Goal: Task Accomplishment & Management: Manage account settings

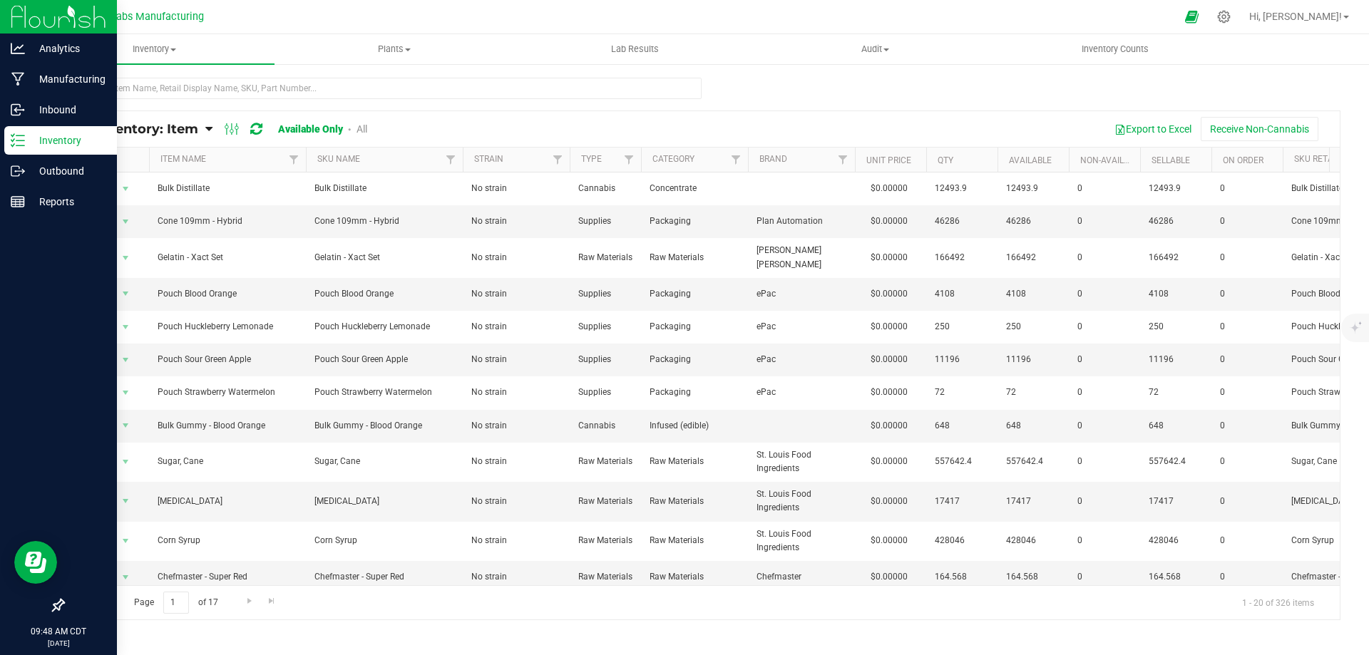
drag, startPoint x: 21, startPoint y: 140, endPoint x: 38, endPoint y: 140, distance: 16.4
click at [21, 140] on icon at bounding box center [18, 140] width 14 height 14
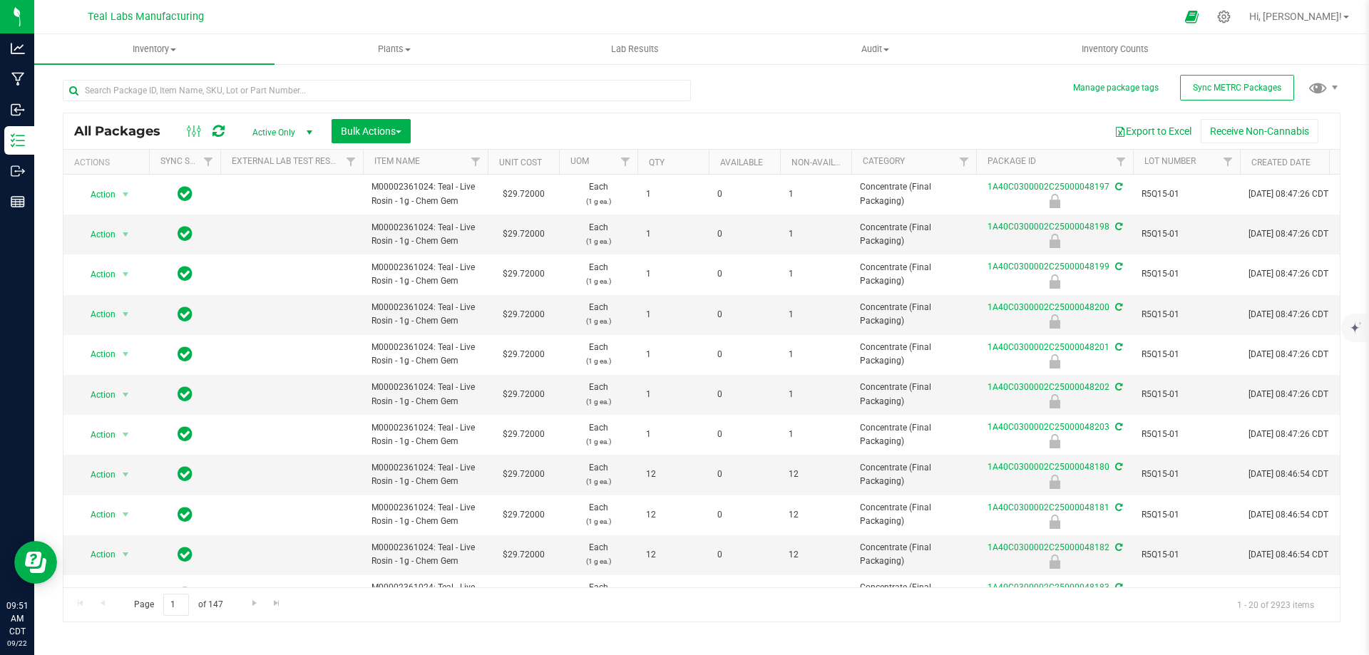
click at [750, 119] on div "Export to Excel Receive Non-Cannabis" at bounding box center [875, 131] width 908 height 24
click at [1260, 77] on button "Sync METRC Packages" at bounding box center [1237, 88] width 114 height 26
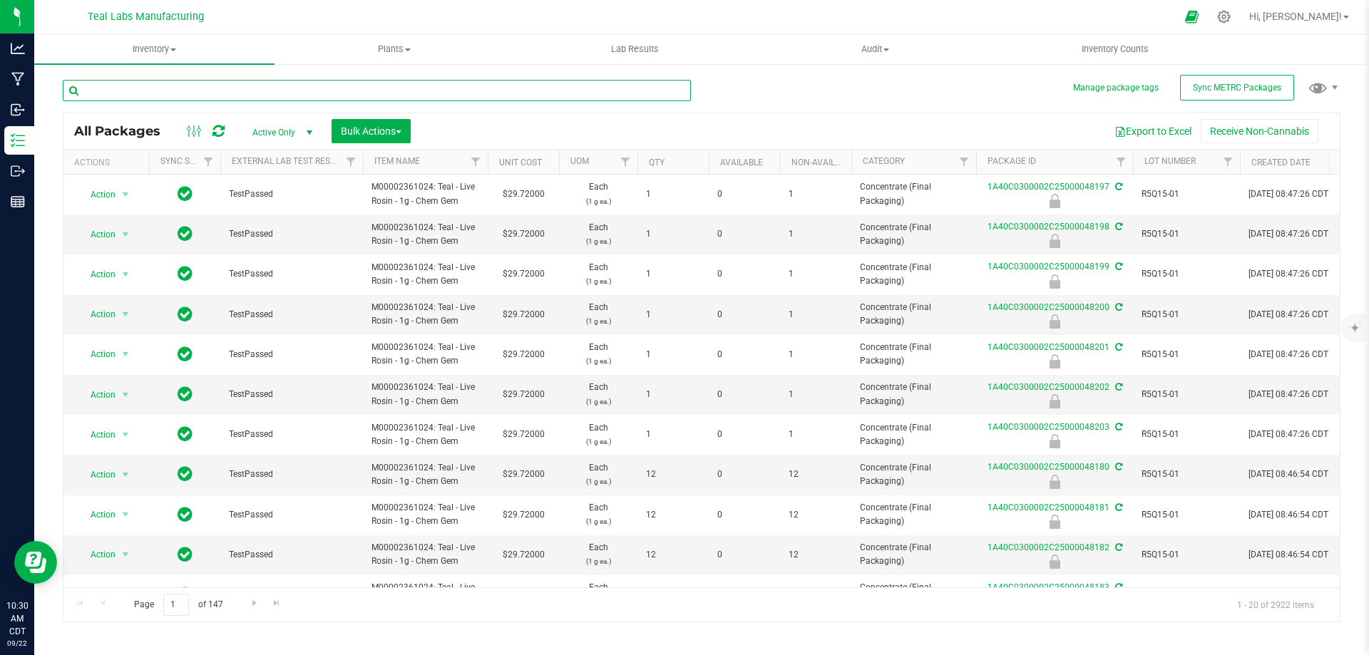
click at [257, 93] on input "text" at bounding box center [377, 90] width 628 height 21
type input "47949"
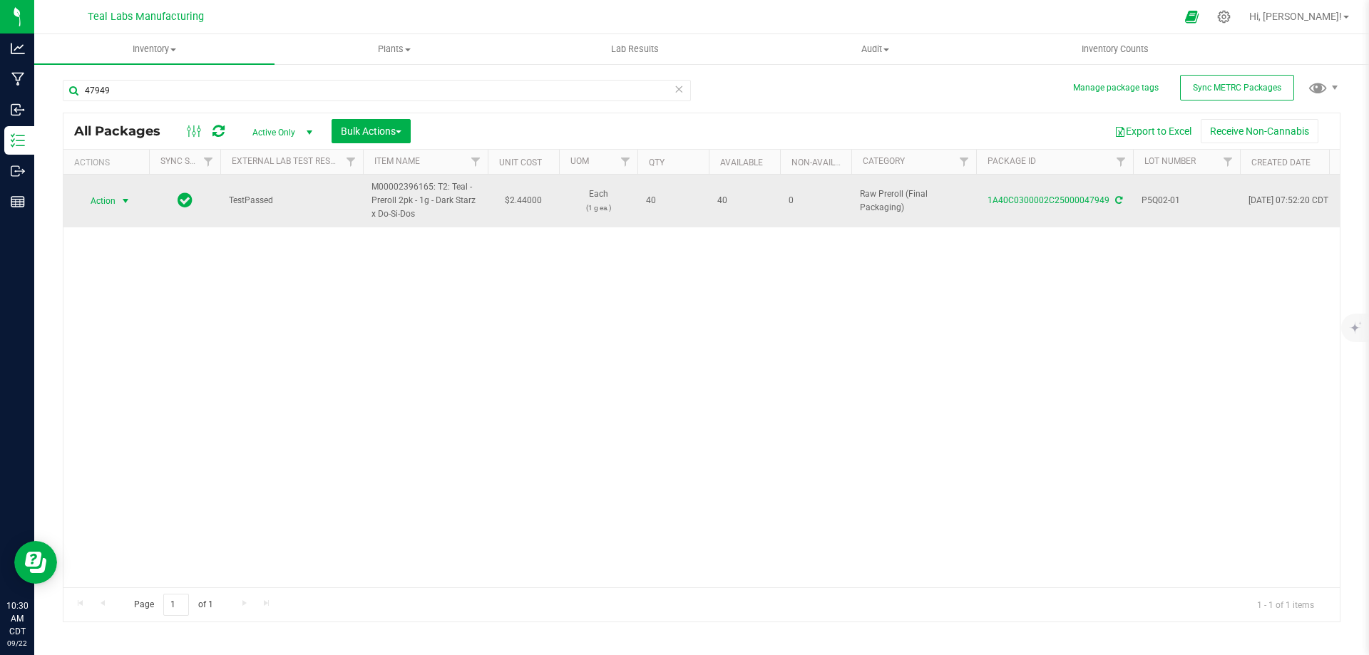
click at [115, 200] on span "Action" at bounding box center [97, 201] width 39 height 20
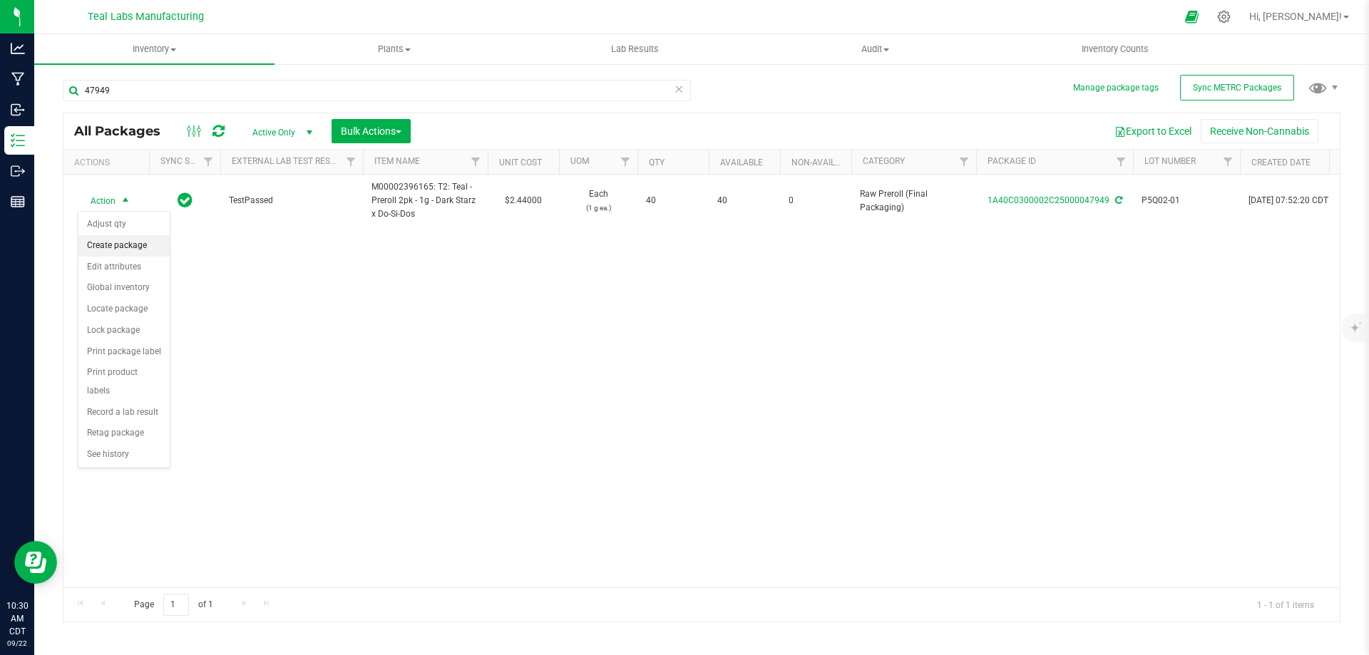
click at [116, 242] on li "Create package" at bounding box center [123, 245] width 91 height 21
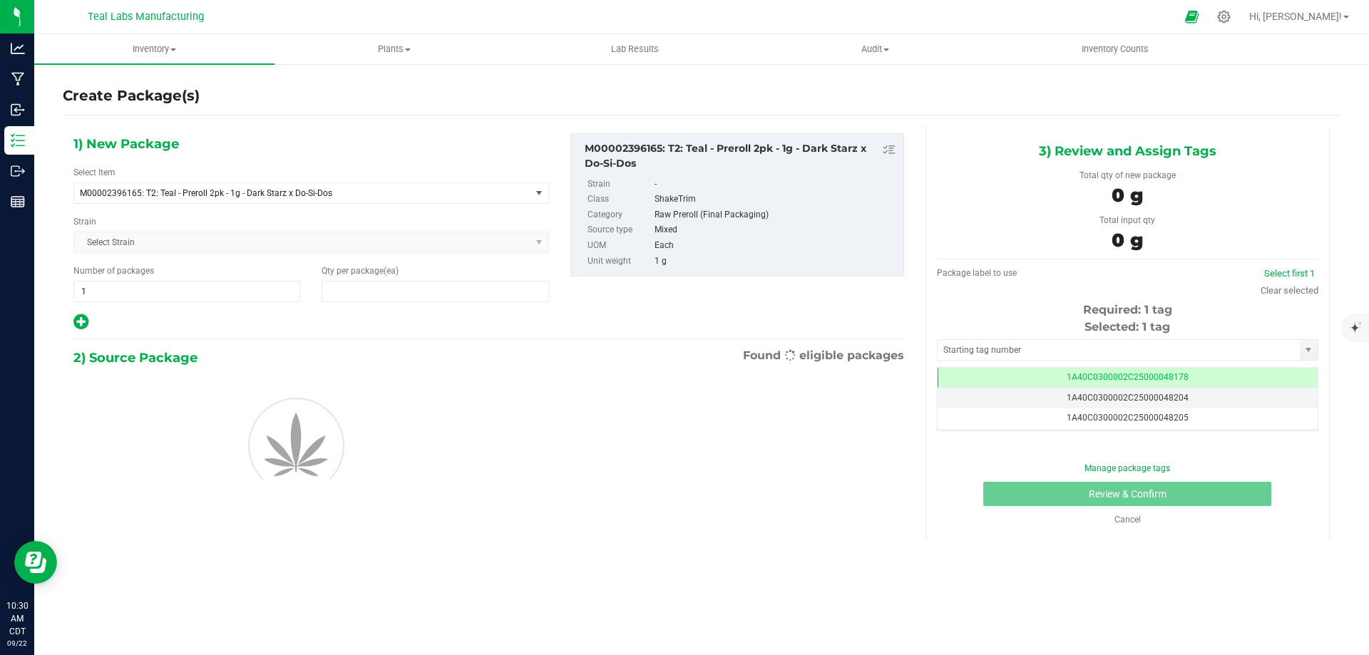
type input "0"
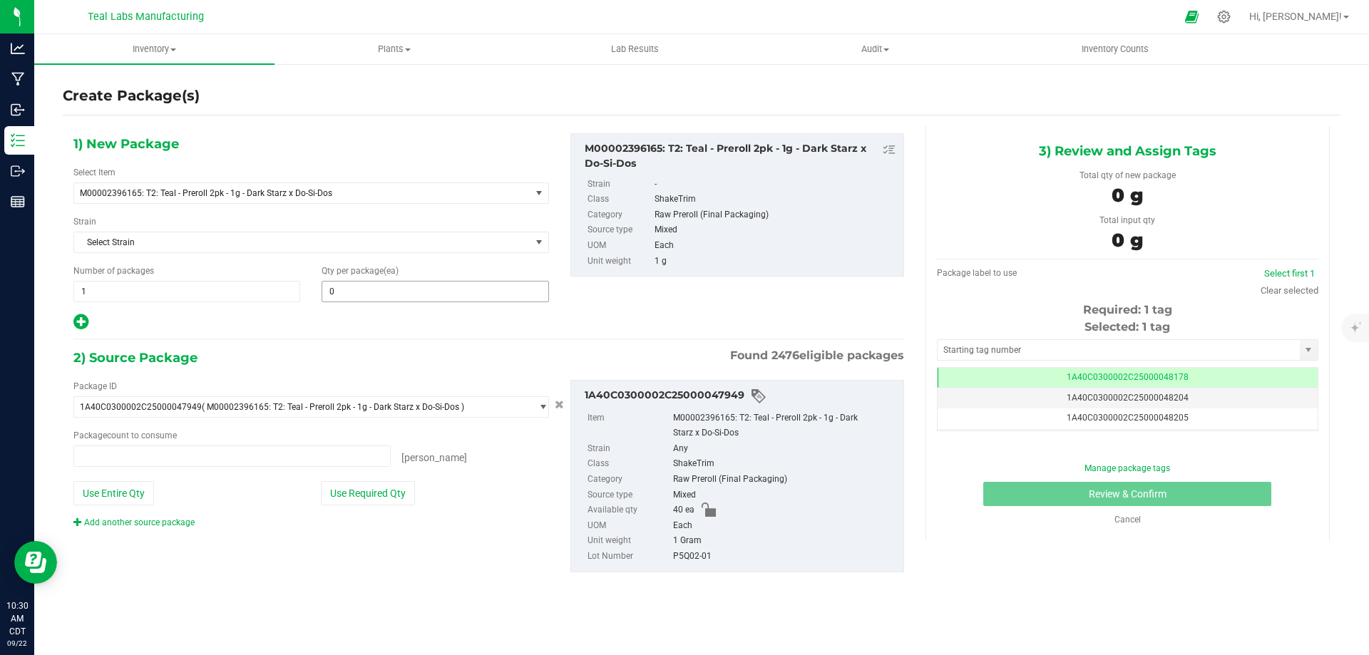
type input "0 ea"
click at [371, 291] on span at bounding box center [435, 291] width 227 height 21
type input "30"
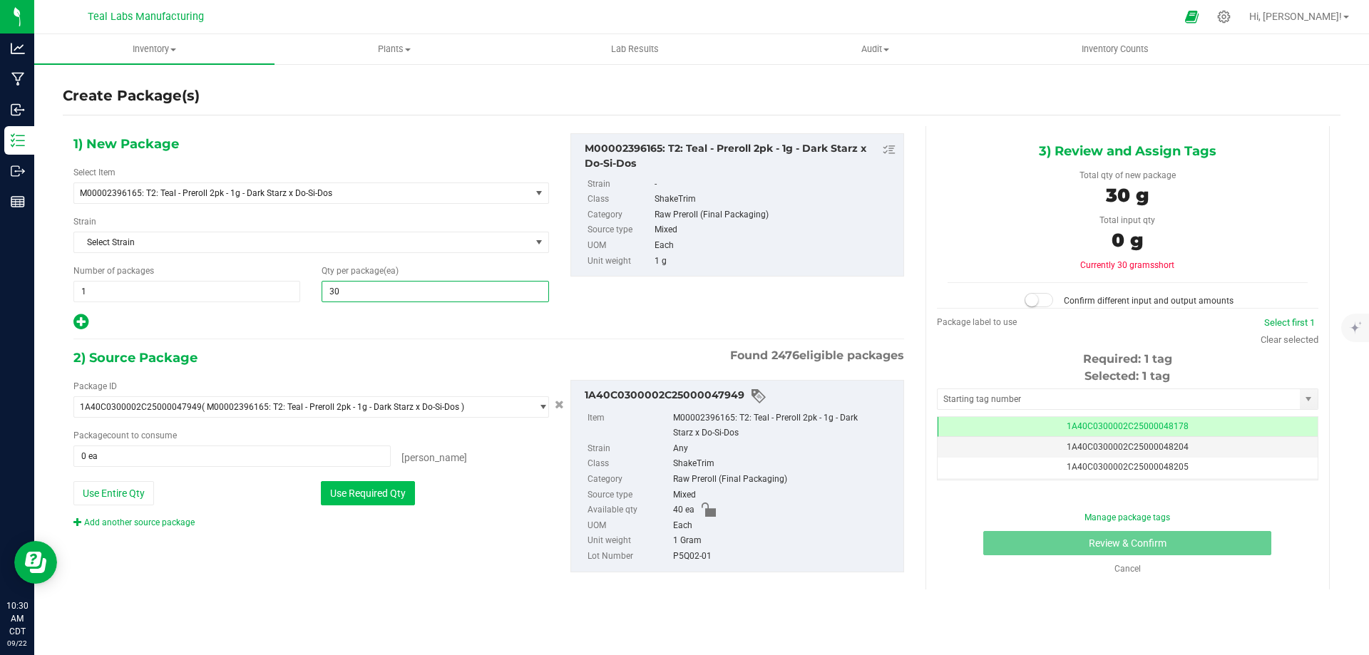
type input "30"
click at [384, 497] on button "Use Required Qty" at bounding box center [368, 493] width 94 height 24
type input "30 ea"
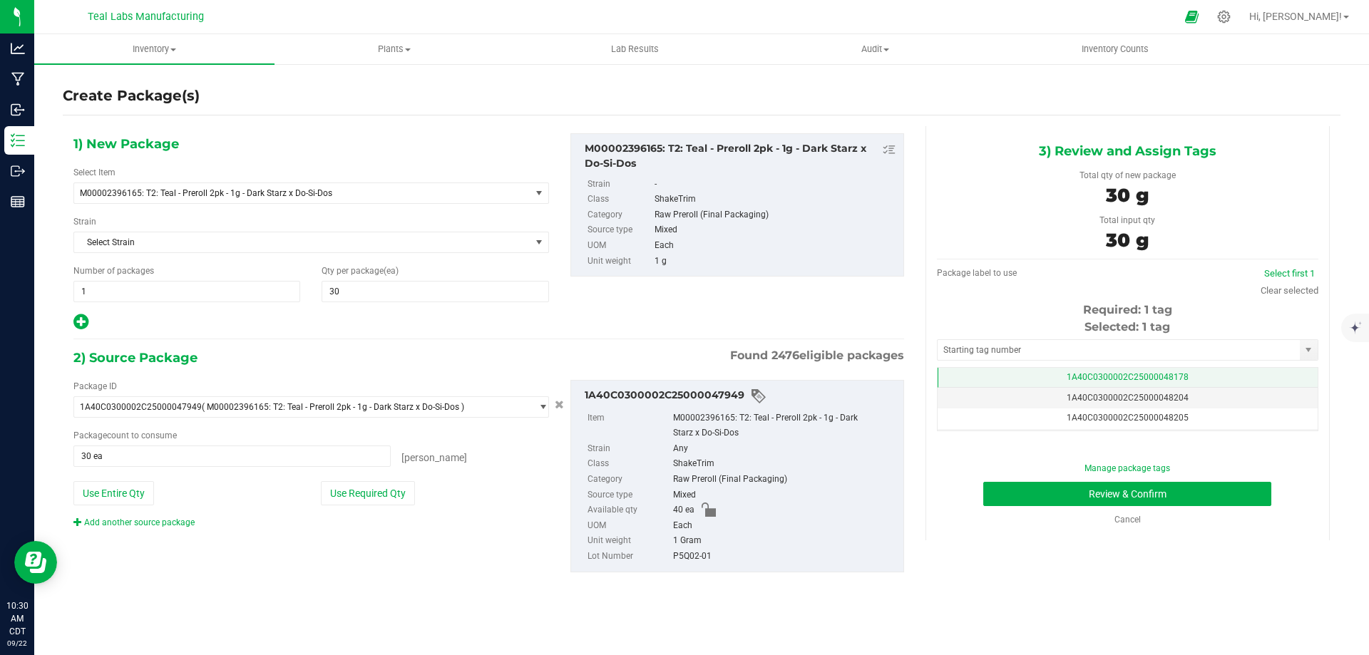
click at [1151, 376] on span "1A40C0300002C25000048178" at bounding box center [1128, 377] width 122 height 10
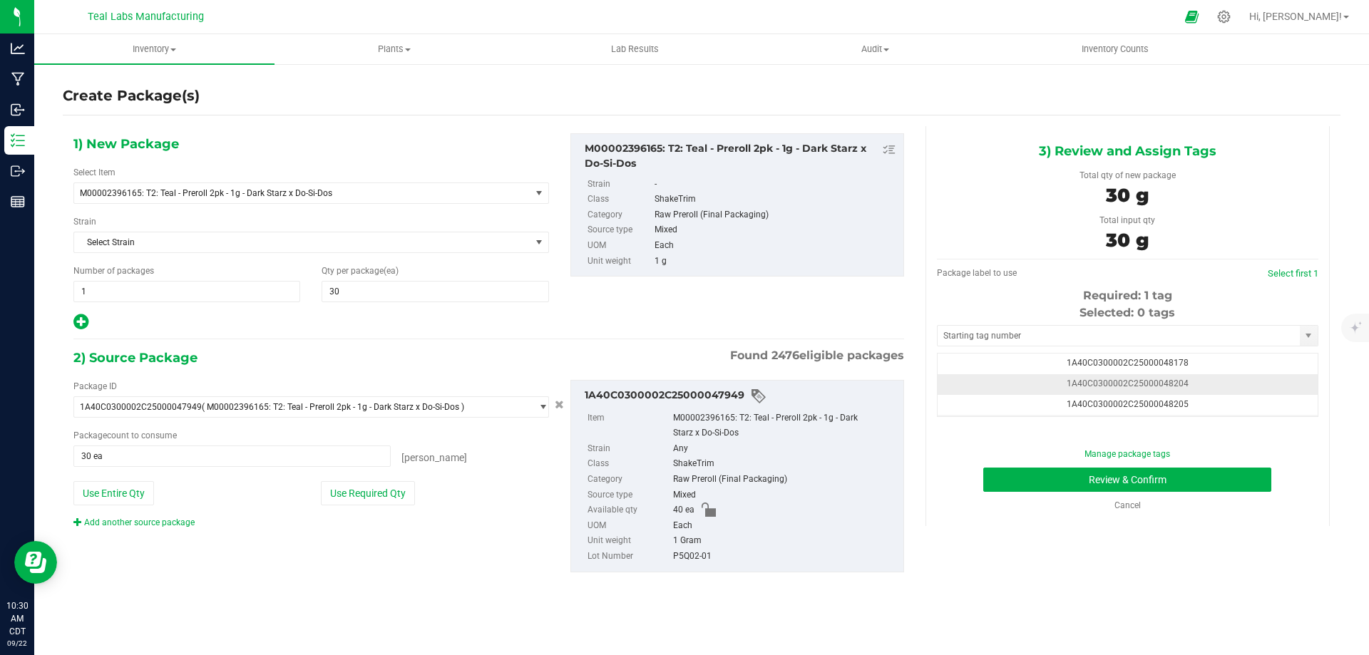
click at [1176, 383] on span "1A40C0300002C25000048204" at bounding box center [1128, 384] width 122 height 10
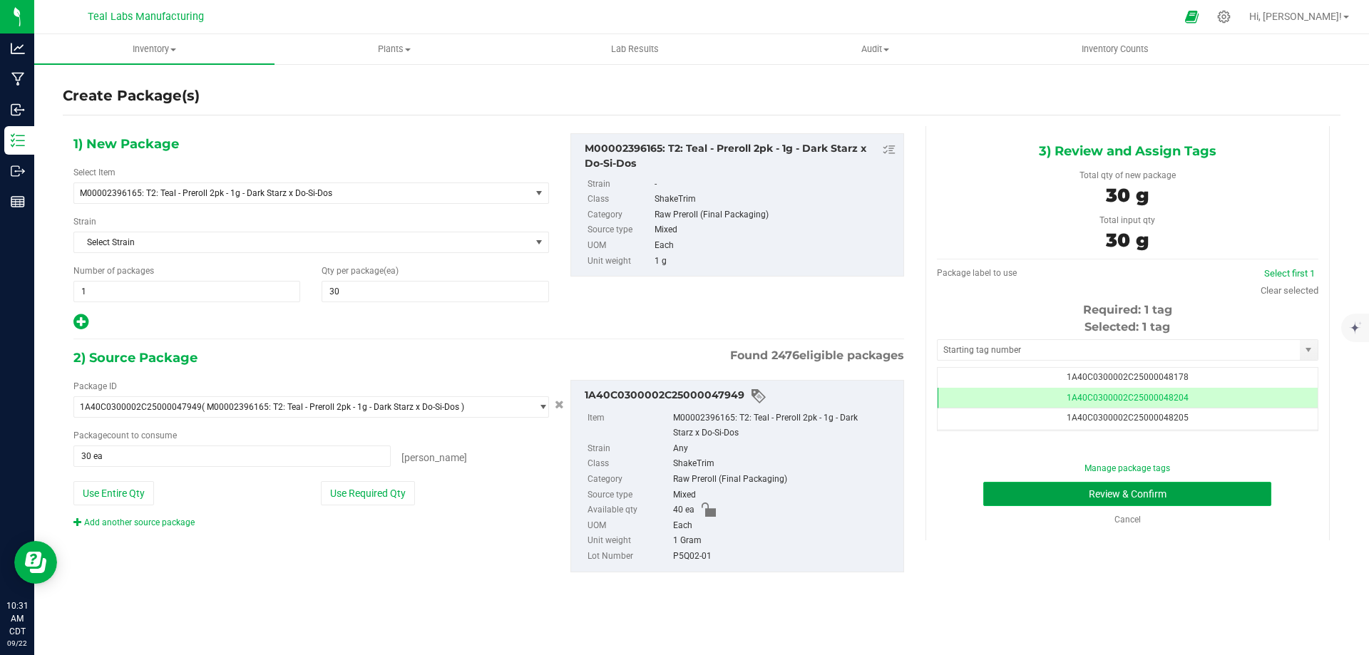
click at [1053, 492] on button "Review & Confirm" at bounding box center [1127, 494] width 288 height 24
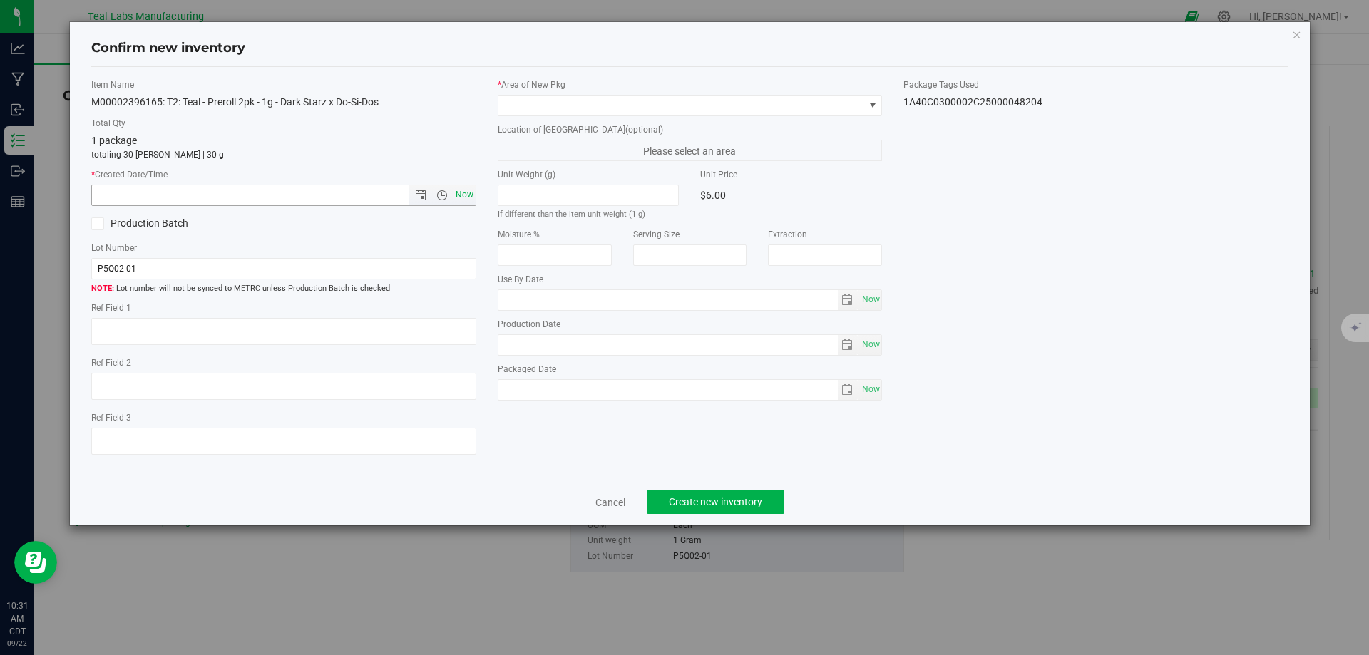
click at [464, 199] on span "Now" at bounding box center [464, 195] width 24 height 21
type input "[DATE] 10:31 AM"
click at [569, 119] on div "* Area of [GEOGRAPHIC_DATA] Location of [GEOGRAPHIC_DATA] (optional) Please sel…" at bounding box center [690, 242] width 406 height 329
click at [597, 106] on span at bounding box center [681, 106] width 366 height 20
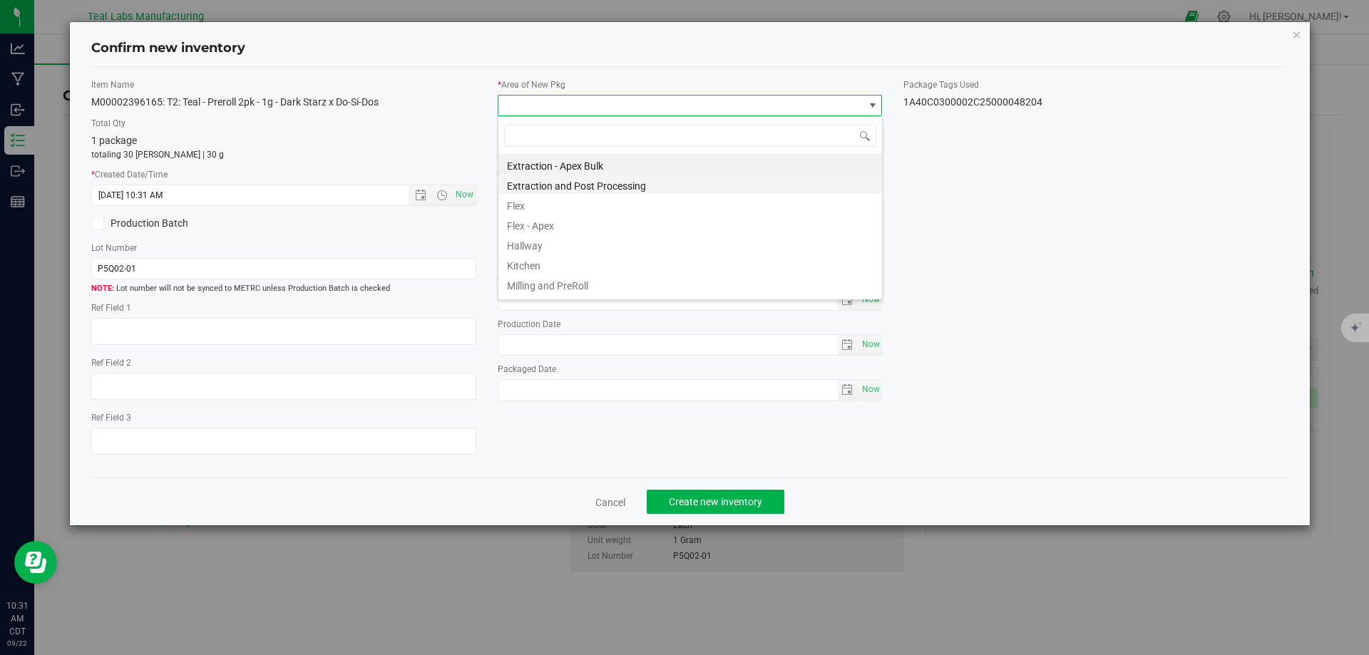
scroll to position [71, 0]
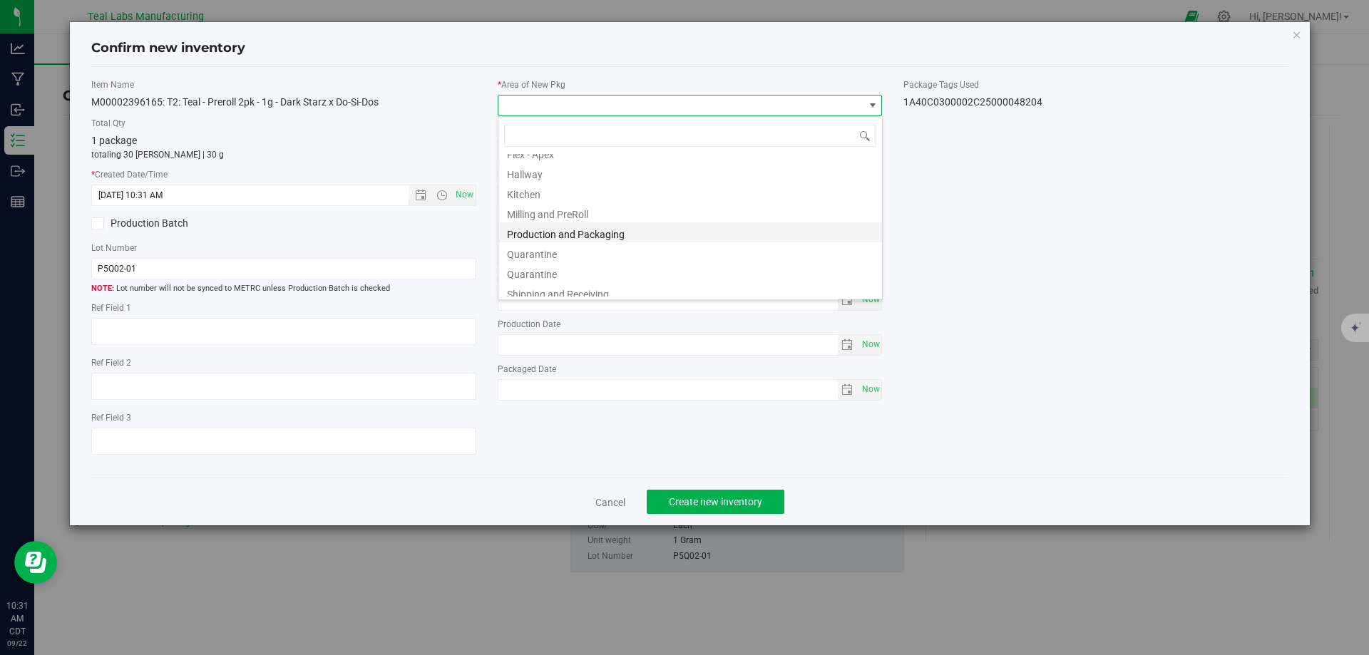
click at [560, 230] on li "Production and Packaging" at bounding box center [690, 232] width 384 height 20
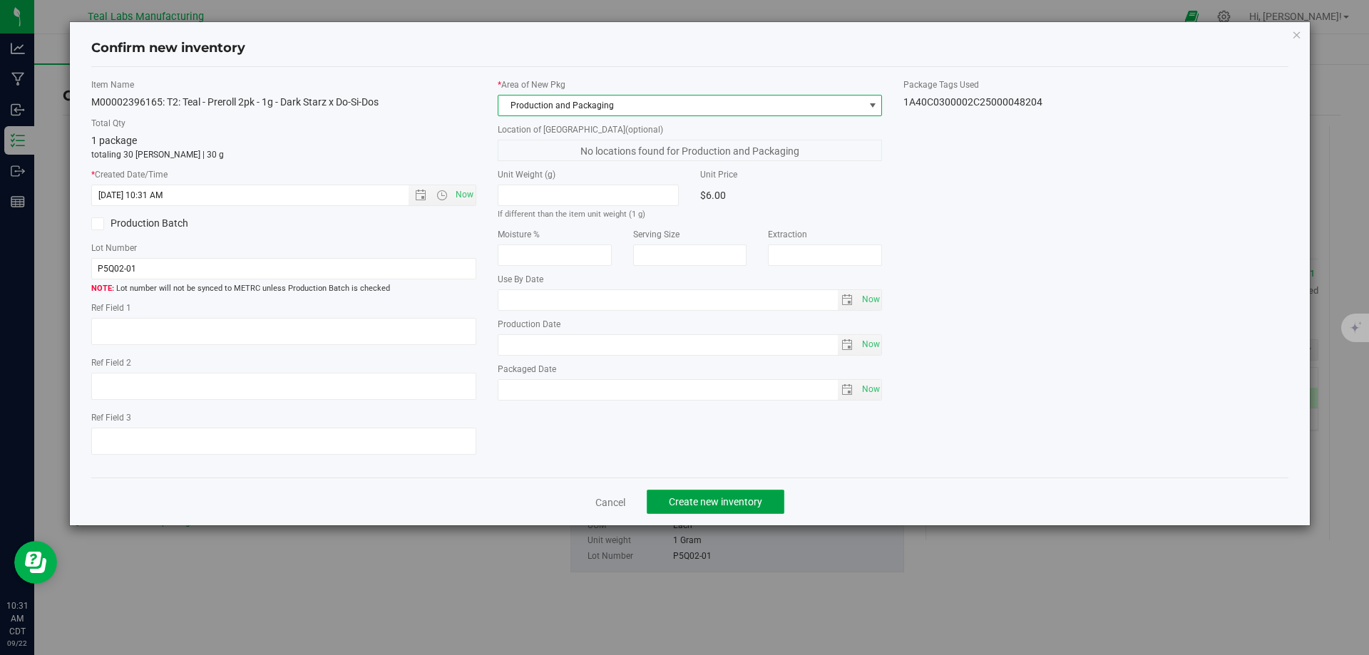
click at [704, 511] on button "Create new inventory" at bounding box center [716, 502] width 138 height 24
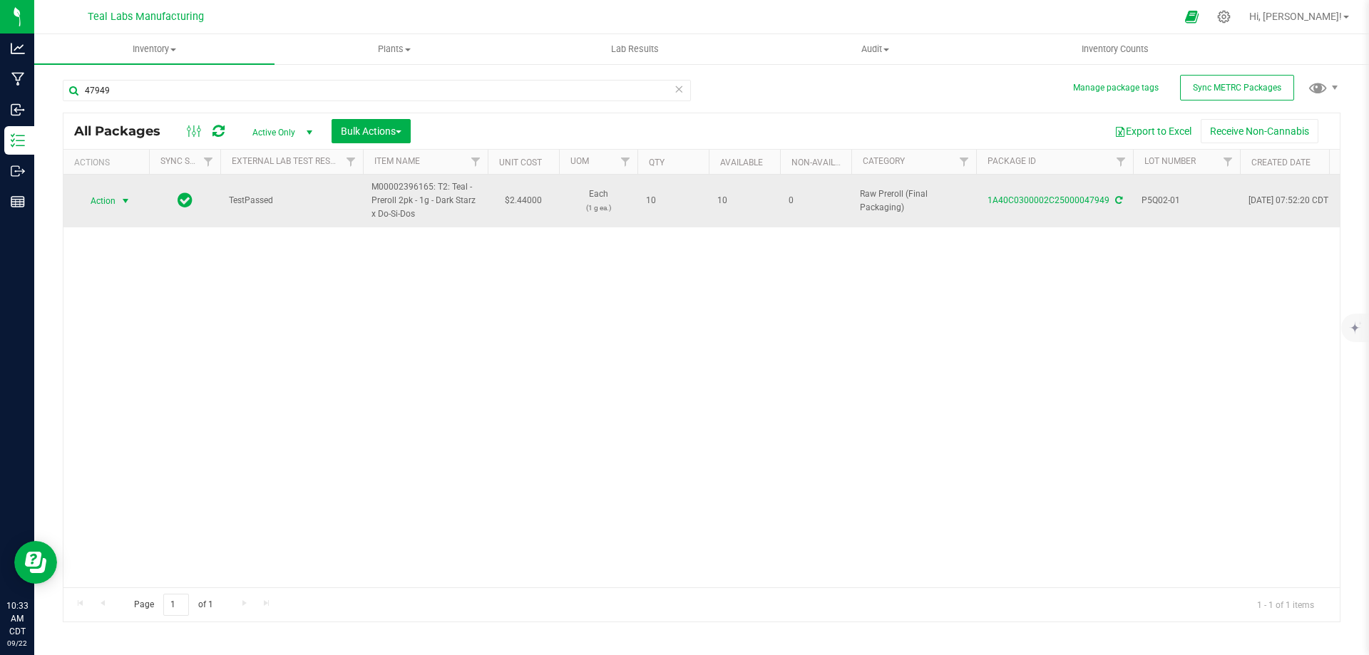
click at [110, 196] on span "Action" at bounding box center [97, 201] width 39 height 20
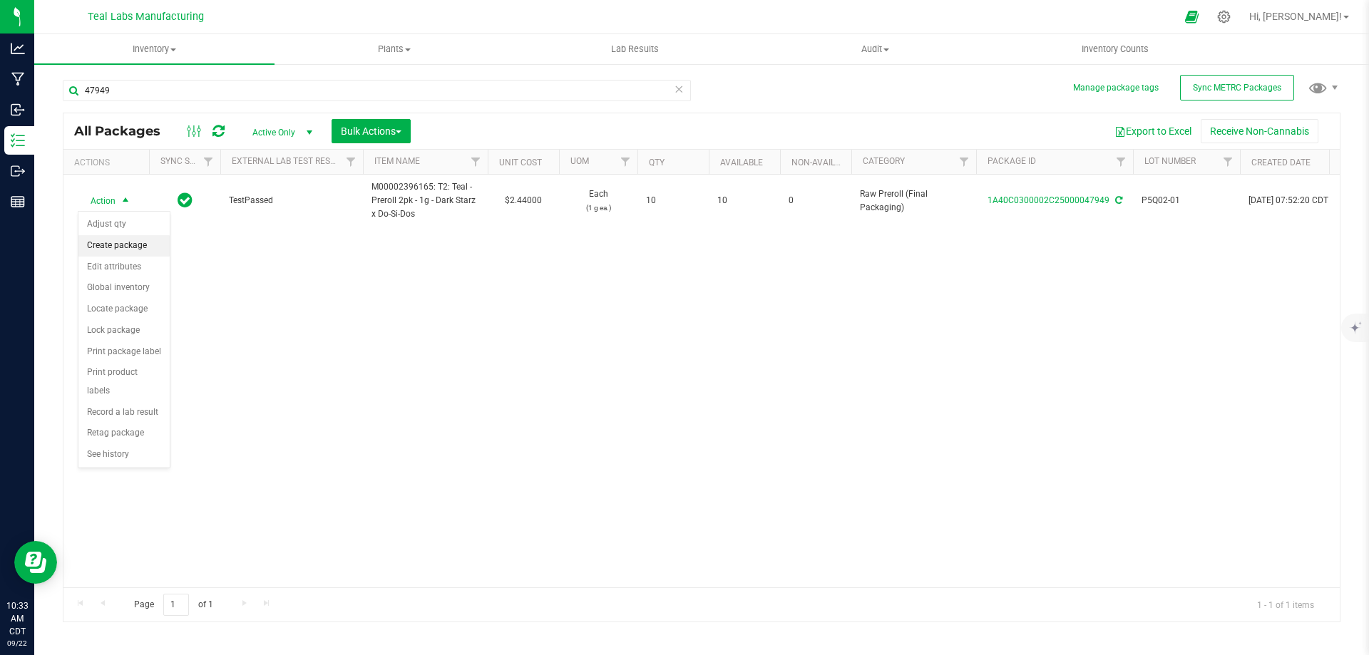
click at [125, 244] on li "Create package" at bounding box center [123, 245] width 91 height 21
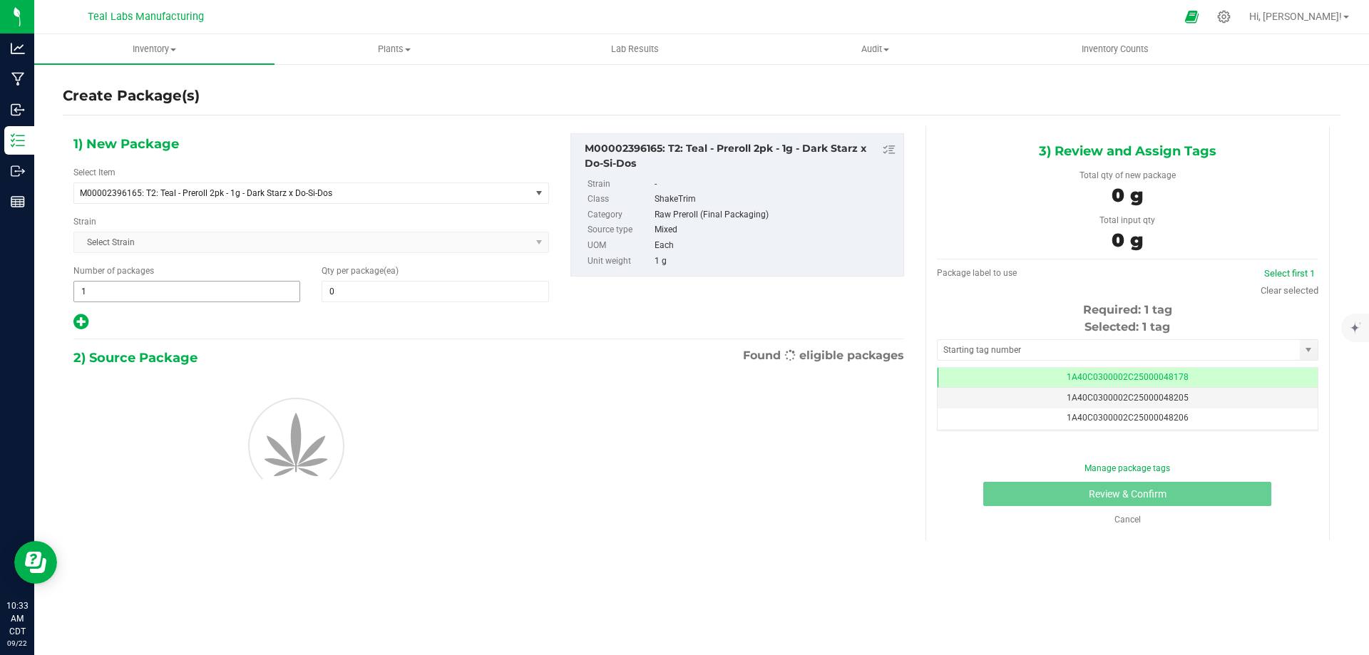
type input "0"
click at [231, 294] on span "1 1" at bounding box center [186, 291] width 227 height 21
drag, startPoint x: 356, startPoint y: 289, endPoint x: 231, endPoint y: 294, distance: 124.9
click at [0, 0] on input "1" at bounding box center [0, 0] width 0 height 0
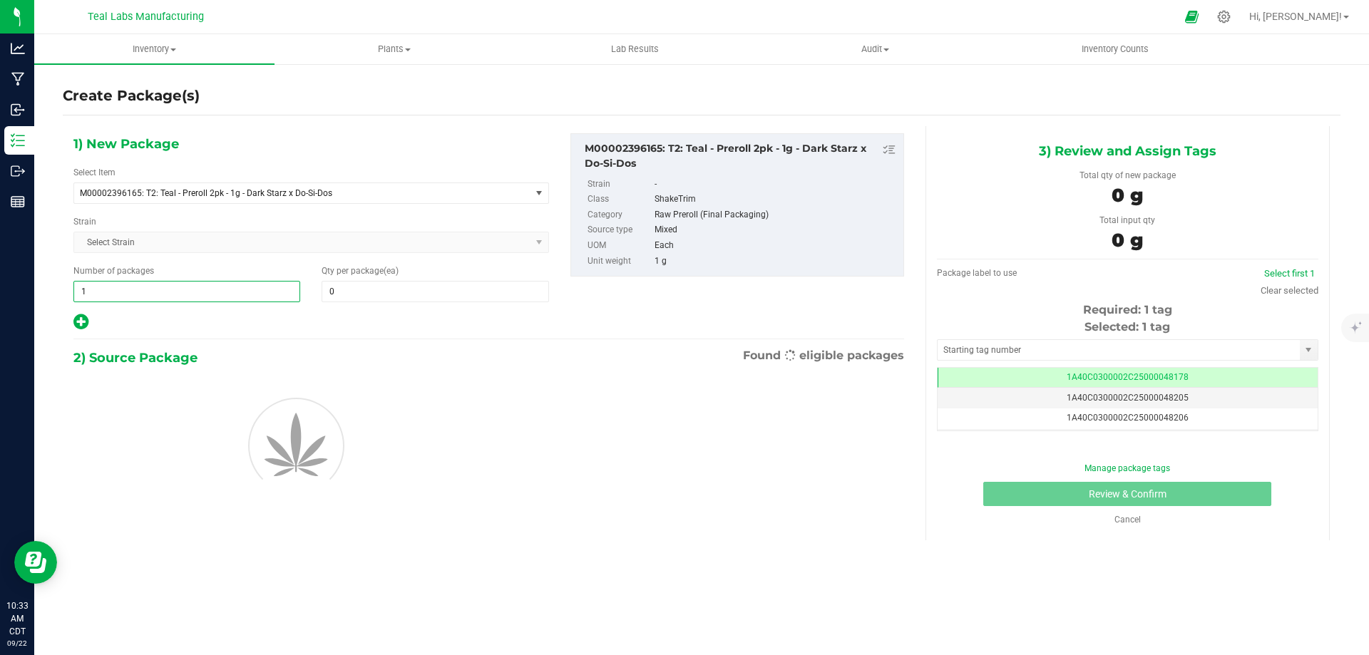
type input "10"
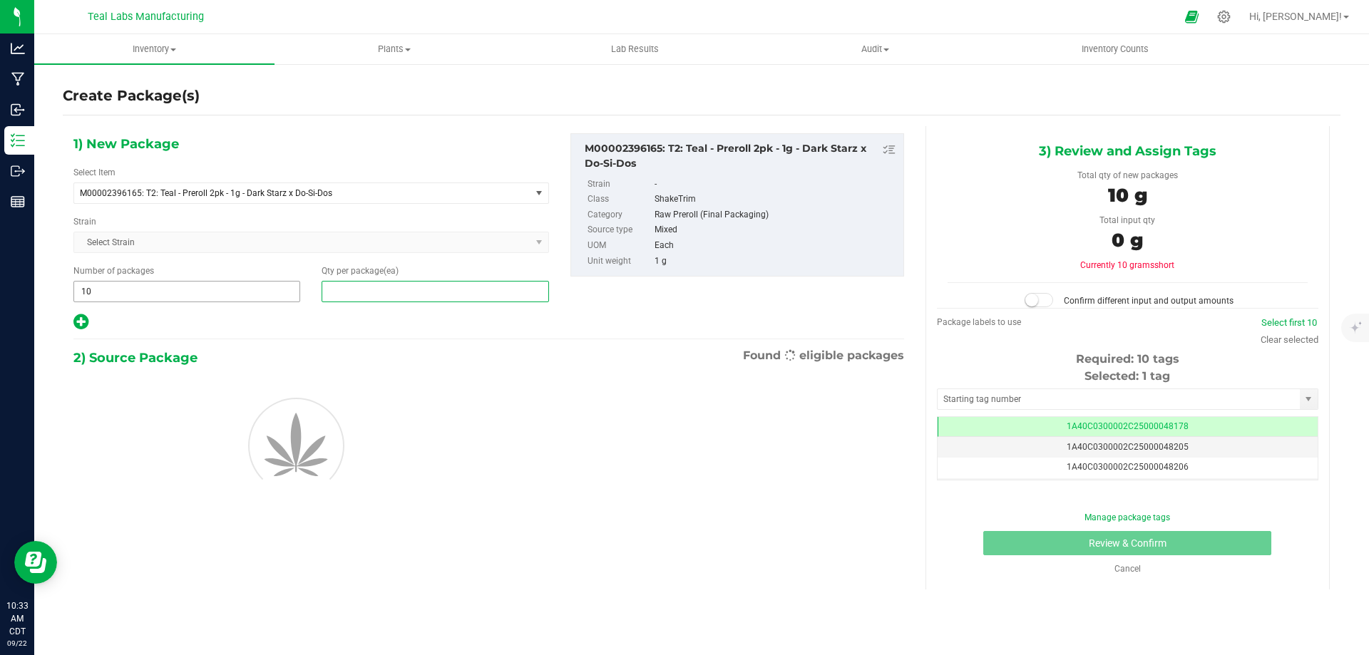
type input "1"
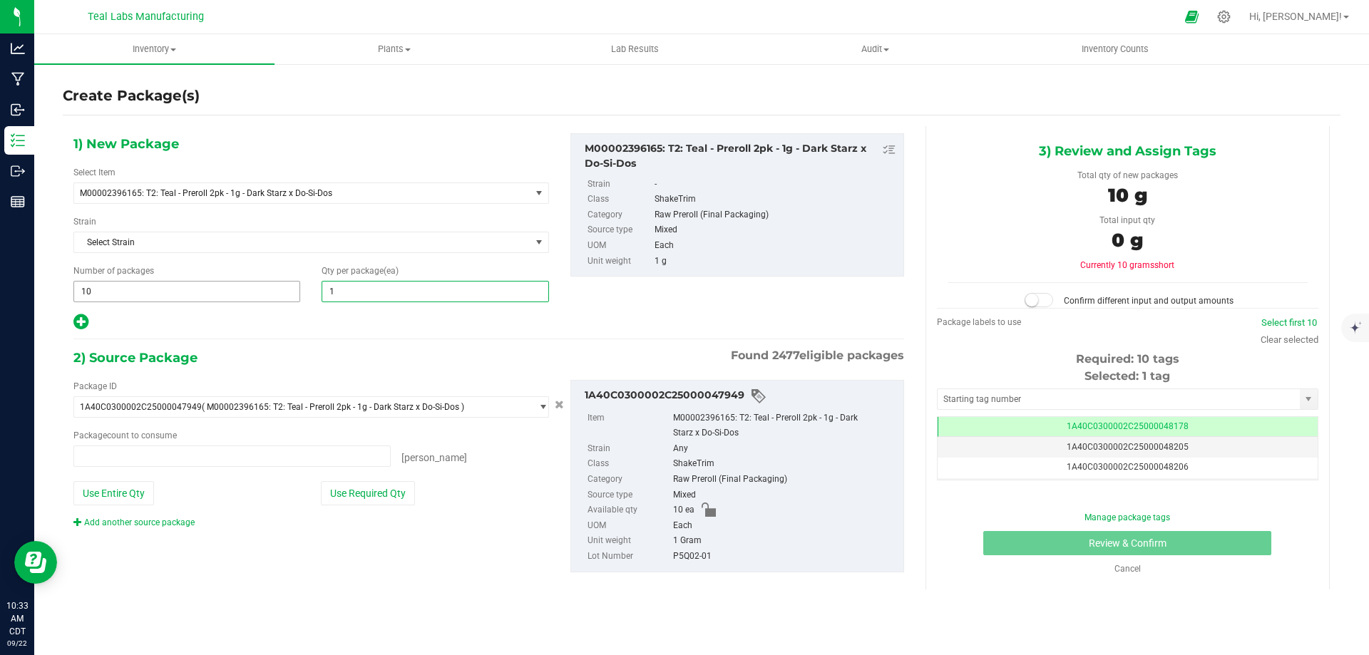
type input "0 ea"
type input "1"
click at [281, 339] on hr at bounding box center [488, 339] width 831 height 1
click at [366, 508] on div "Package ID 1A40C0300002C25000047949 ( M00002396165: T2: Teal - Preroll 2pk - 1g…" at bounding box center [311, 454] width 497 height 149
click at [366, 498] on button "Use Required Qty" at bounding box center [368, 493] width 94 height 24
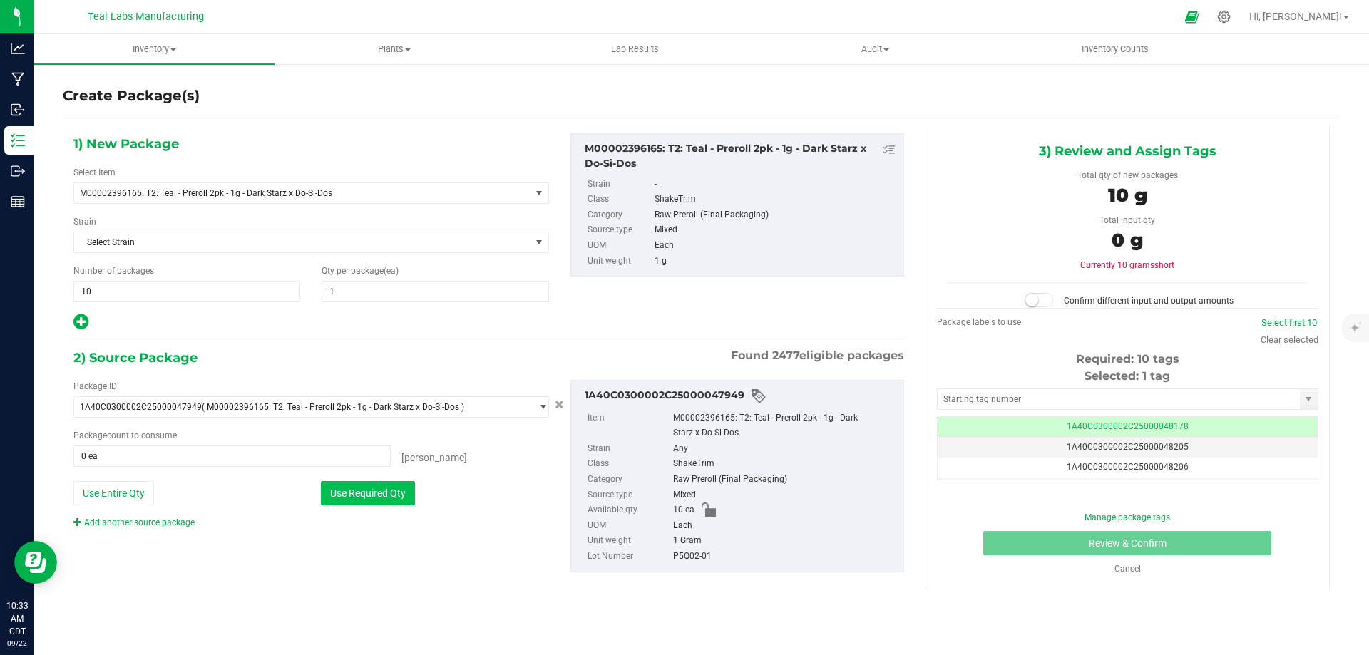
type input "10 ea"
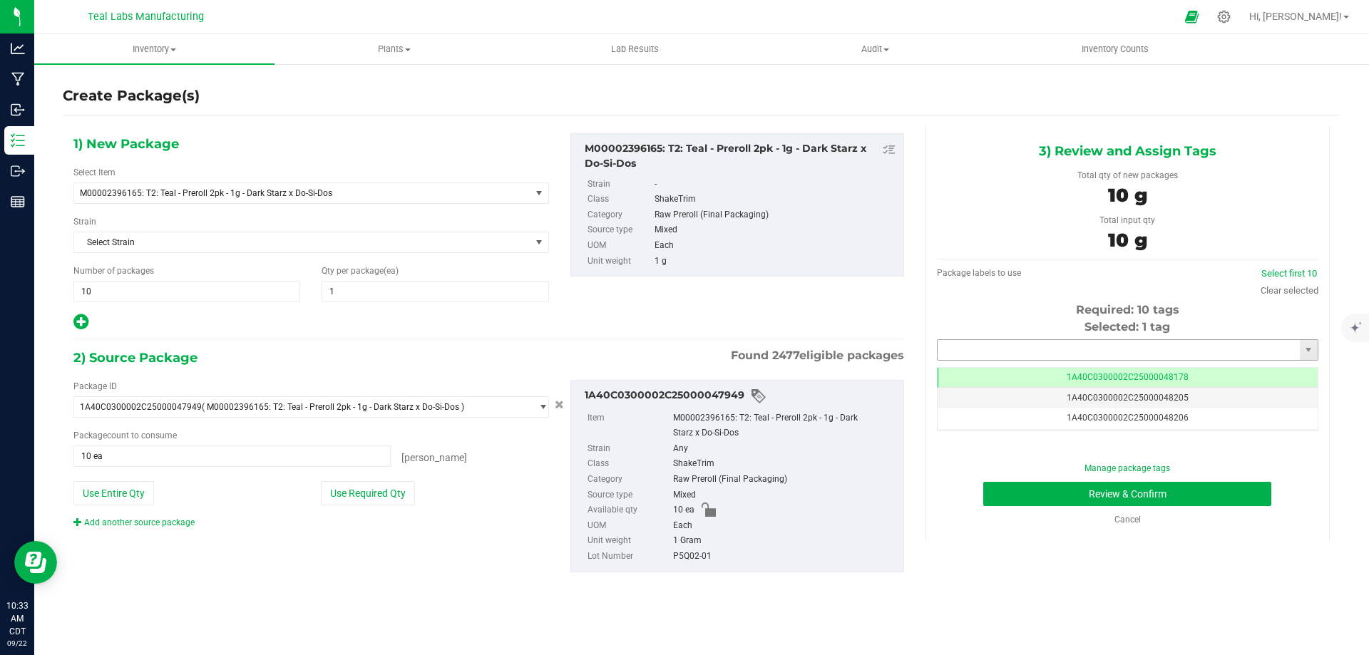
click at [1058, 352] on input "text" at bounding box center [1119, 350] width 362 height 20
click at [1047, 376] on li "1A40C0300002C25000048205" at bounding box center [1128, 374] width 380 height 21
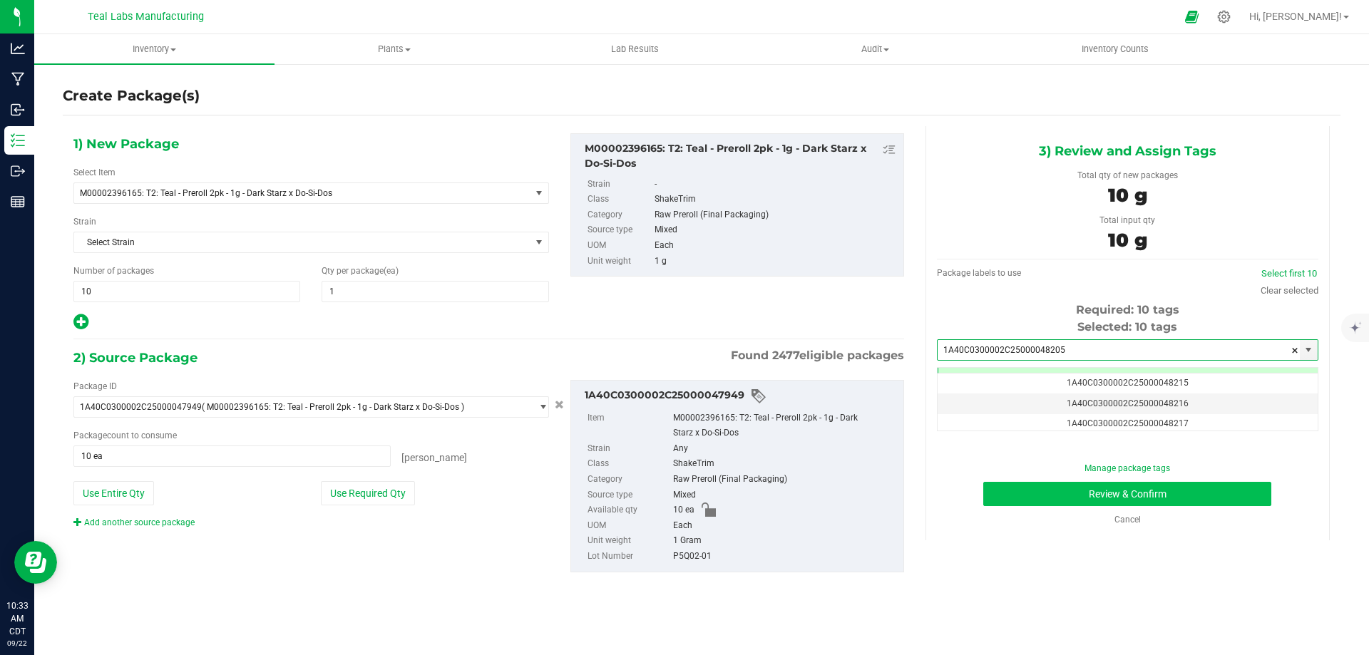
type input "1A40C0300002C25000048205"
click at [1208, 503] on button "Review & Confirm" at bounding box center [1127, 494] width 288 height 24
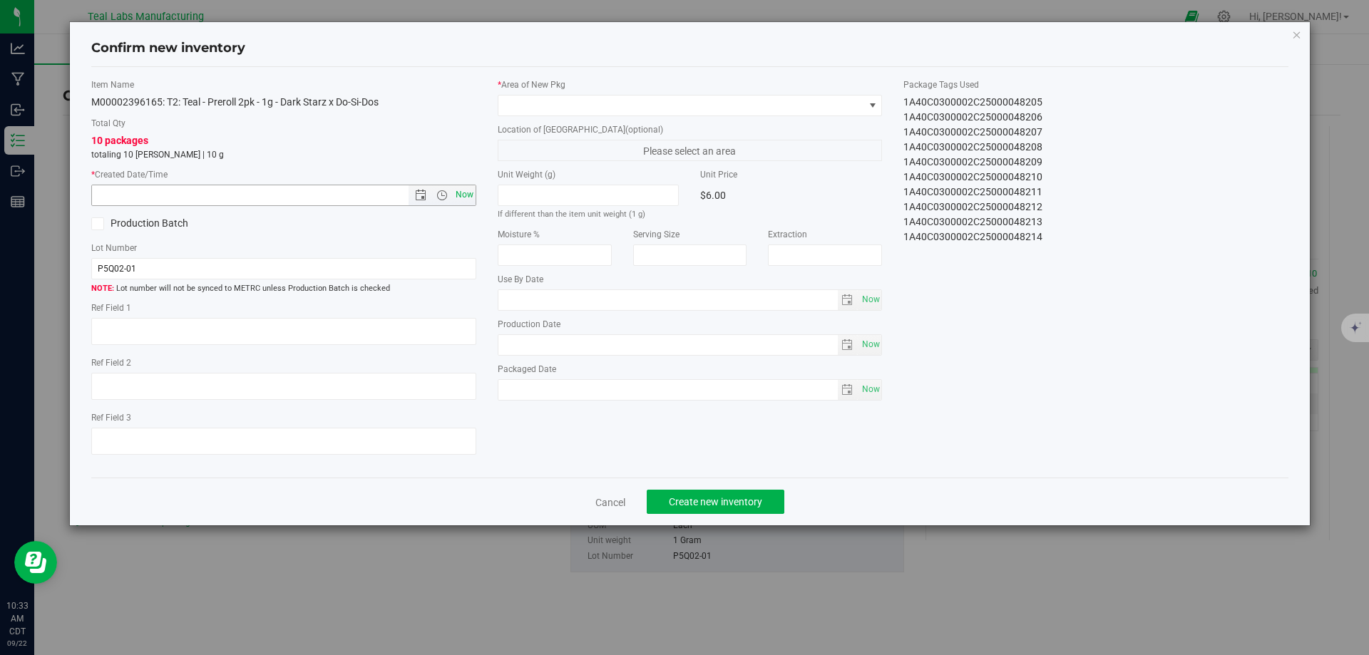
click at [461, 195] on span "Now" at bounding box center [464, 195] width 24 height 21
type input "[DATE] 10:33 AM"
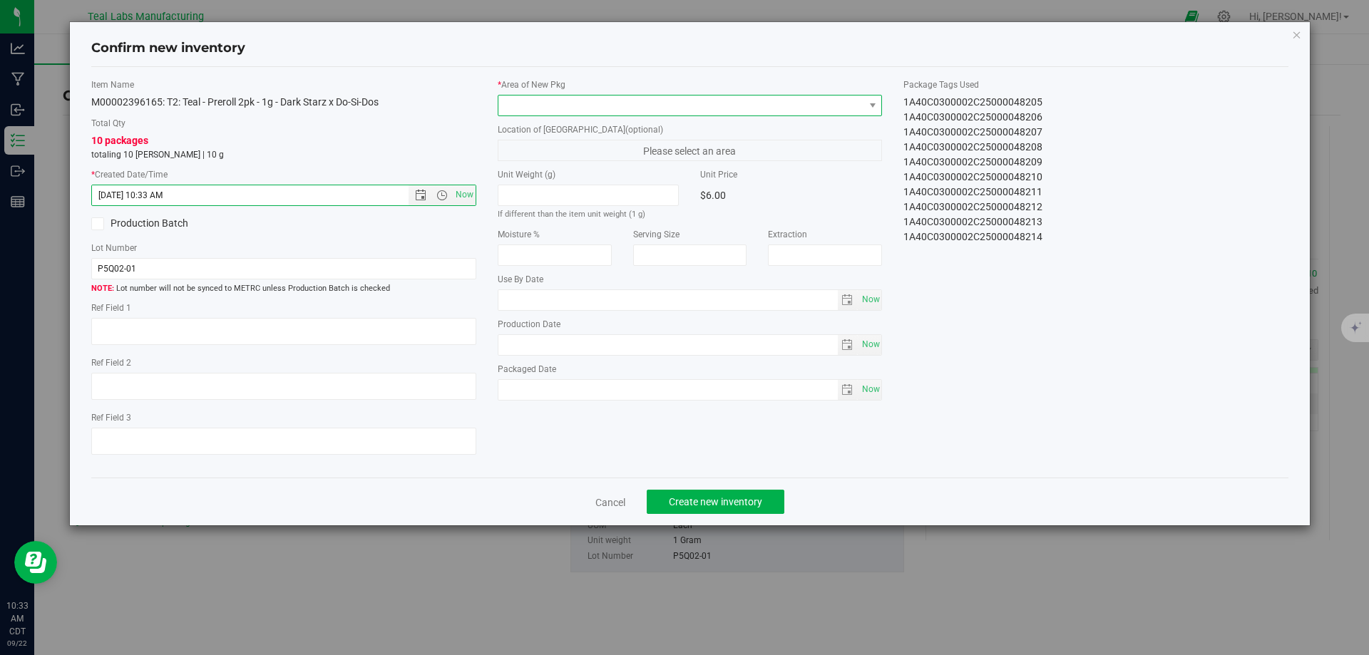
click at [604, 106] on span at bounding box center [681, 106] width 366 height 20
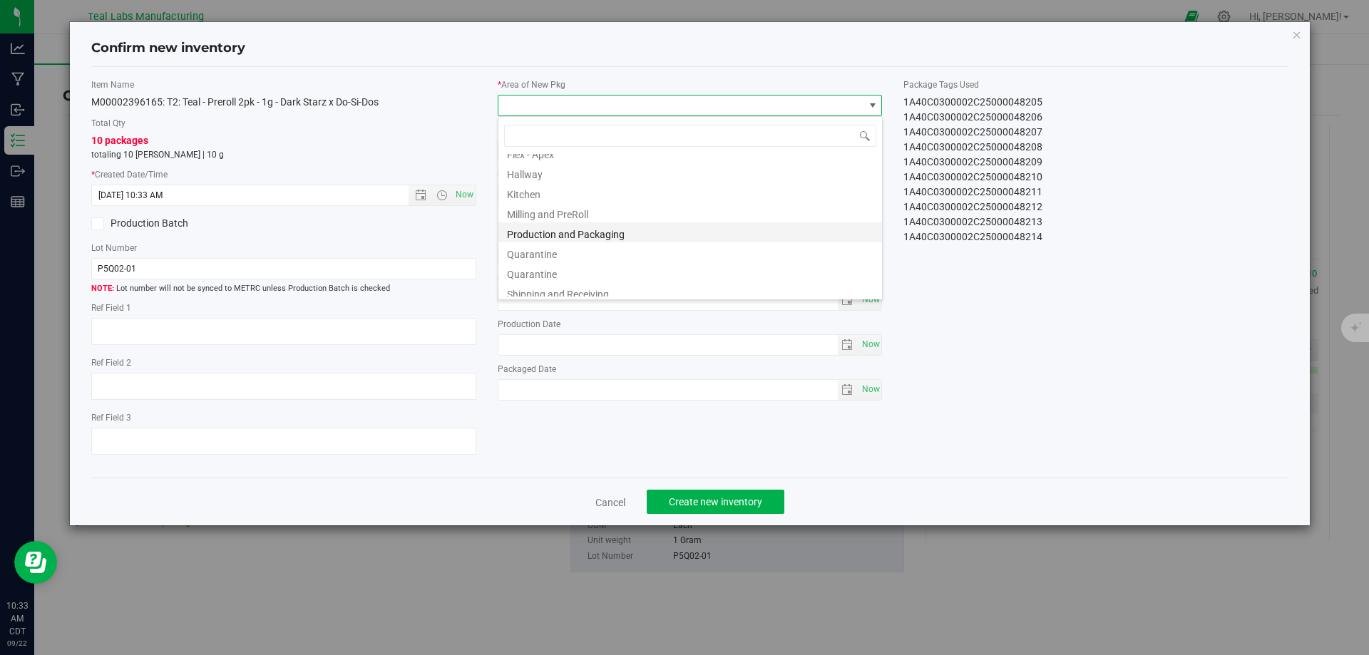
click at [587, 228] on li "Production and Packaging" at bounding box center [690, 232] width 384 height 20
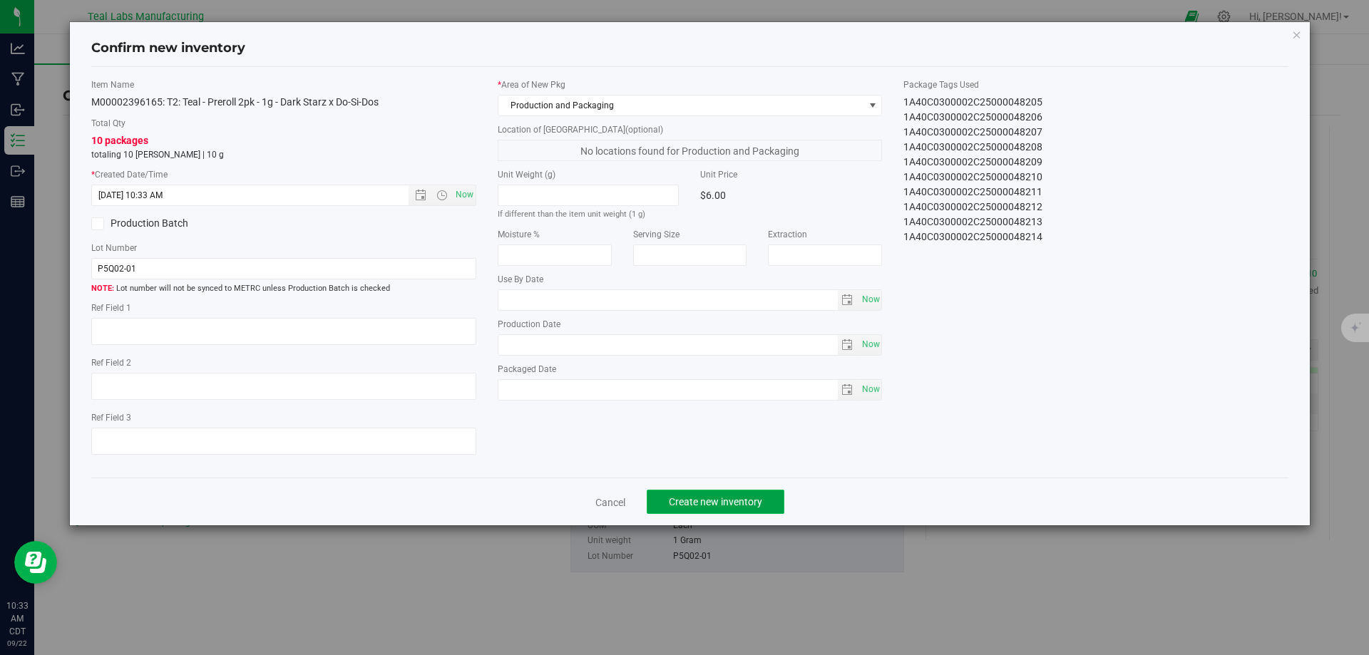
click at [719, 497] on span "Create new inventory" at bounding box center [715, 501] width 93 height 11
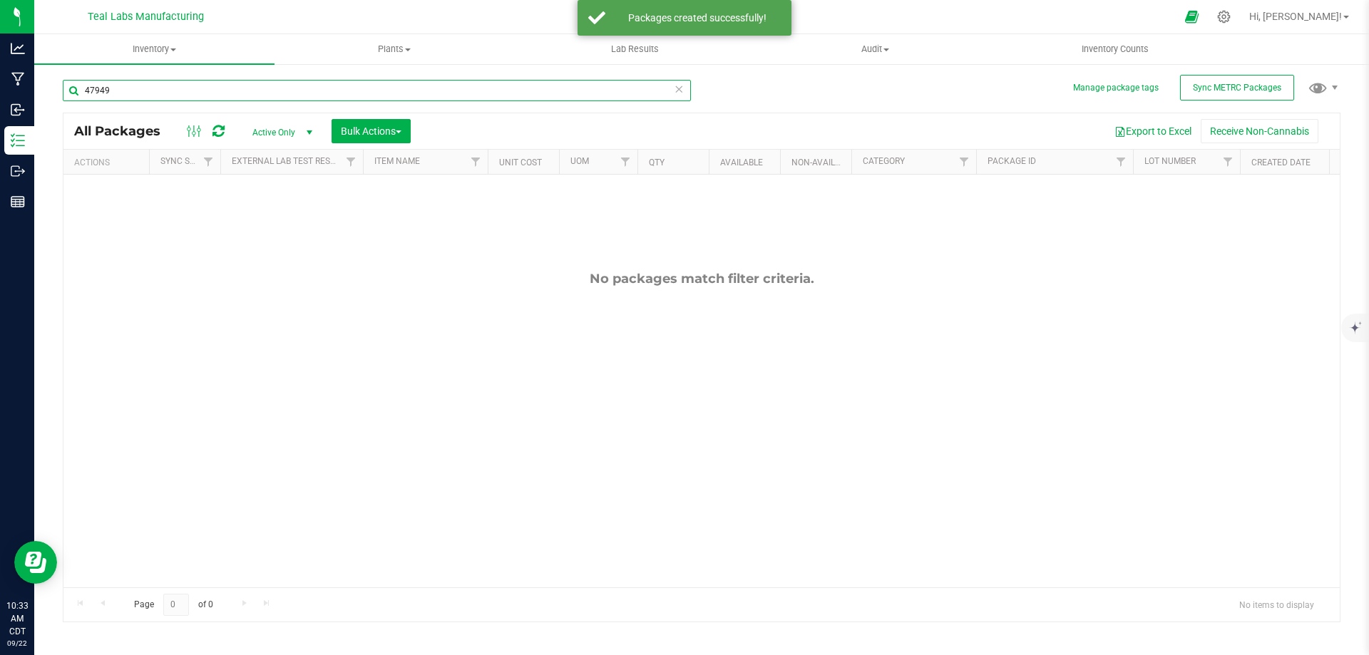
click at [200, 94] on input "47949" at bounding box center [377, 90] width 628 height 21
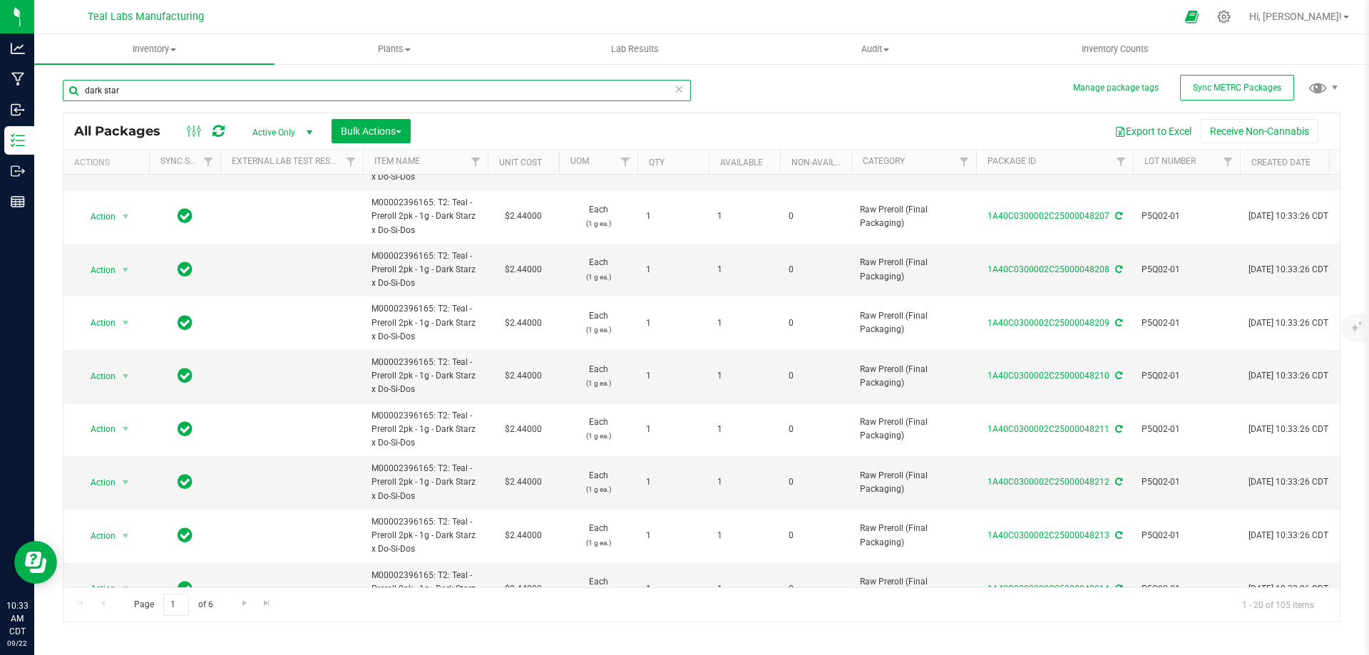
type input "dark star"
click at [416, 133] on div "Bulk Actions" at bounding box center [377, 131] width 90 height 24
click at [396, 133] on span "Bulk Actions" at bounding box center [371, 130] width 61 height 11
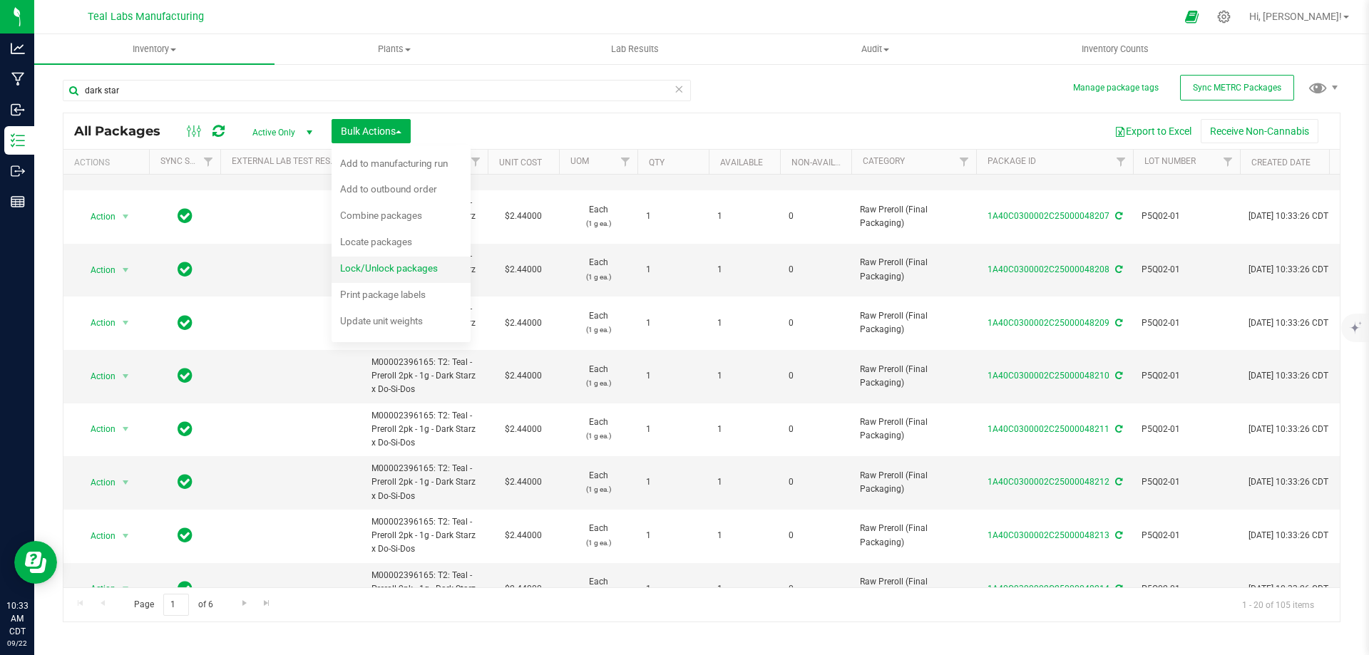
click at [383, 261] on div "Lock/Unlock packages" at bounding box center [398, 270] width 117 height 23
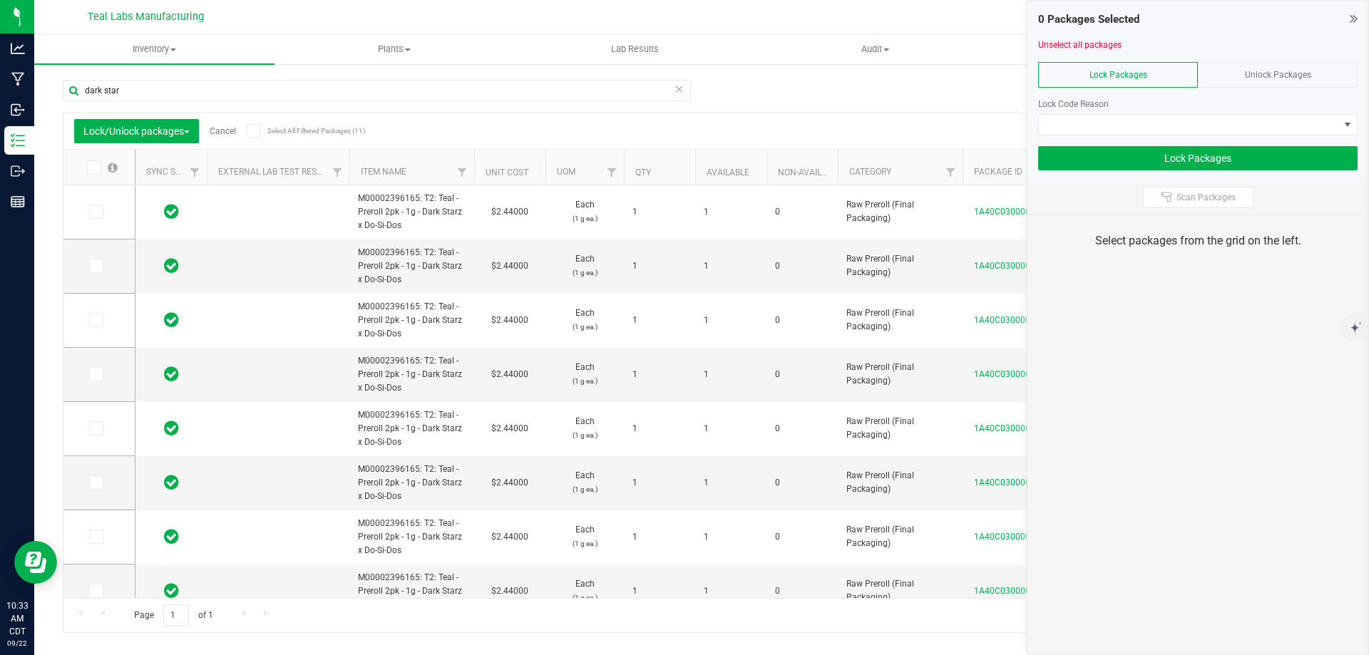
click at [261, 128] on span at bounding box center [254, 131] width 14 height 14
click at [0, 0] on input "Select All Filtered Packages (11)" at bounding box center [0, 0] width 0 height 0
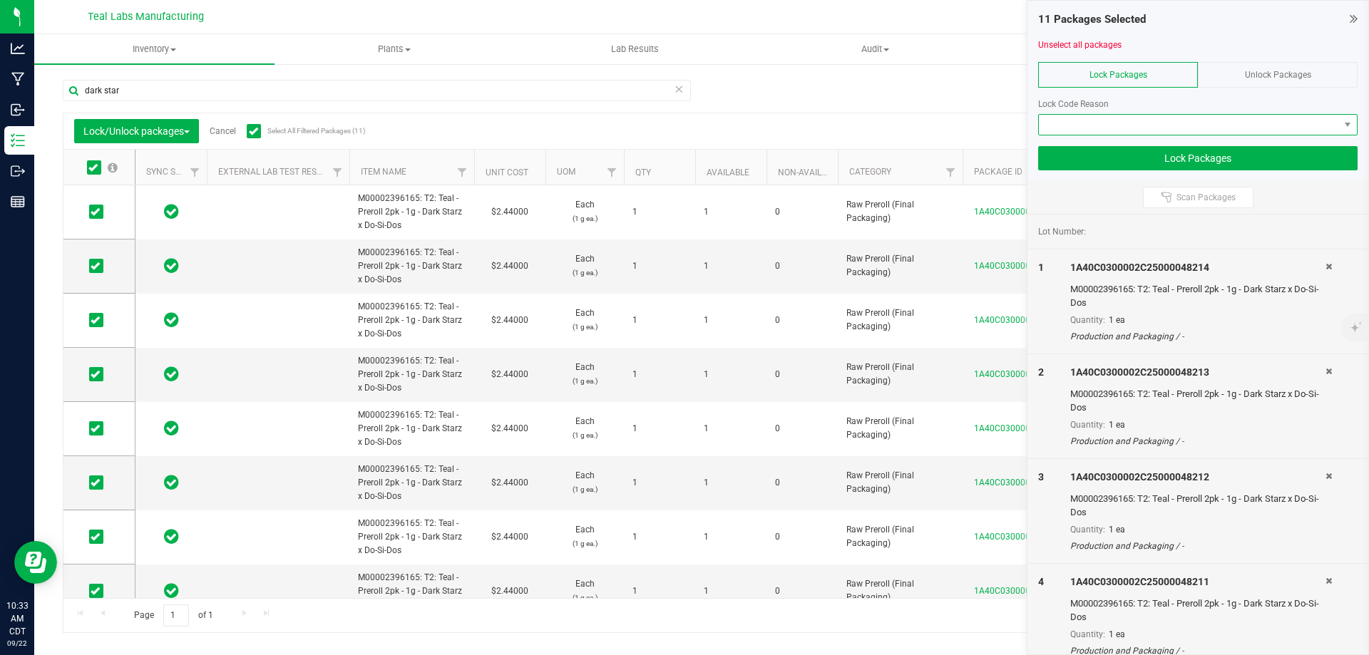
click at [1146, 128] on span at bounding box center [1189, 125] width 300 height 20
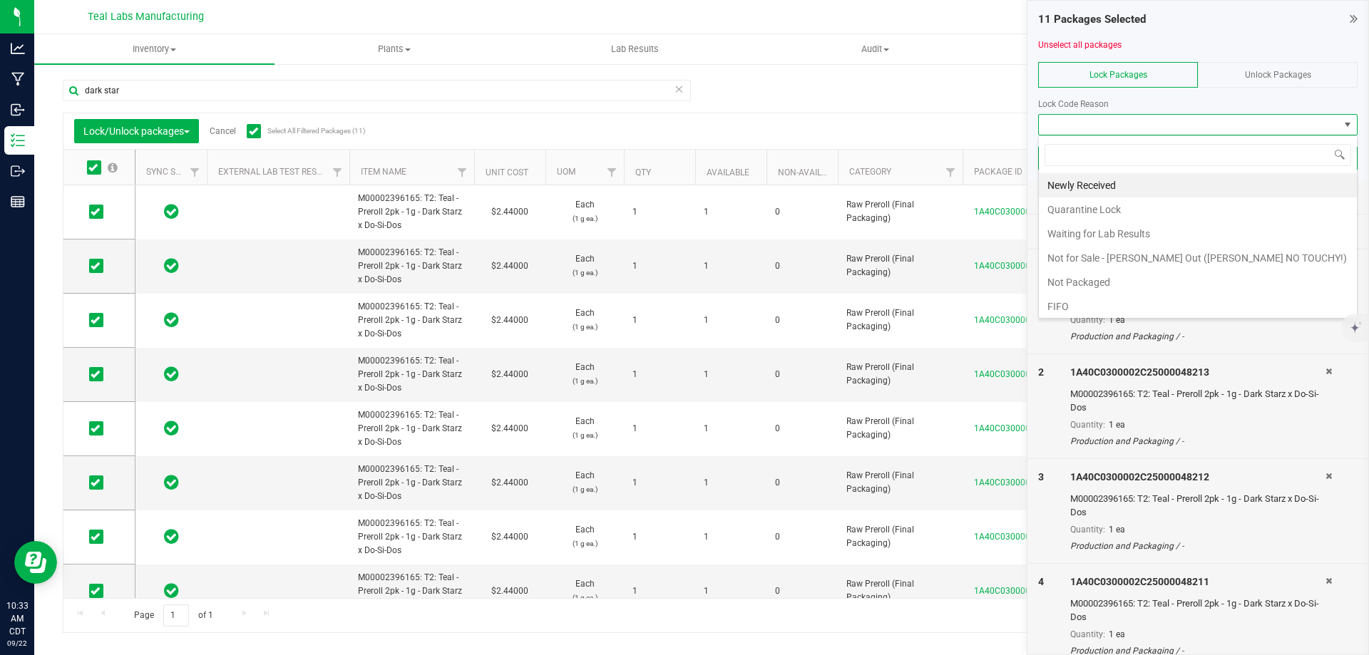
click at [1083, 279] on li "Not Packaged" at bounding box center [1198, 282] width 318 height 24
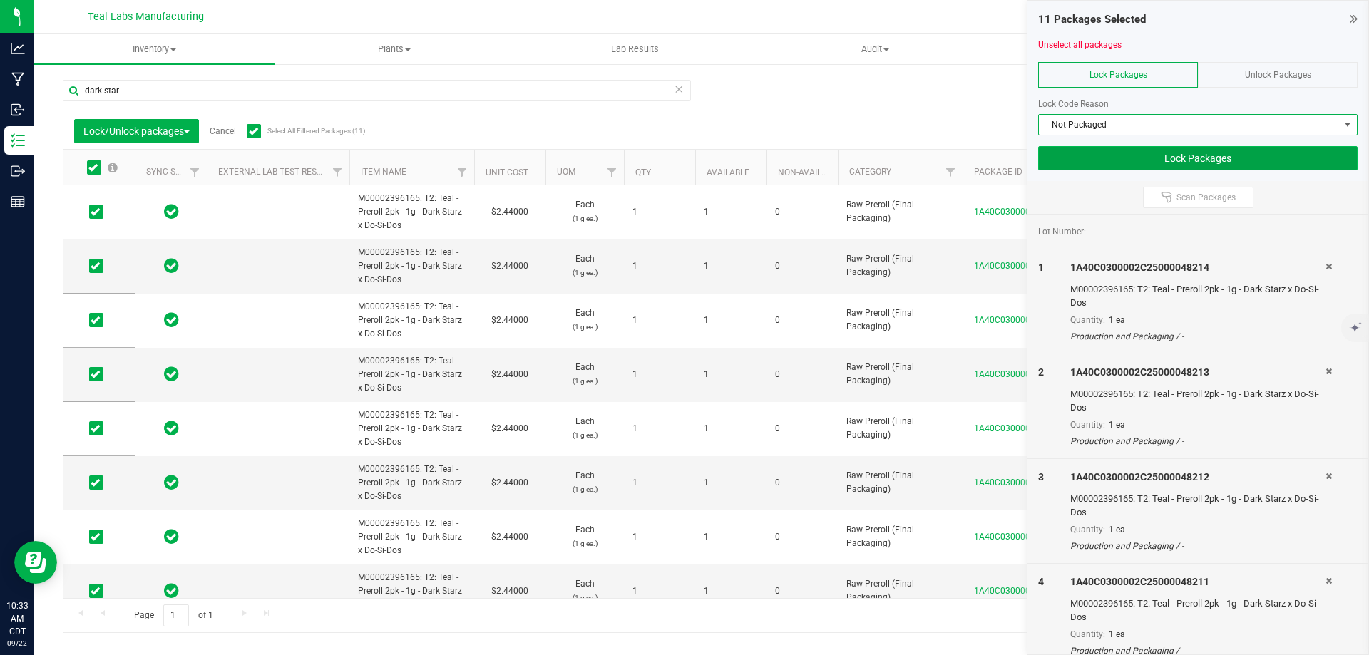
click at [1166, 153] on button "Lock Packages" at bounding box center [1197, 158] width 319 height 24
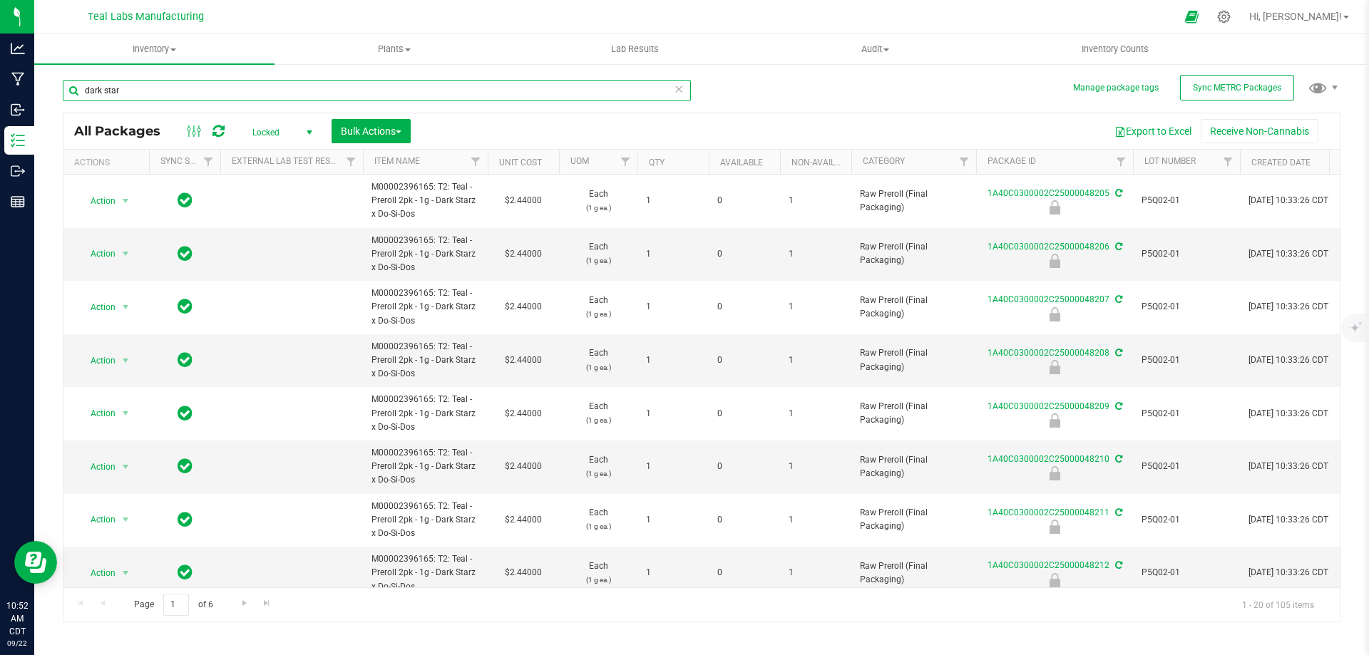
click at [232, 95] on input "dark star" at bounding box center [377, 90] width 628 height 21
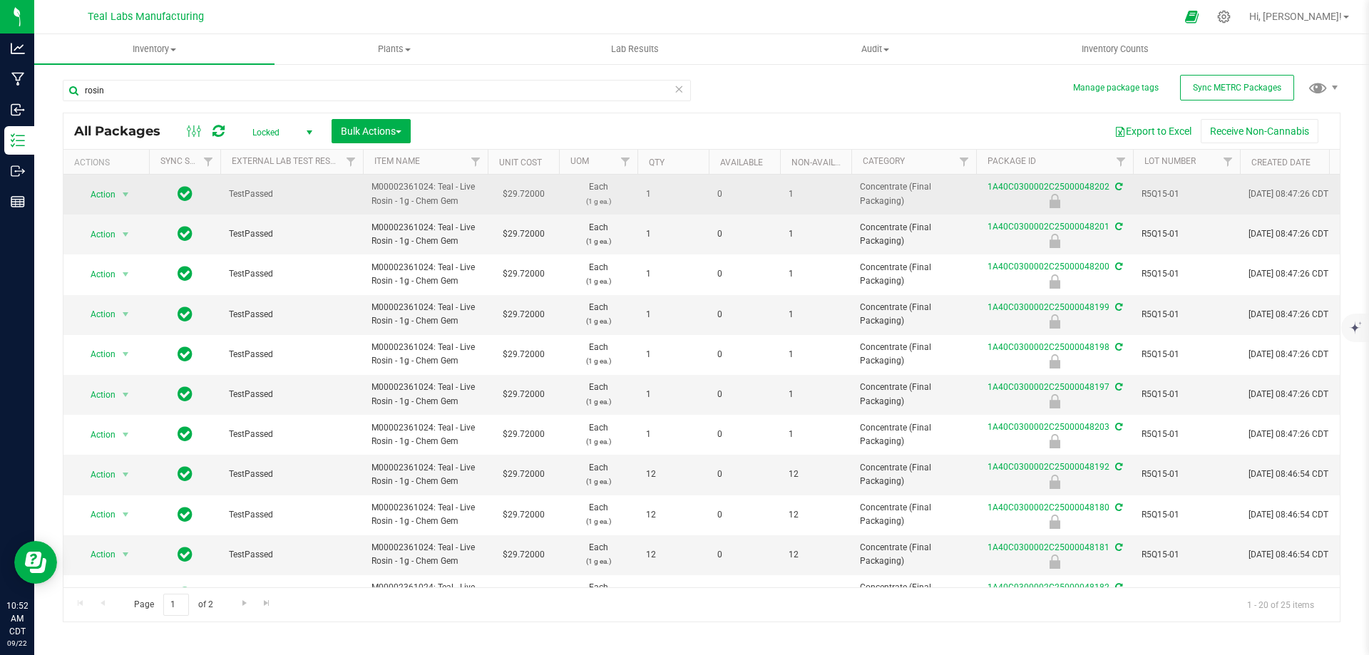
click at [1174, 190] on span "R5Q15-01" at bounding box center [1186, 195] width 90 height 14
click at [1174, 190] on input "R5Q15-01" at bounding box center [1183, 194] width 102 height 22
click at [205, 90] on input "rosin" at bounding box center [377, 90] width 628 height 21
click at [202, 90] on input "rosin" at bounding box center [377, 90] width 628 height 21
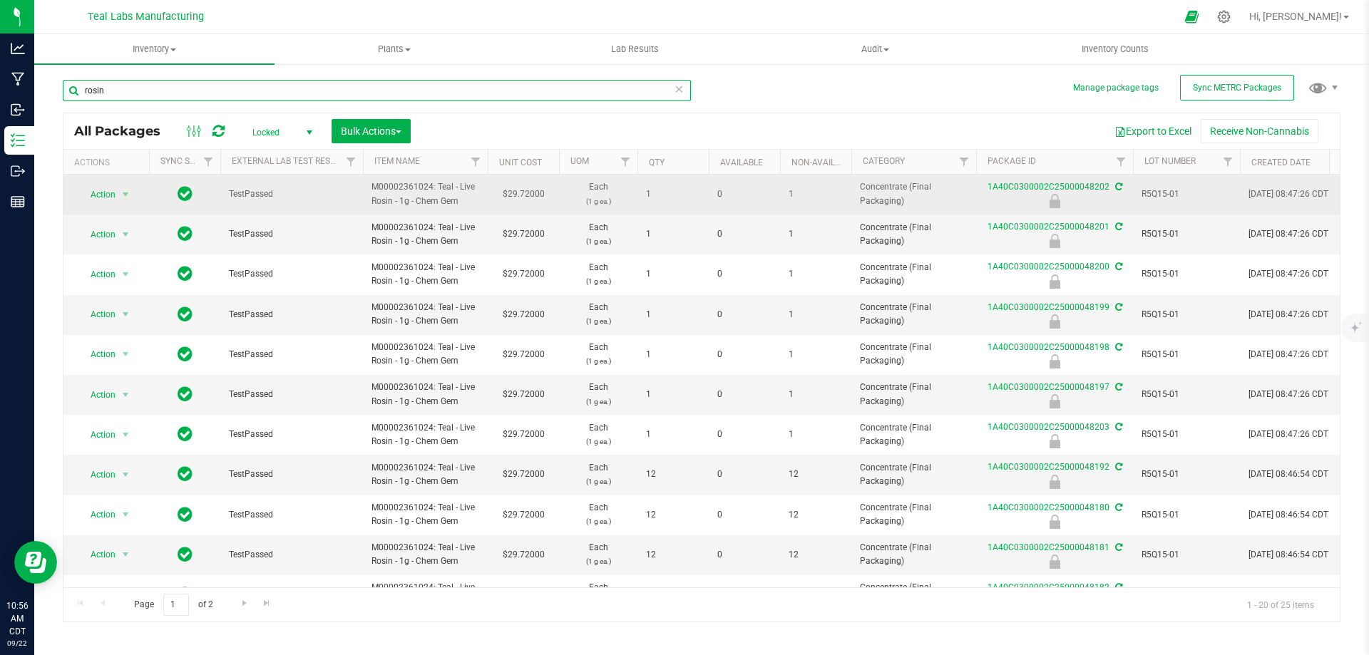
click at [202, 90] on input "rosin" at bounding box center [377, 90] width 628 height 21
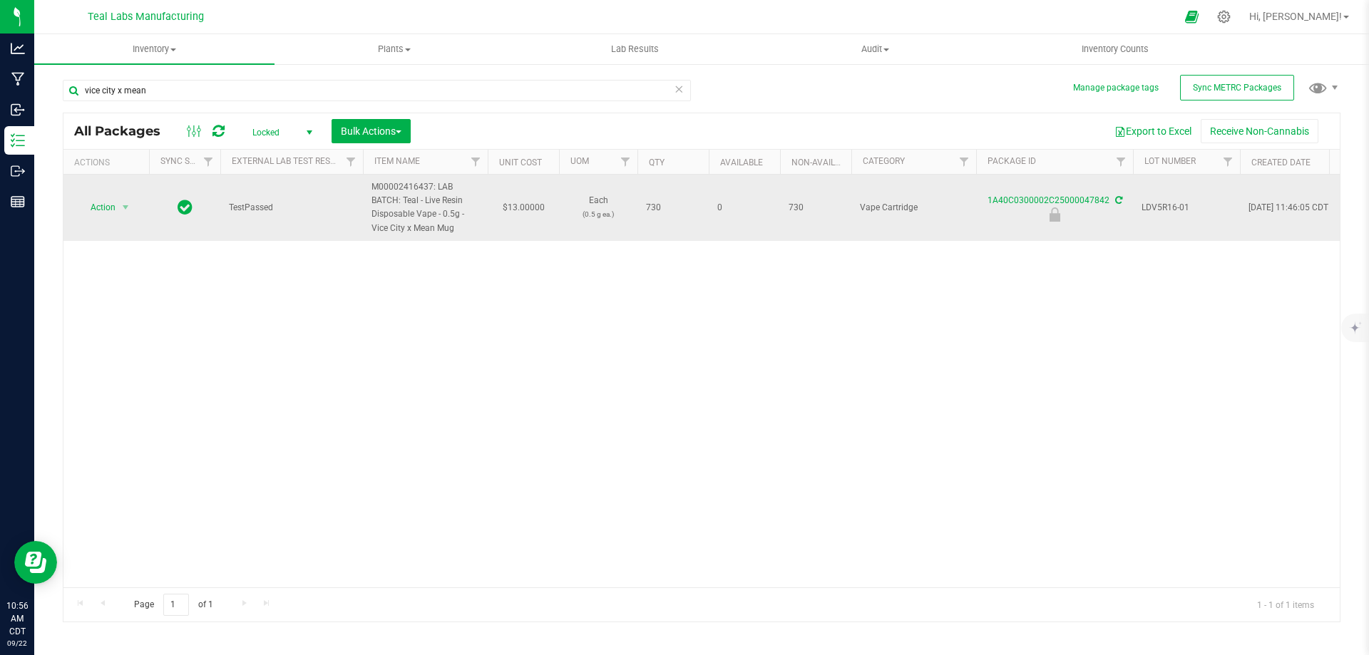
click at [1177, 203] on span "LDV5R16-01" at bounding box center [1186, 208] width 90 height 14
click at [1177, 203] on input "LDV5R16-01" at bounding box center [1183, 208] width 102 height 22
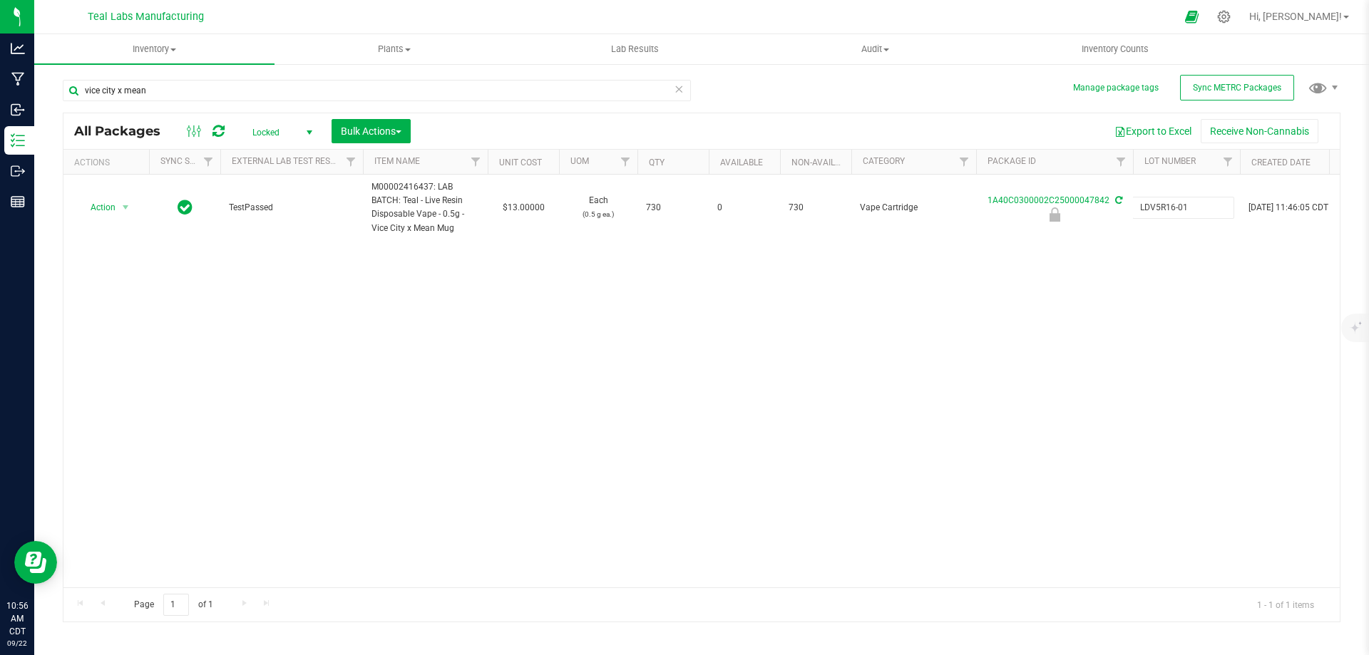
drag, startPoint x: 871, startPoint y: 351, endPoint x: 852, endPoint y: 349, distance: 19.3
click at [870, 351] on div "Action Action Edit attributes Global inventory Locate package Print package lab…" at bounding box center [701, 381] width 1276 height 413
click at [279, 104] on div "vice city x mean" at bounding box center [377, 96] width 628 height 33
drag, startPoint x: 279, startPoint y: 104, endPoint x: 276, endPoint y: 96, distance: 8.6
click at [278, 102] on div "vice city x mean" at bounding box center [377, 96] width 628 height 33
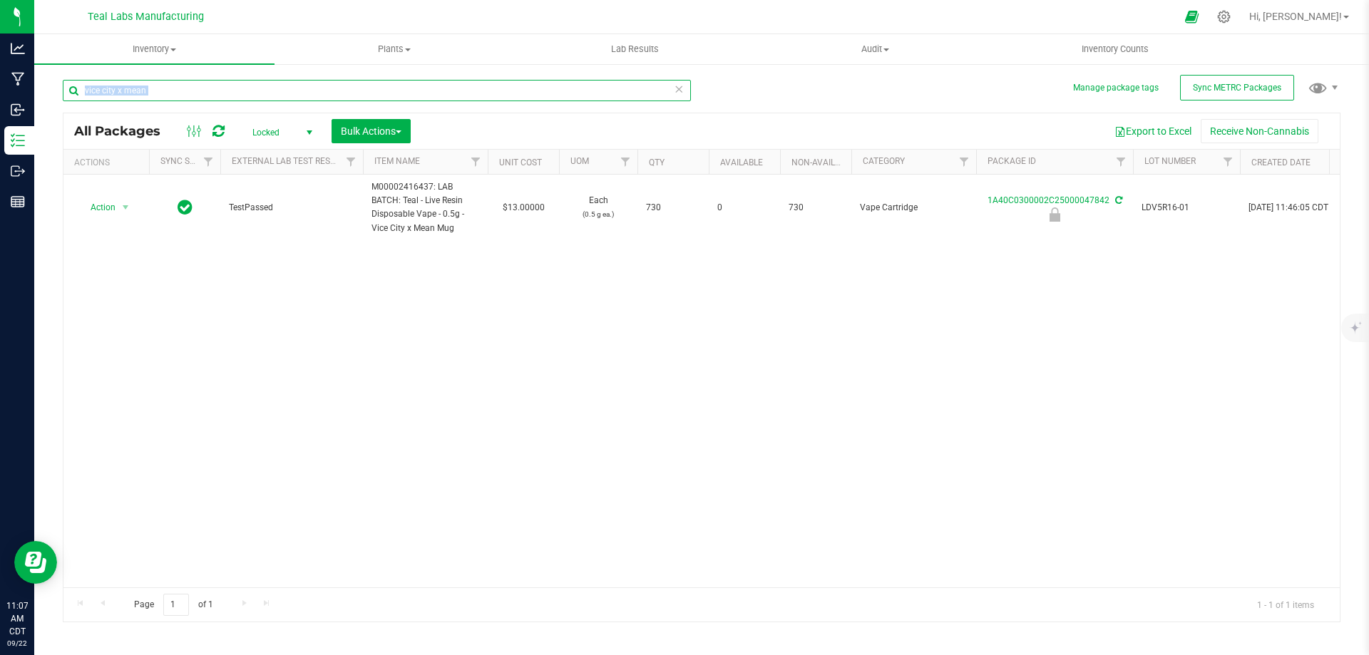
click at [276, 96] on input "vice city x mean" at bounding box center [377, 90] width 628 height 21
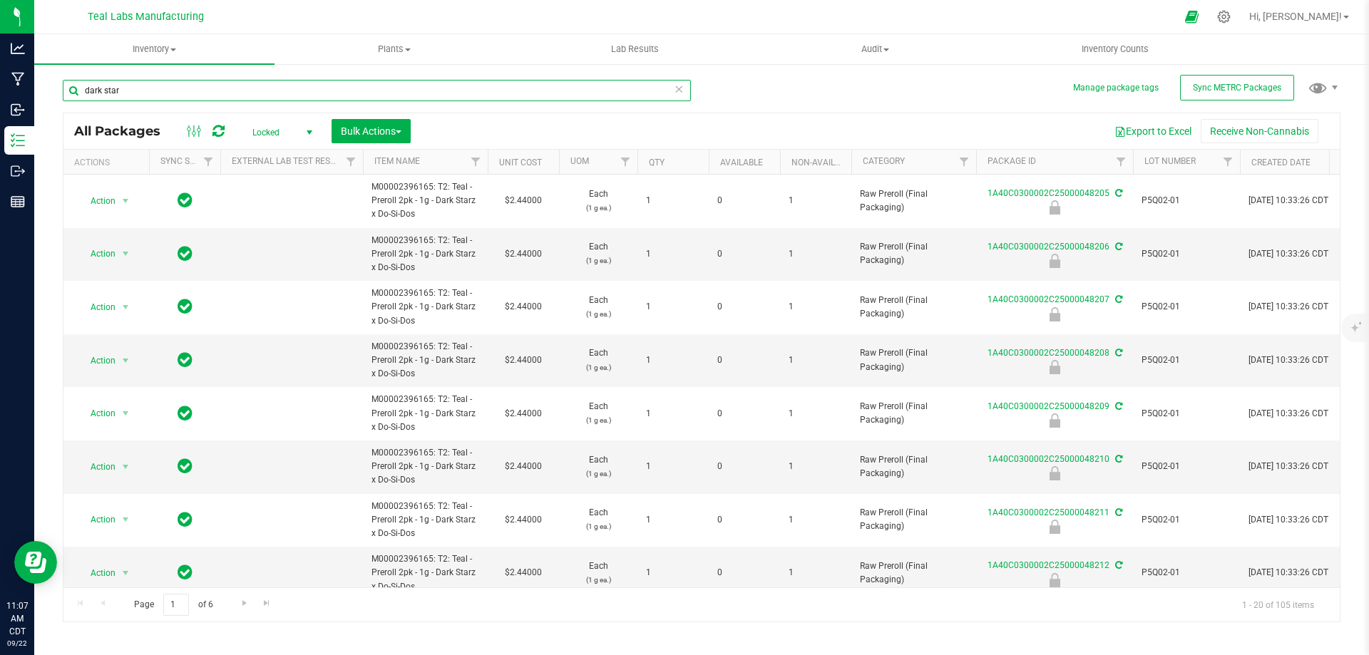
scroll to position [661, 0]
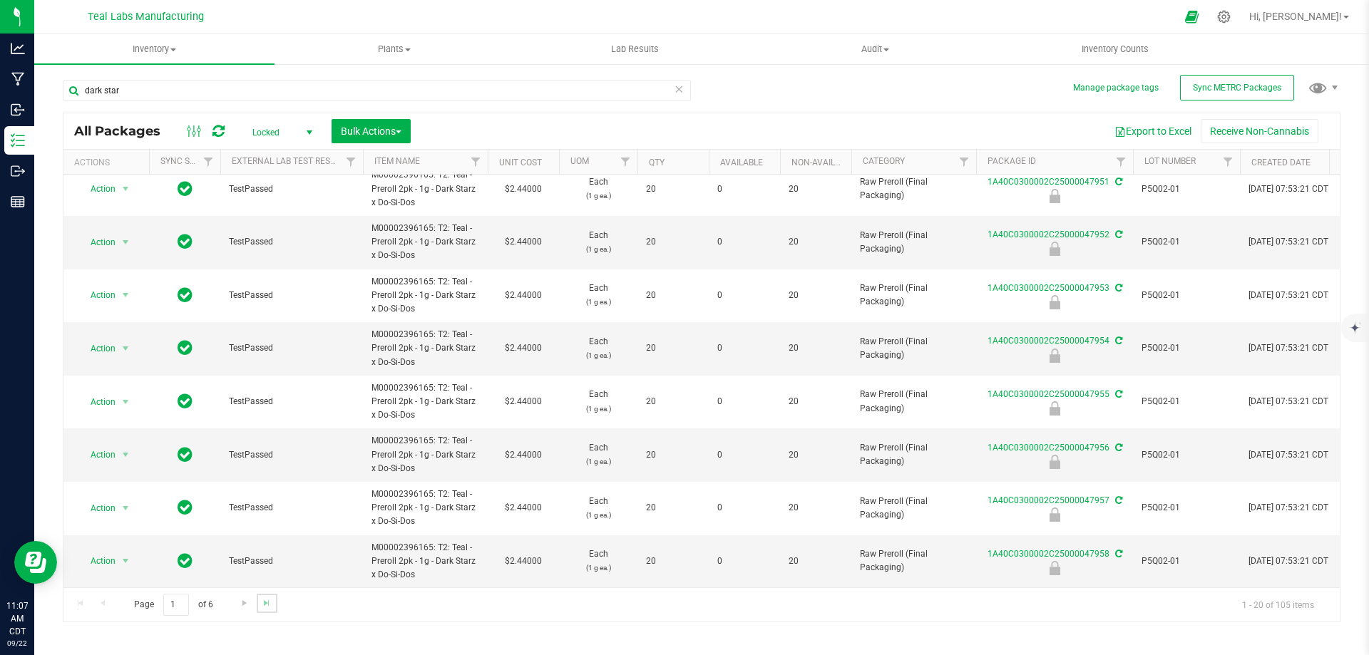
click at [273, 607] on link "Go to the last page" at bounding box center [267, 603] width 21 height 19
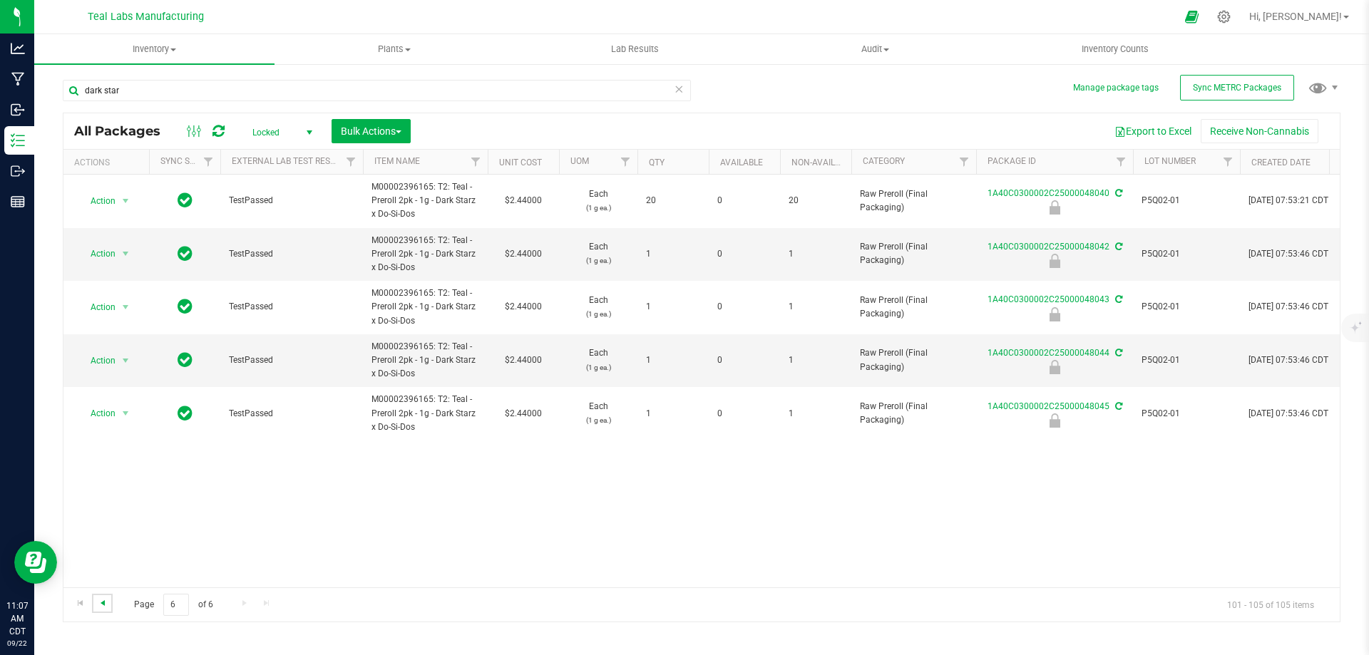
click at [104, 602] on span "Go to the previous page" at bounding box center [102, 602] width 11 height 11
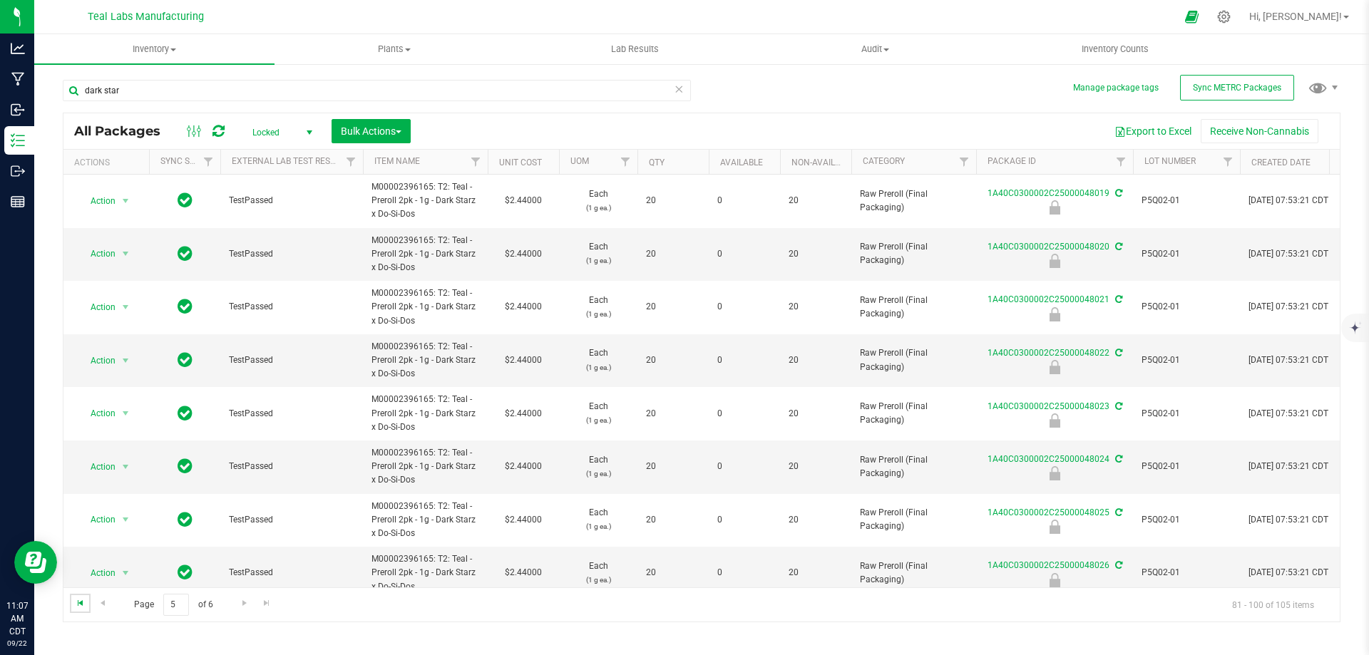
click at [81, 606] on span "Go to the first page" at bounding box center [80, 602] width 11 height 11
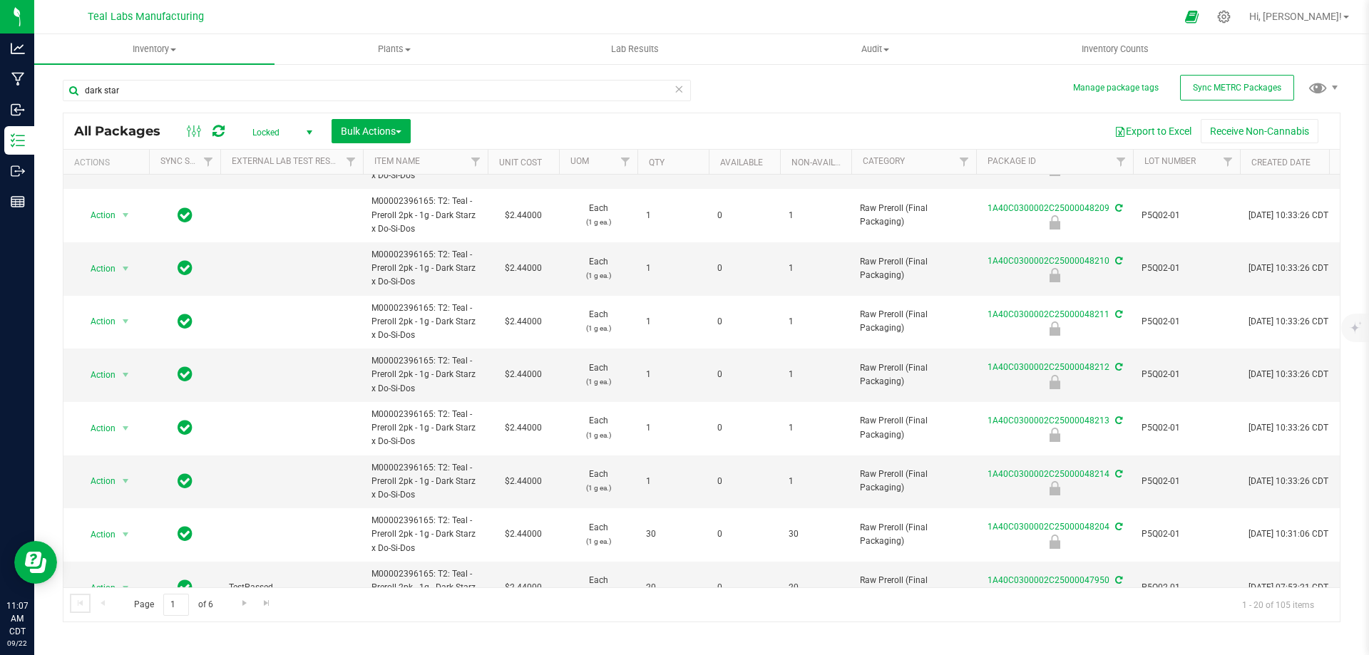
scroll to position [214, 0]
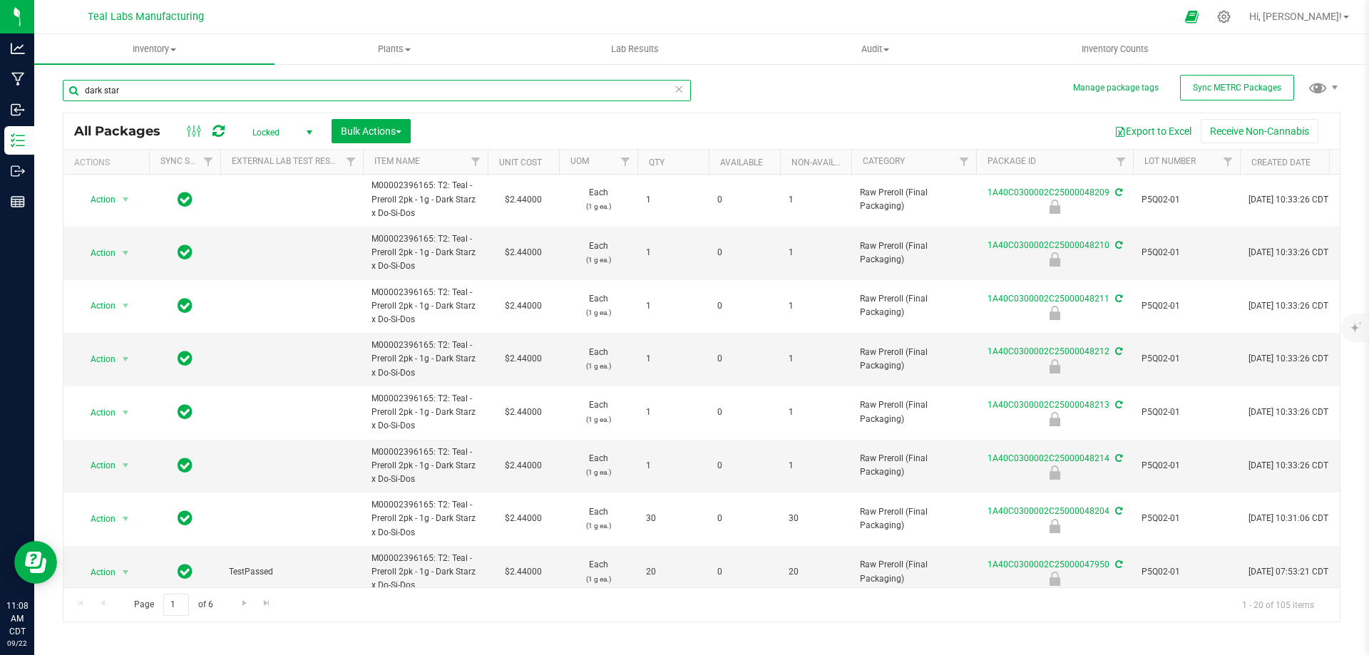
click at [394, 101] on input "dark star" at bounding box center [377, 90] width 628 height 21
click at [394, 100] on input "dark star" at bounding box center [377, 90] width 628 height 21
type input "vice city x mean"
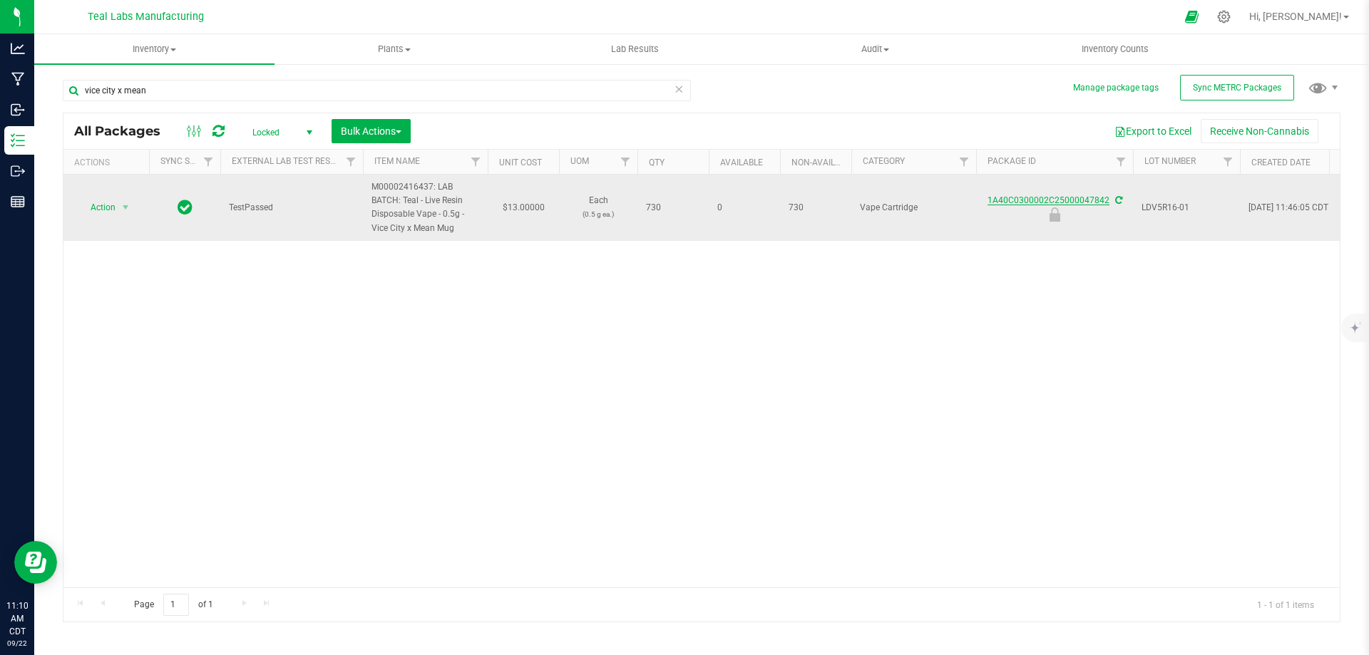
click at [1017, 198] on link "1A40C0300002C25000047842" at bounding box center [1048, 200] width 122 height 10
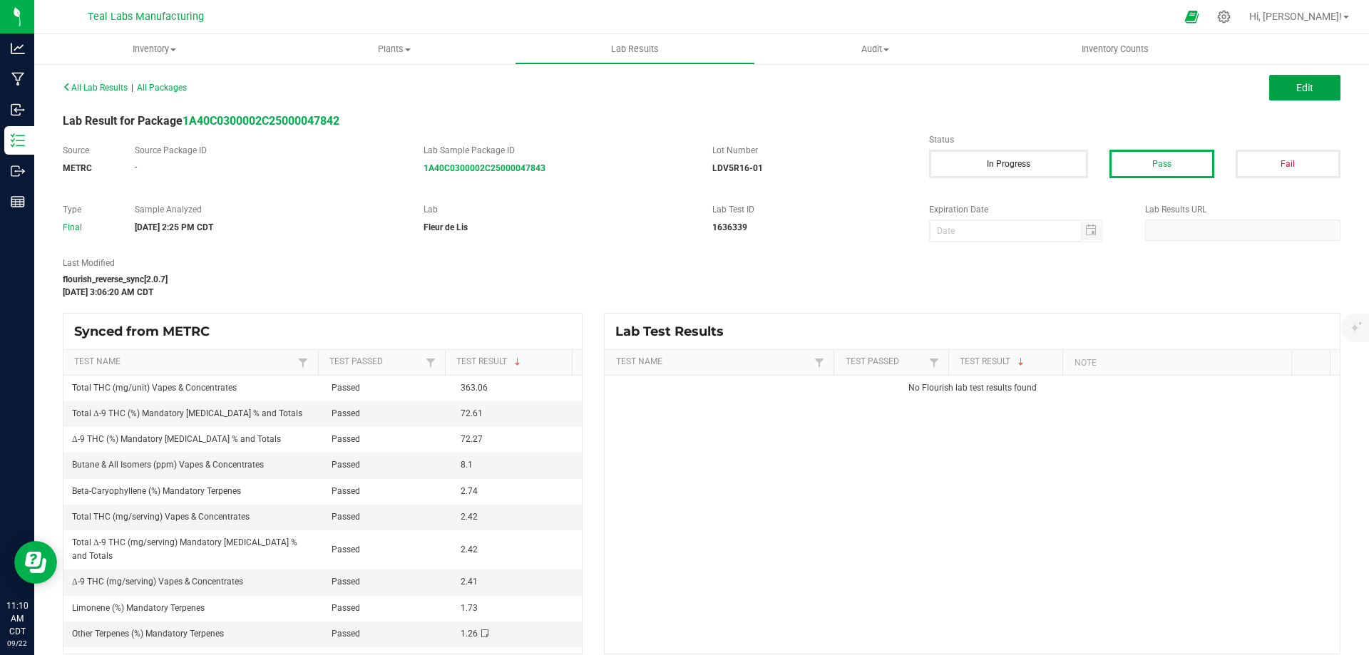
click at [1280, 88] on button "Edit" at bounding box center [1304, 88] width 71 height 26
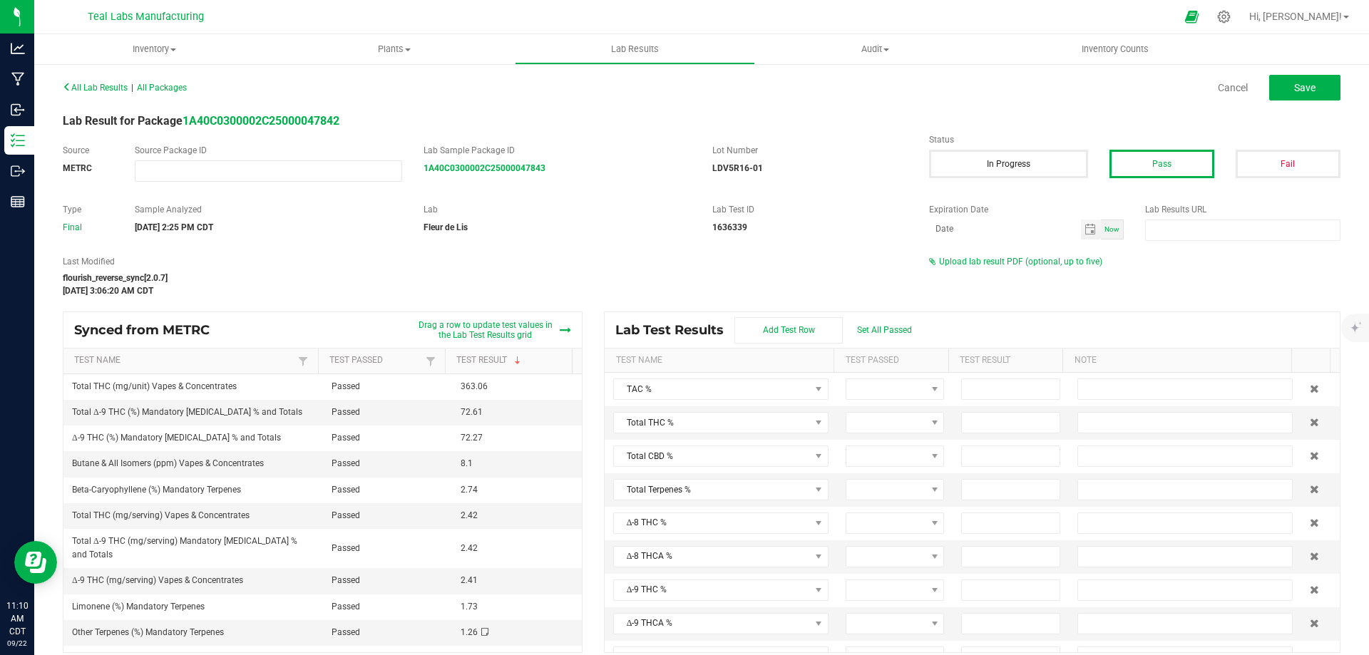
click at [1071, 264] on span "Upload lab result PDF (optional, up to five)" at bounding box center [1020, 262] width 163 height 10
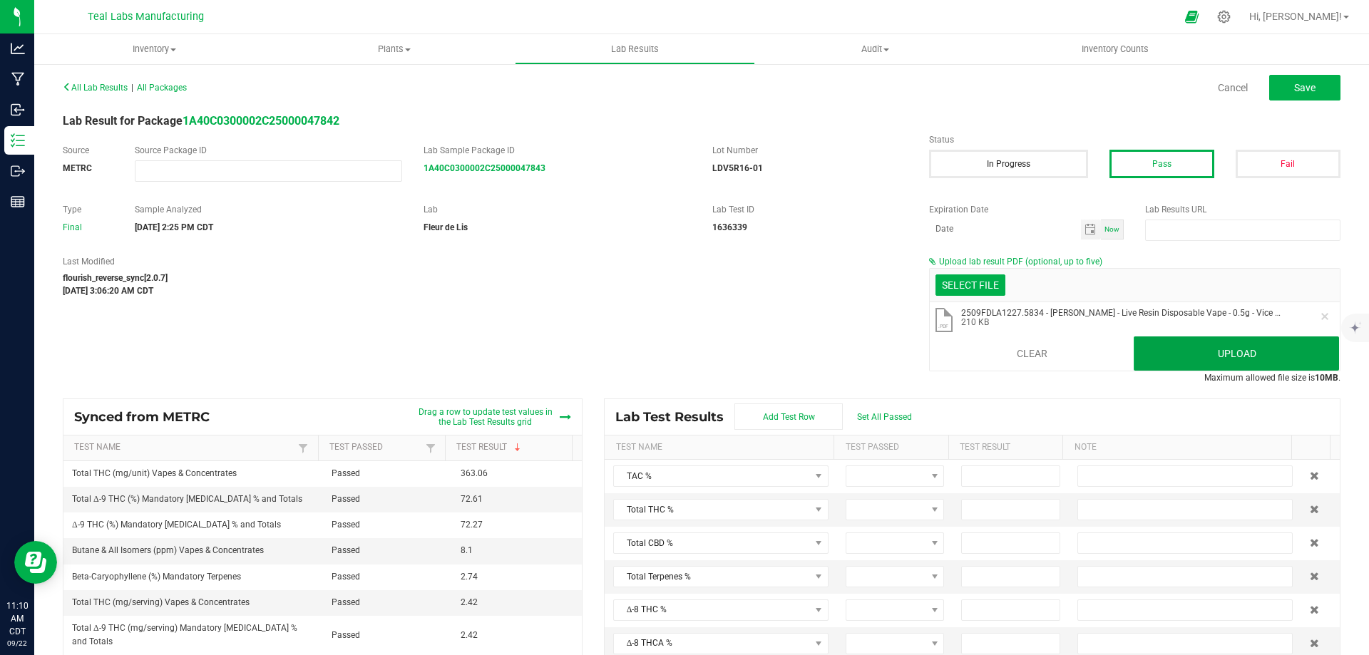
click at [1188, 362] on button "Upload" at bounding box center [1236, 354] width 205 height 34
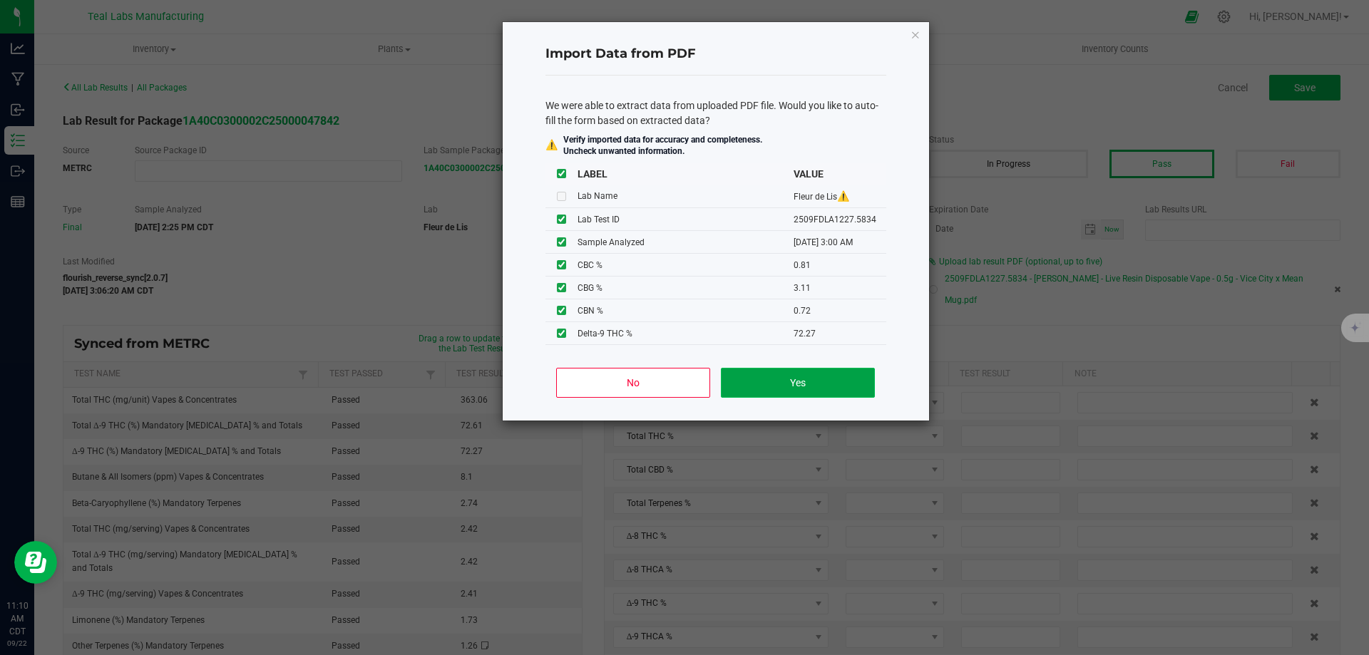
click at [818, 376] on button "Yes" at bounding box center [797, 383] width 153 height 30
type input "77.3000"
type input "72.6100"
type input "72.2700"
type input "0.3900"
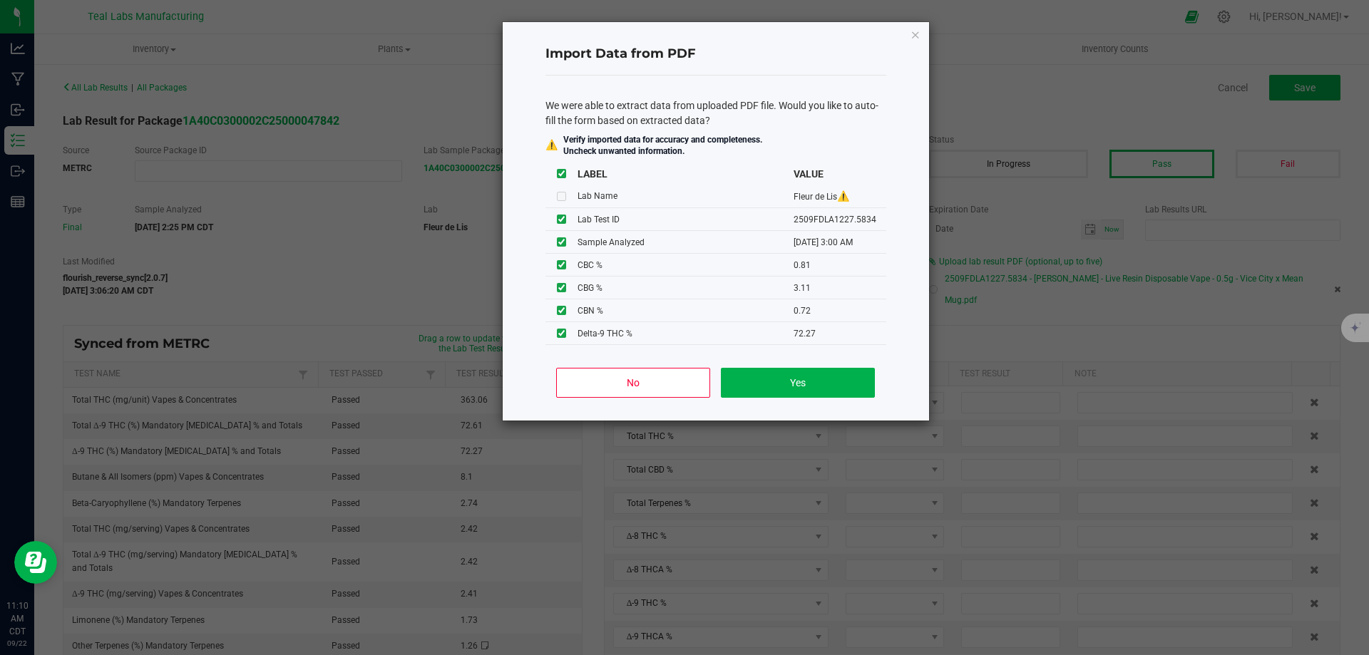
type input "0.8100"
type input "3.1100"
type input "0.7200"
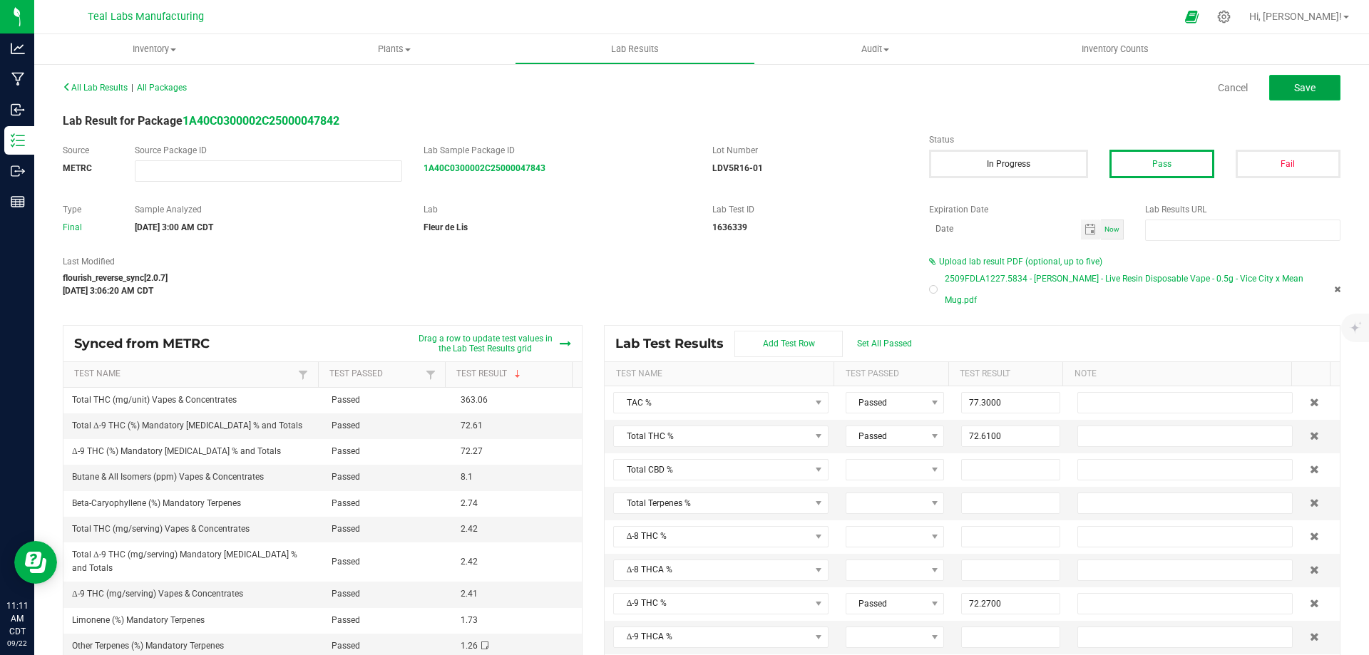
click at [1298, 99] on button "Save" at bounding box center [1304, 88] width 71 height 26
type input "72.2700"
type input "0.3900"
type input "0.8100"
type input "3.1100"
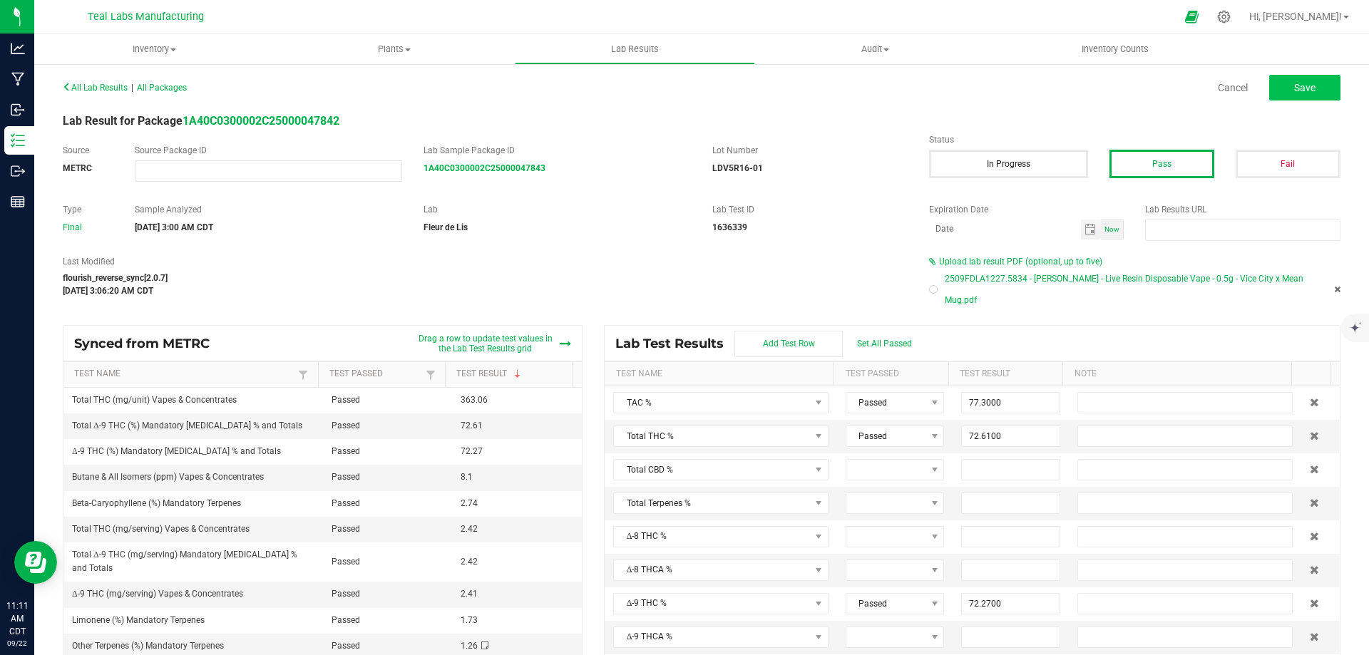
type input "0.7200"
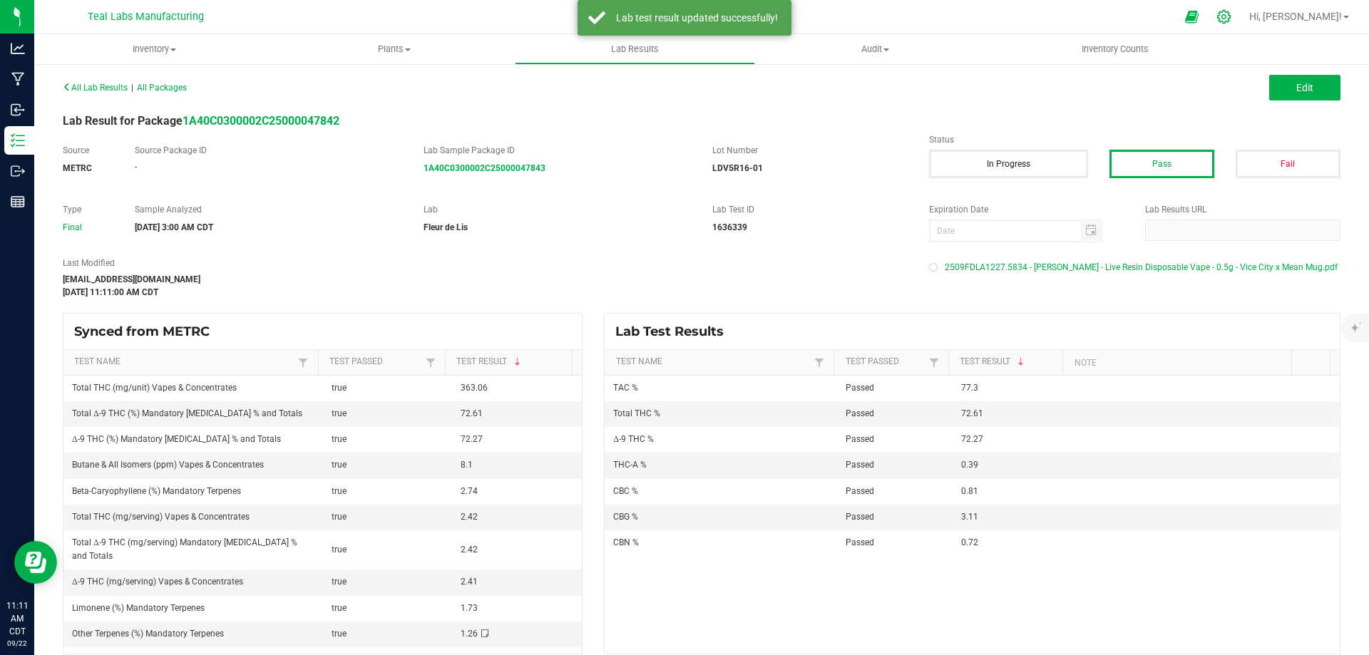
click at [1231, 14] on icon at bounding box center [1223, 16] width 15 height 15
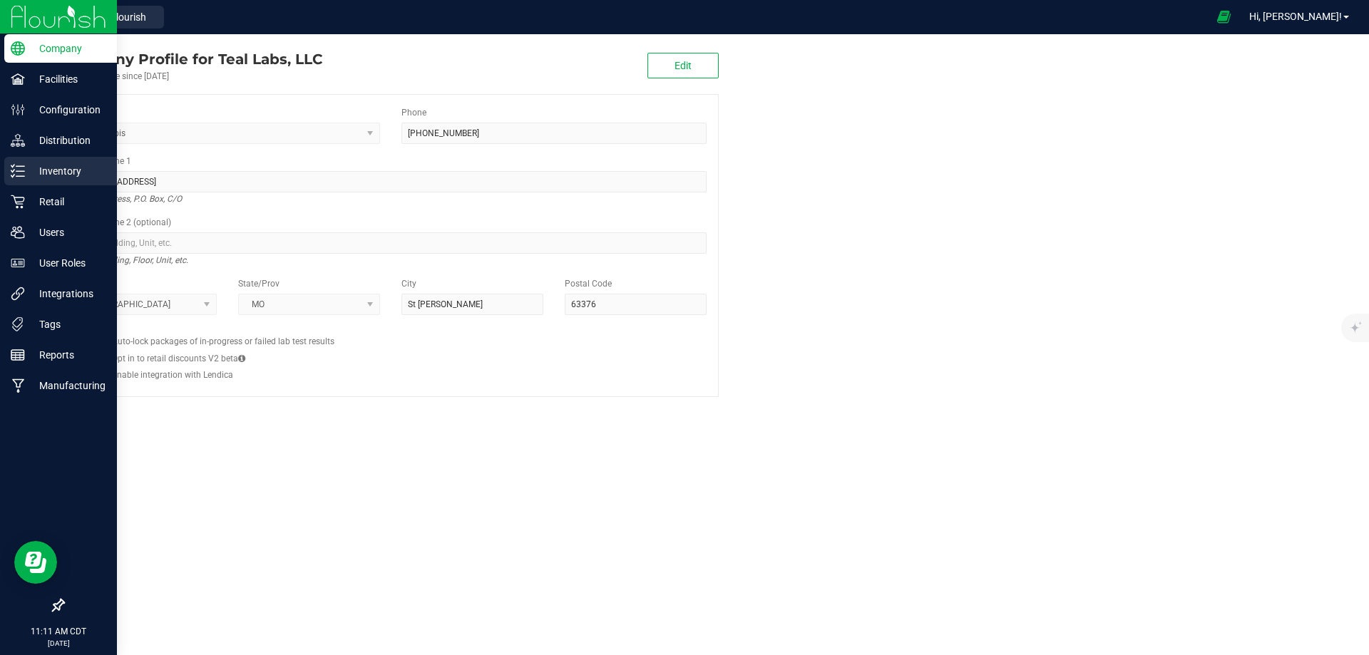
click at [47, 180] on div "Inventory" at bounding box center [60, 171] width 113 height 29
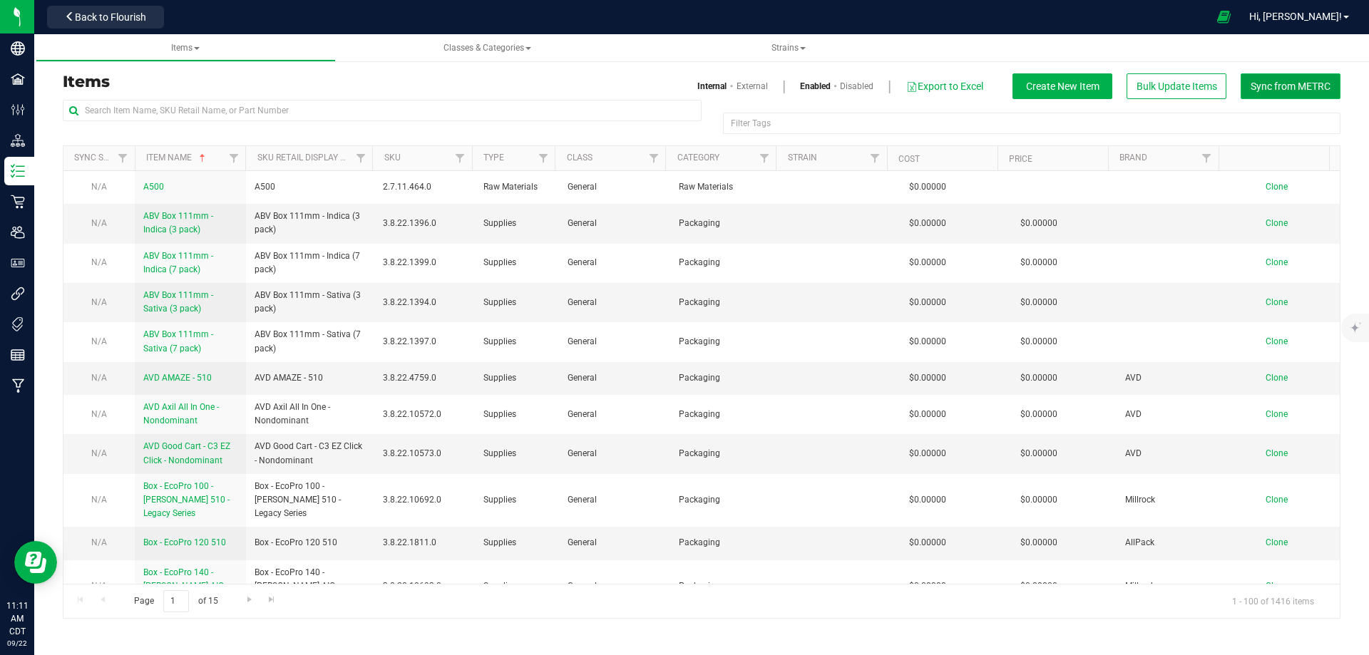
click at [1283, 82] on span "Sync from METRC" at bounding box center [1291, 86] width 80 height 11
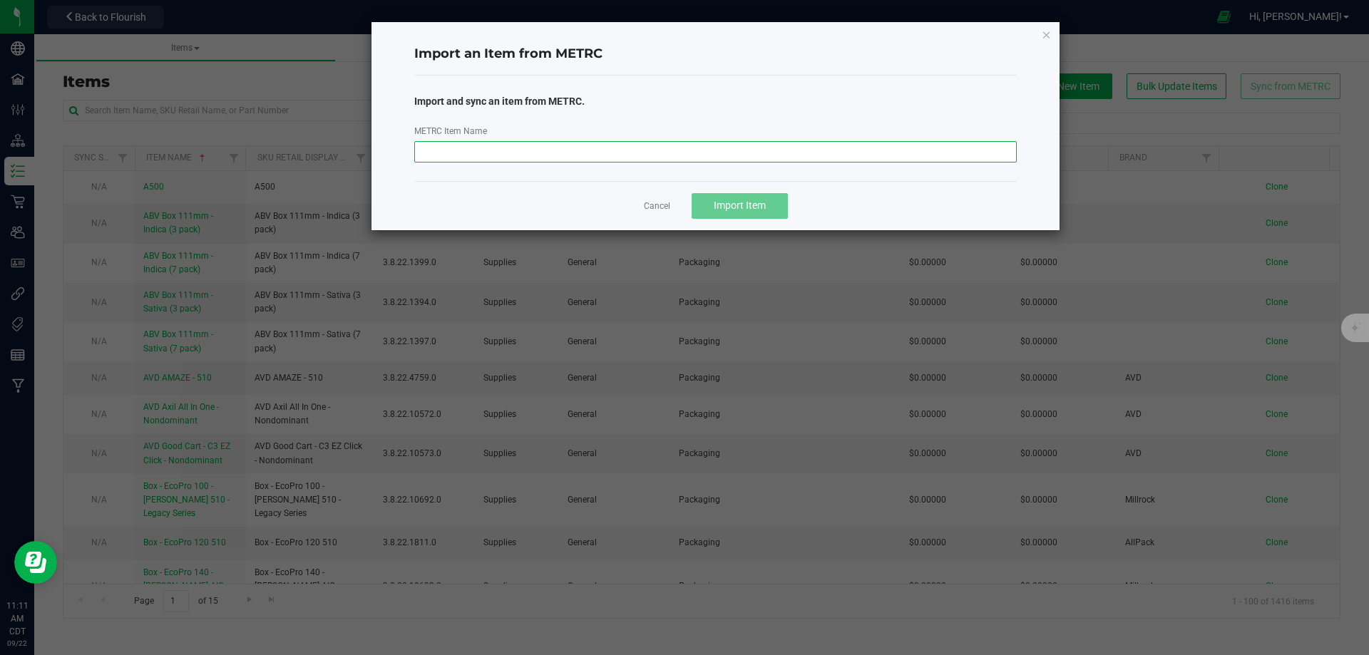
click at [760, 151] on input "METRC Item Name" at bounding box center [715, 151] width 603 height 21
paste input "M00002172115: Teal - Live Resin Disposable Vape - 0.5g - Vice City x Mean Mug"
type input "M00002172115: Teal - Live Resin Disposable Vape - 0.5g - Vice City x Mean Mug"
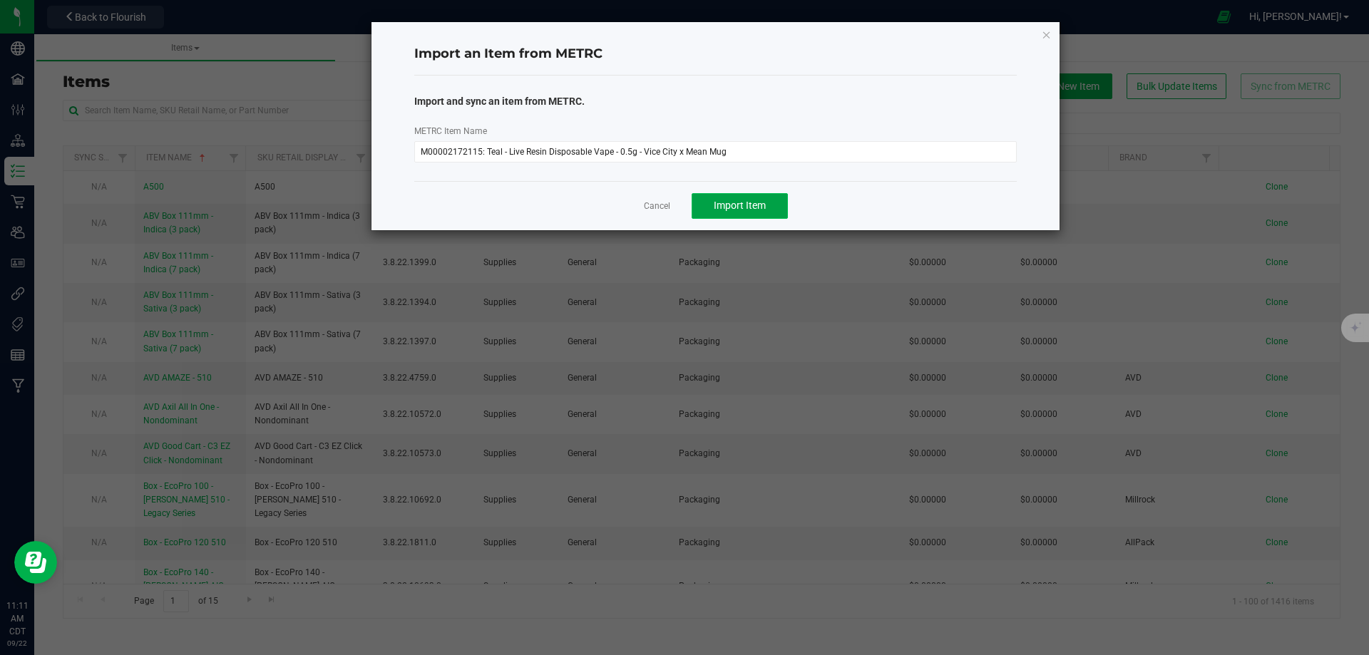
click at [743, 211] on span "Import Item" at bounding box center [740, 205] width 52 height 11
click at [1045, 36] on icon "button" at bounding box center [1047, 34] width 10 height 17
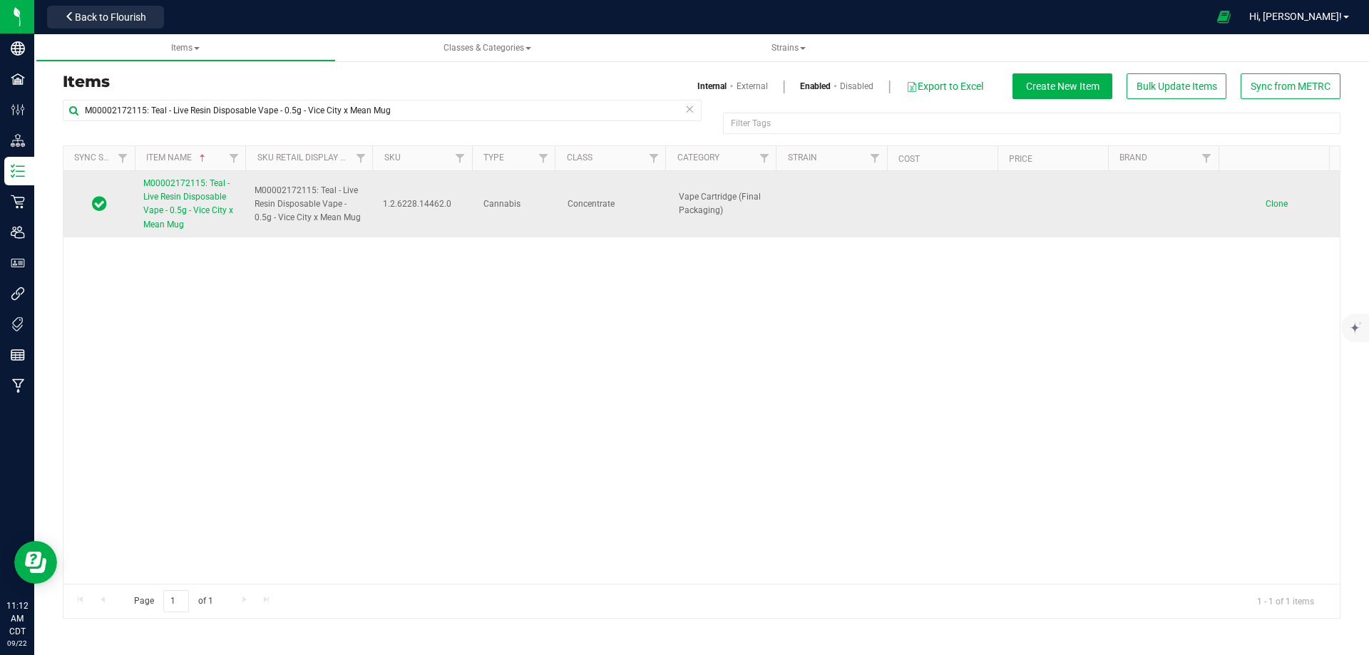
click at [207, 210] on span "M00002172115: Teal - Live Resin Disposable Vape - 0.5g - Vice City x Mean Mug" at bounding box center [188, 203] width 90 height 51
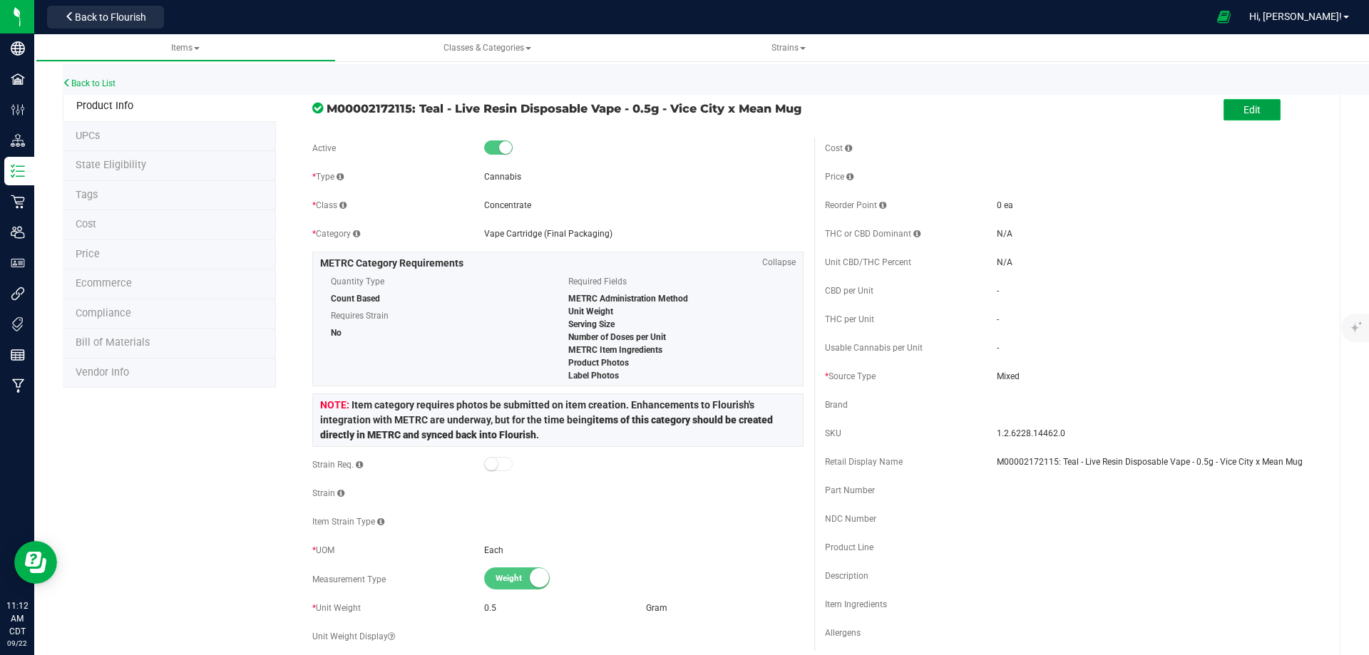
click at [1228, 117] on button "Edit" at bounding box center [1251, 109] width 57 height 21
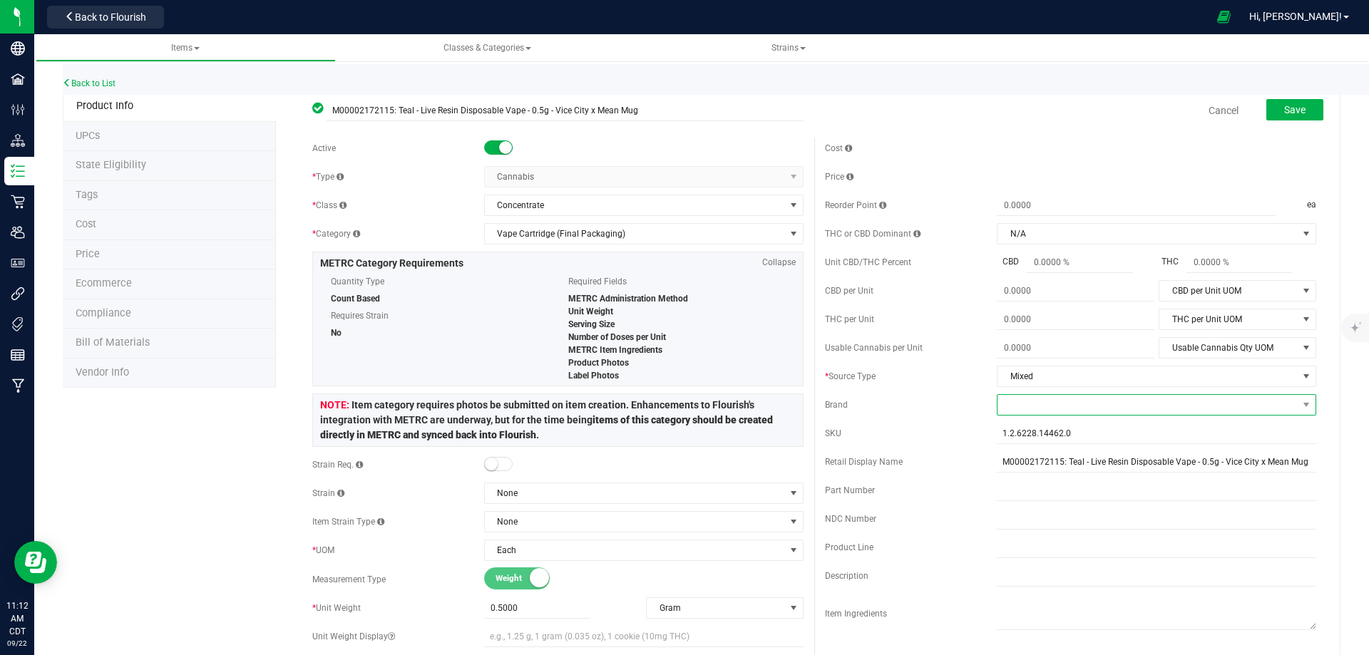
click at [1032, 407] on span at bounding box center [1147, 405] width 300 height 20
type input "tea"
click at [1020, 487] on li "Teal" at bounding box center [1147, 490] width 315 height 24
click at [930, 436] on div "SKU" at bounding box center [911, 433] width 172 height 13
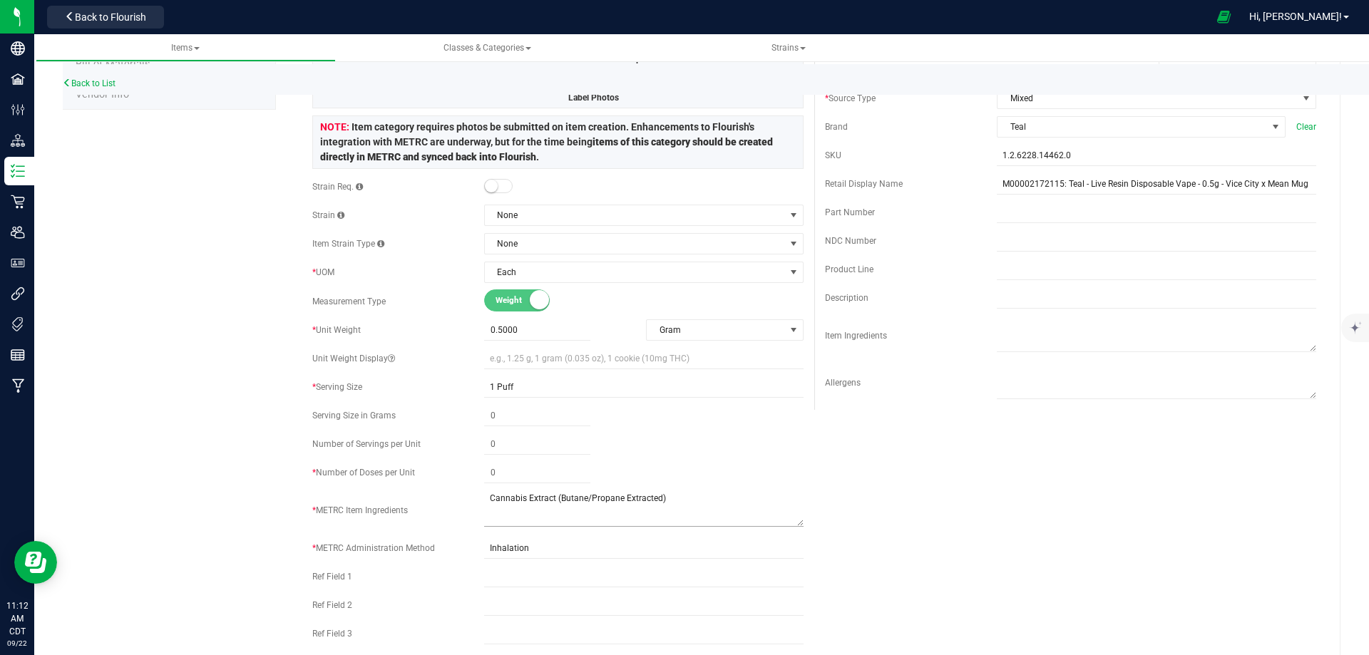
scroll to position [285, 0]
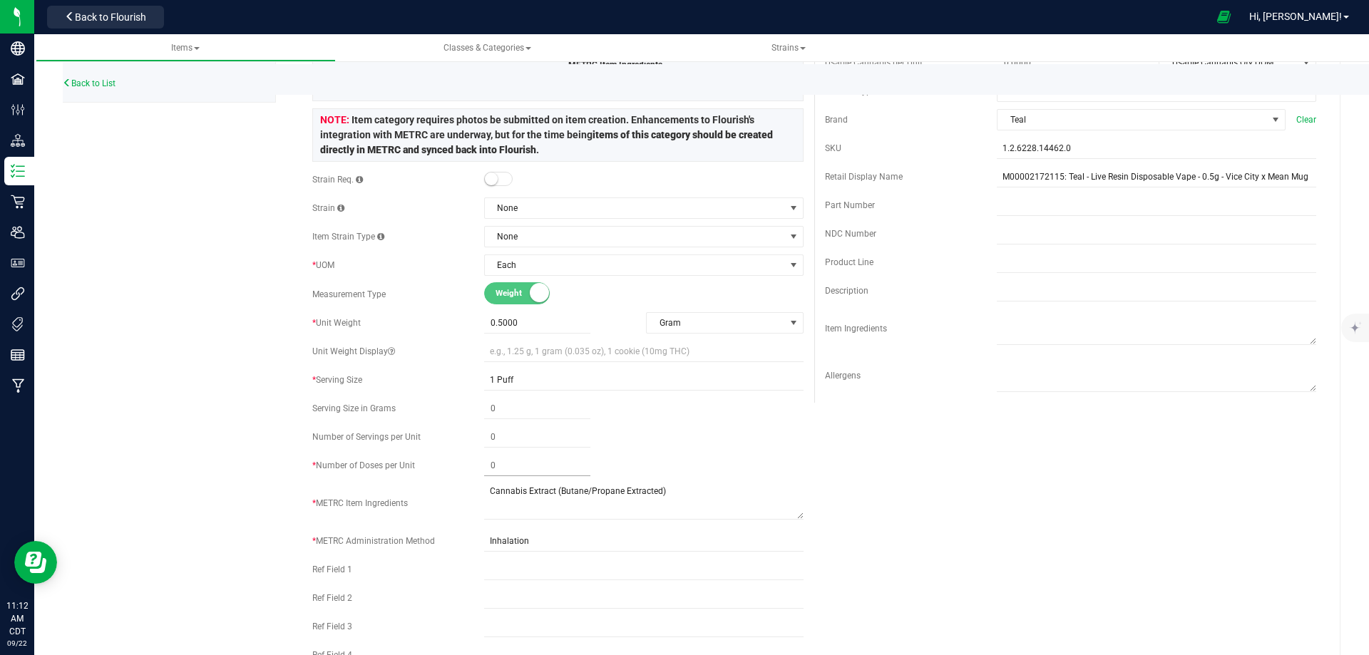
click at [532, 464] on span at bounding box center [537, 466] width 106 height 21
type input "150"
click at [766, 461] on div "150 150" at bounding box center [643, 466] width 319 height 21
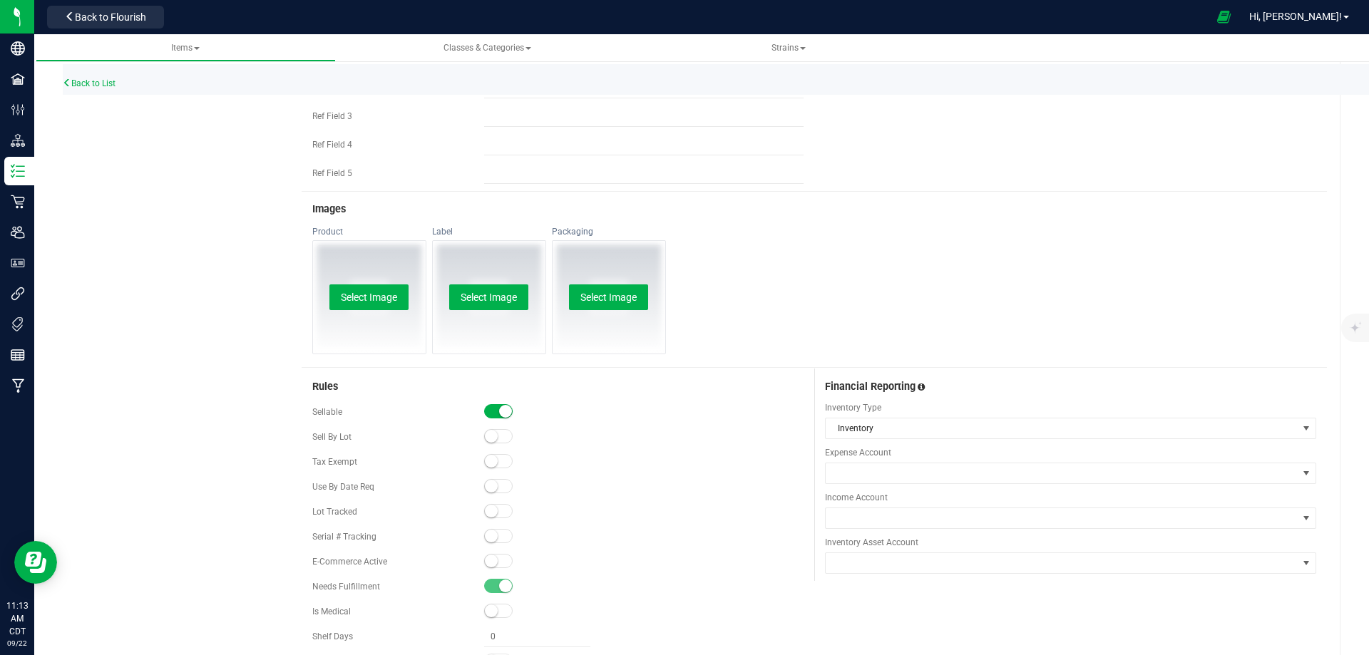
scroll to position [856, 0]
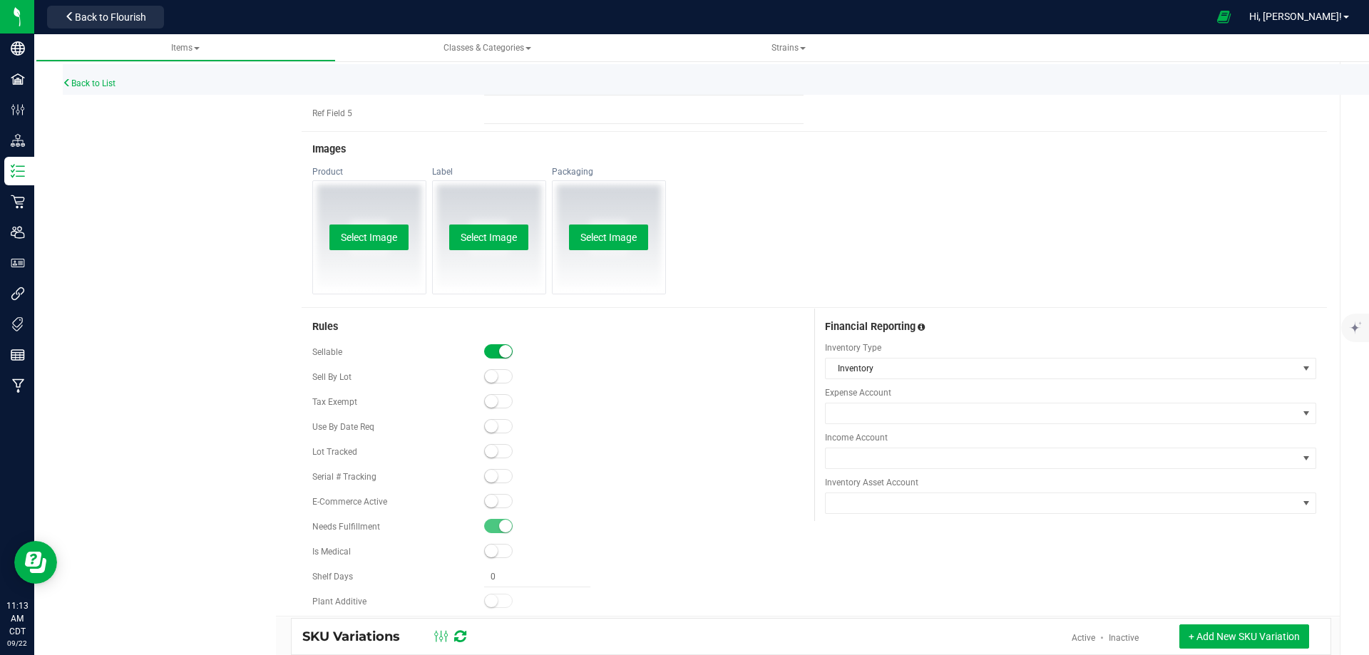
click at [900, 395] on span "Expense Account" at bounding box center [1070, 392] width 491 height 13
click at [904, 409] on span at bounding box center [1062, 414] width 472 height 20
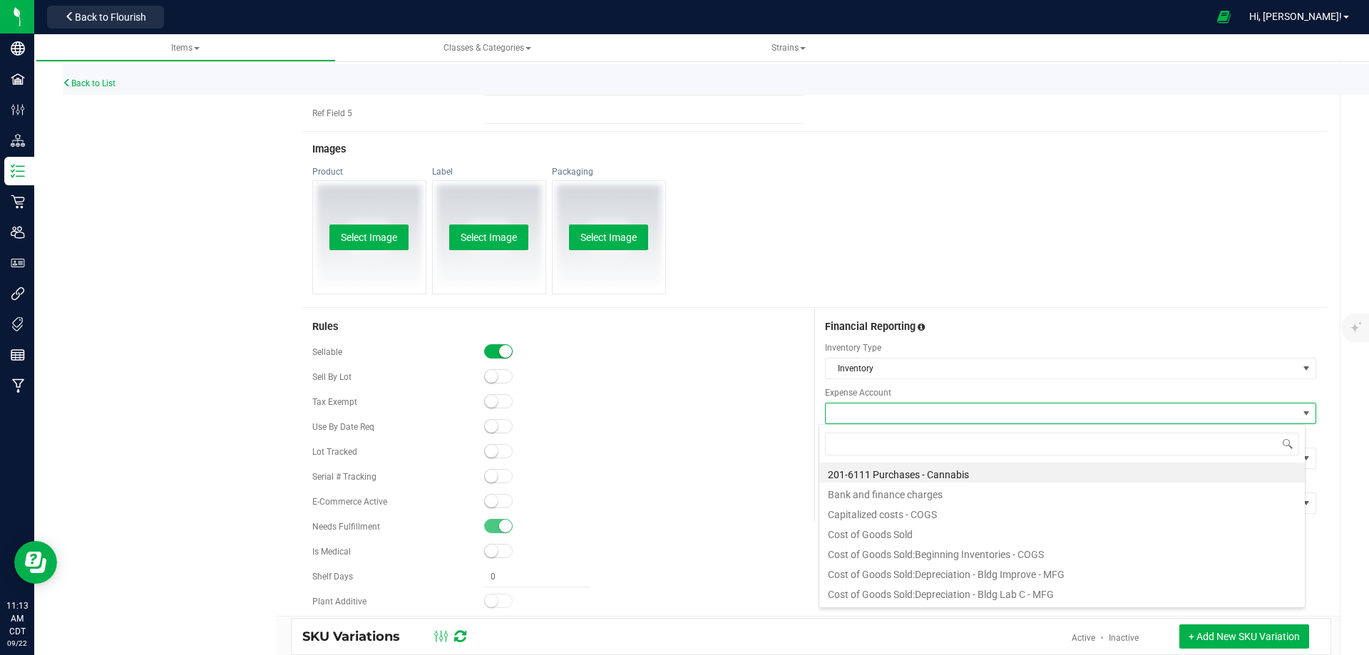
scroll to position [21, 487]
type input "purch"
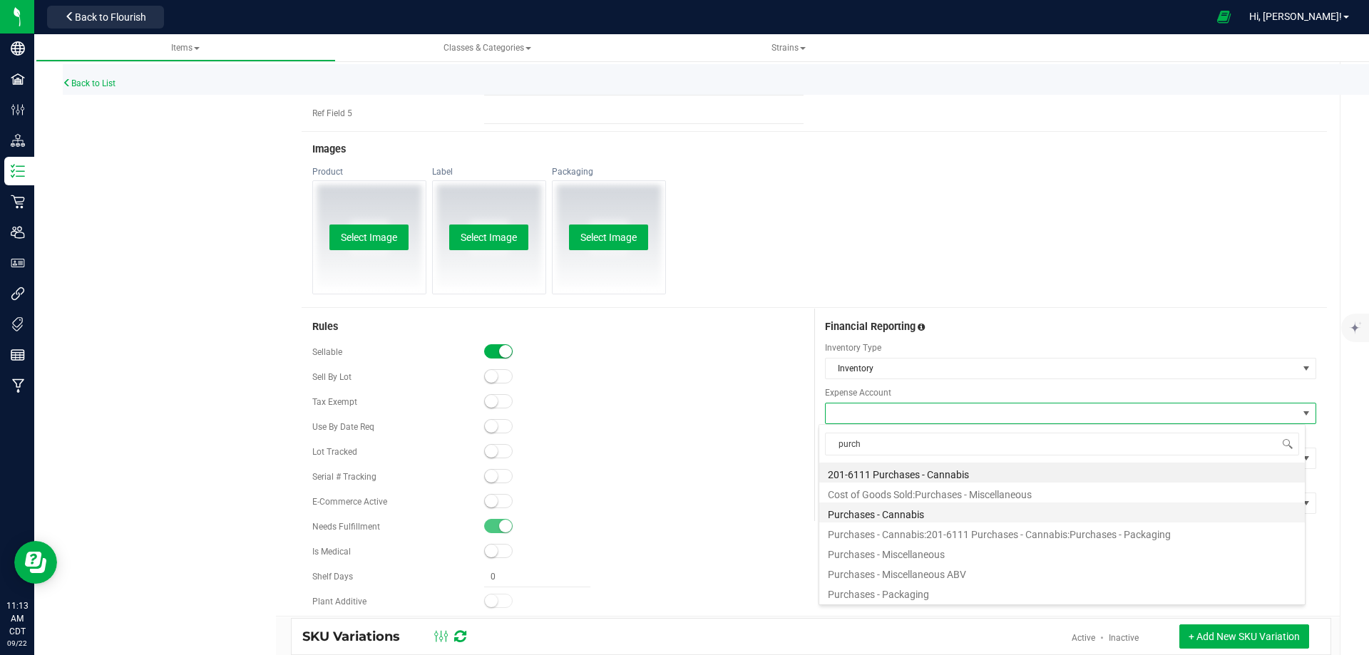
click at [905, 510] on li "Purchases - Cannabis" at bounding box center [1062, 513] width 486 height 20
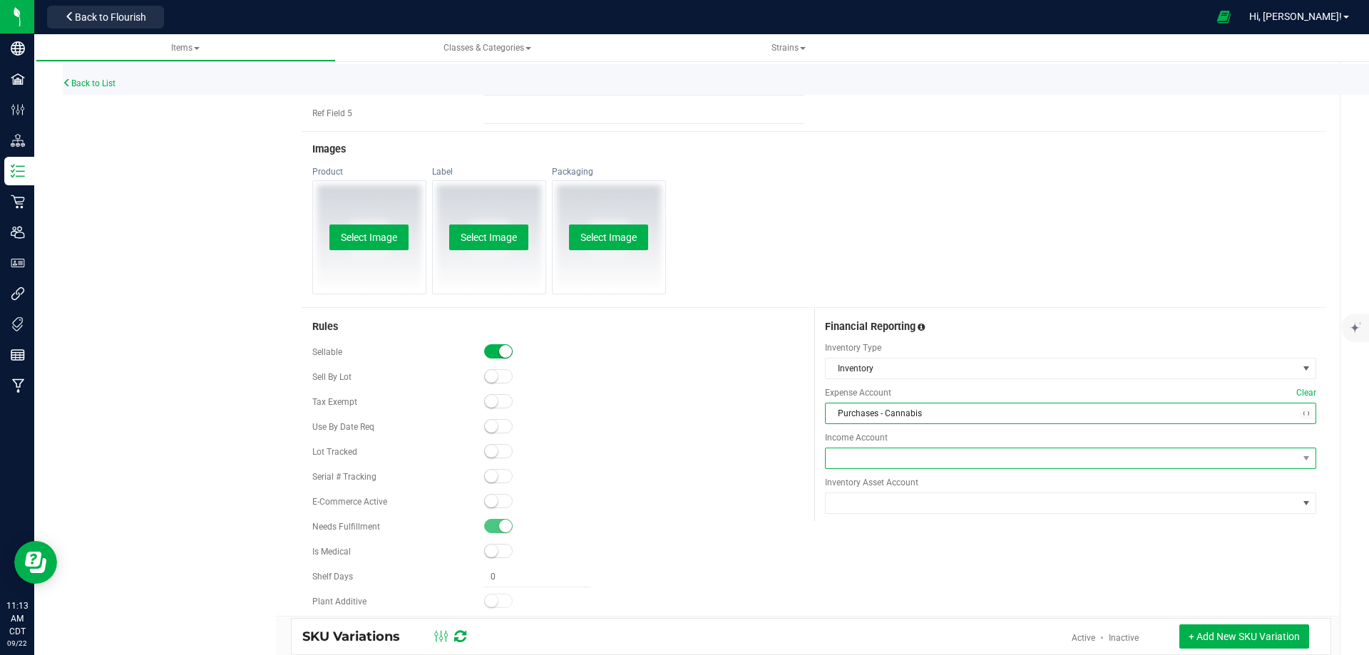
click at [886, 467] on span at bounding box center [1062, 458] width 472 height 20
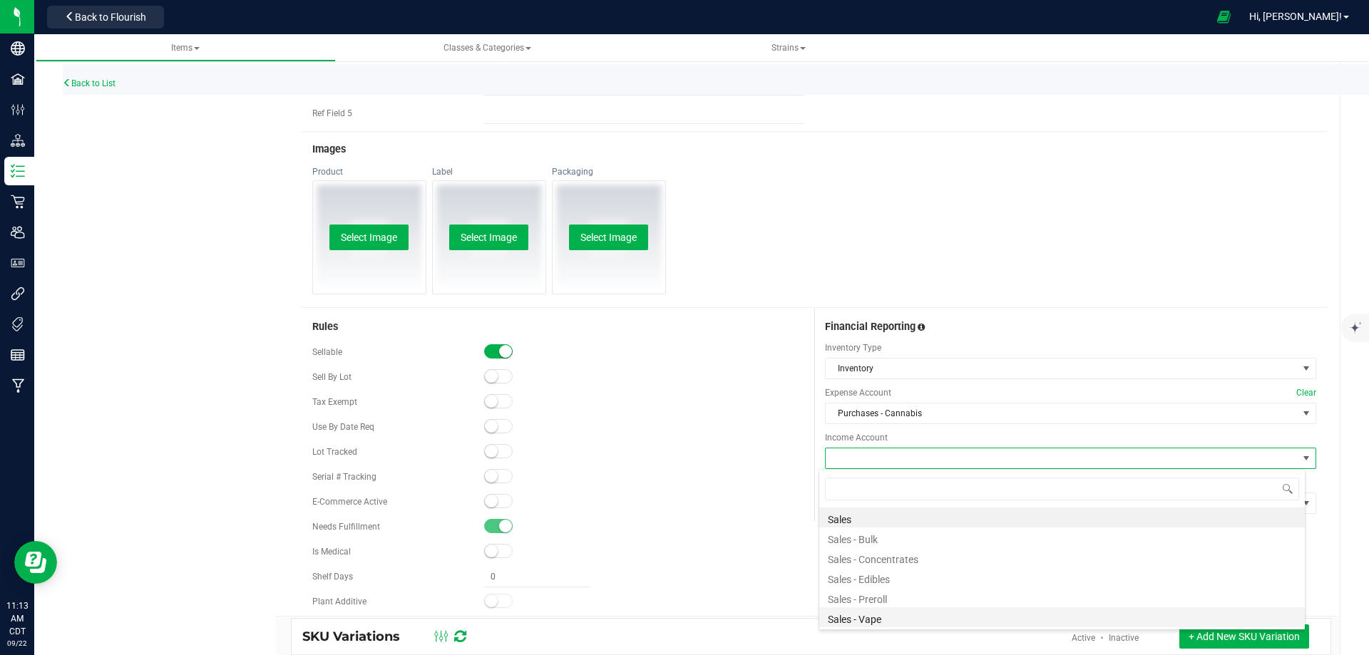
click at [876, 613] on li "Sales - Vape" at bounding box center [1062, 617] width 486 height 20
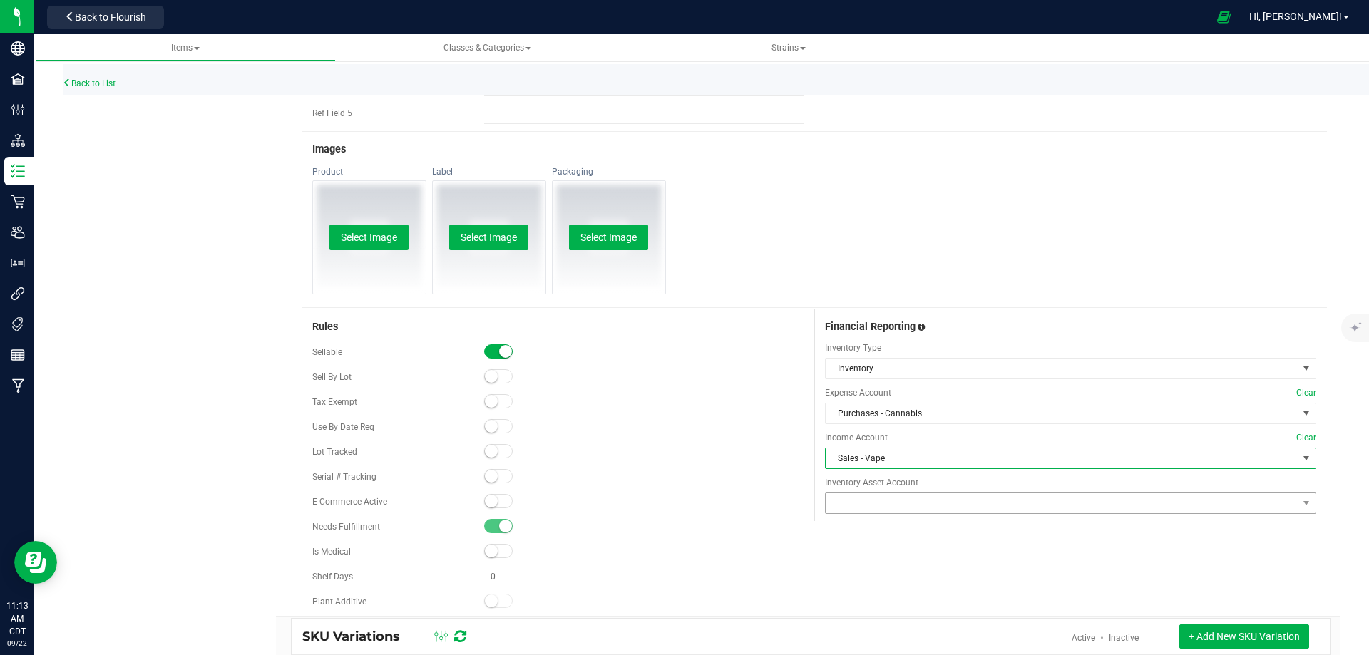
drag, startPoint x: 874, startPoint y: 518, endPoint x: 876, endPoint y: 504, distance: 13.6
click at [874, 517] on div "Financial Reporting Inventory Type Inventory Expense Account Clear Purchases - …" at bounding box center [1070, 415] width 513 height 212
click at [876, 504] on span at bounding box center [1062, 503] width 472 height 20
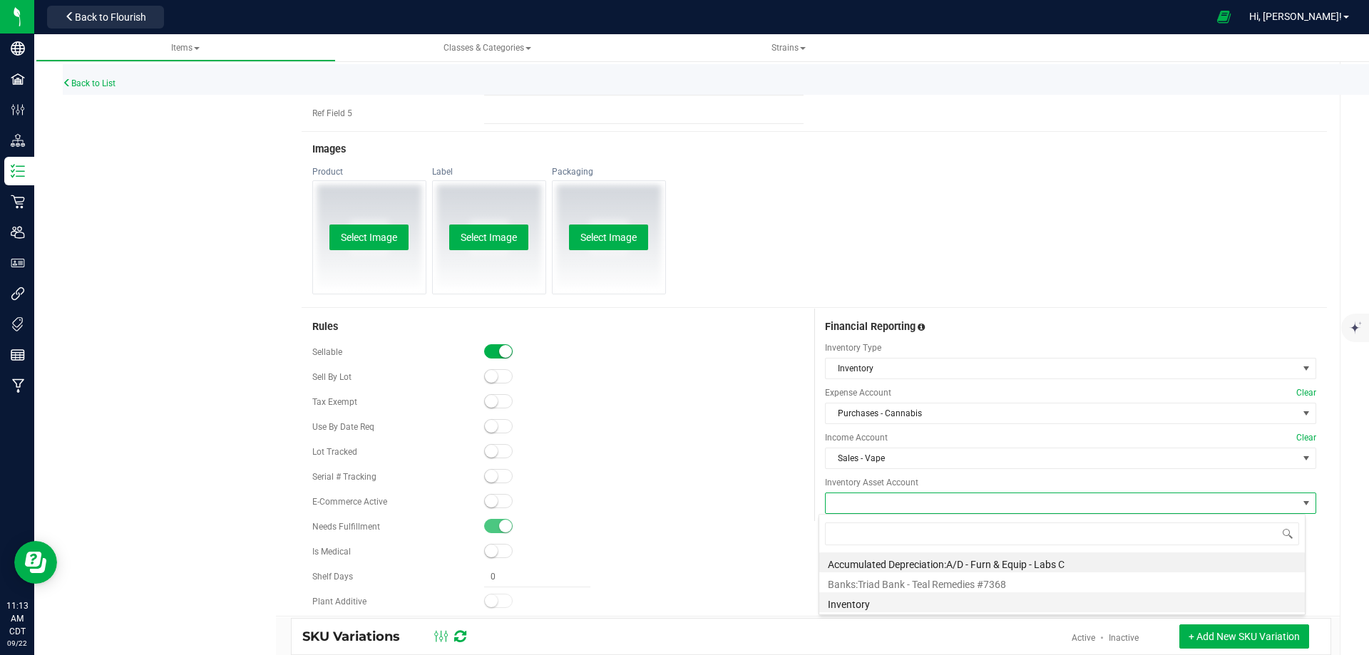
click at [851, 595] on li "Inventory" at bounding box center [1062, 602] width 486 height 20
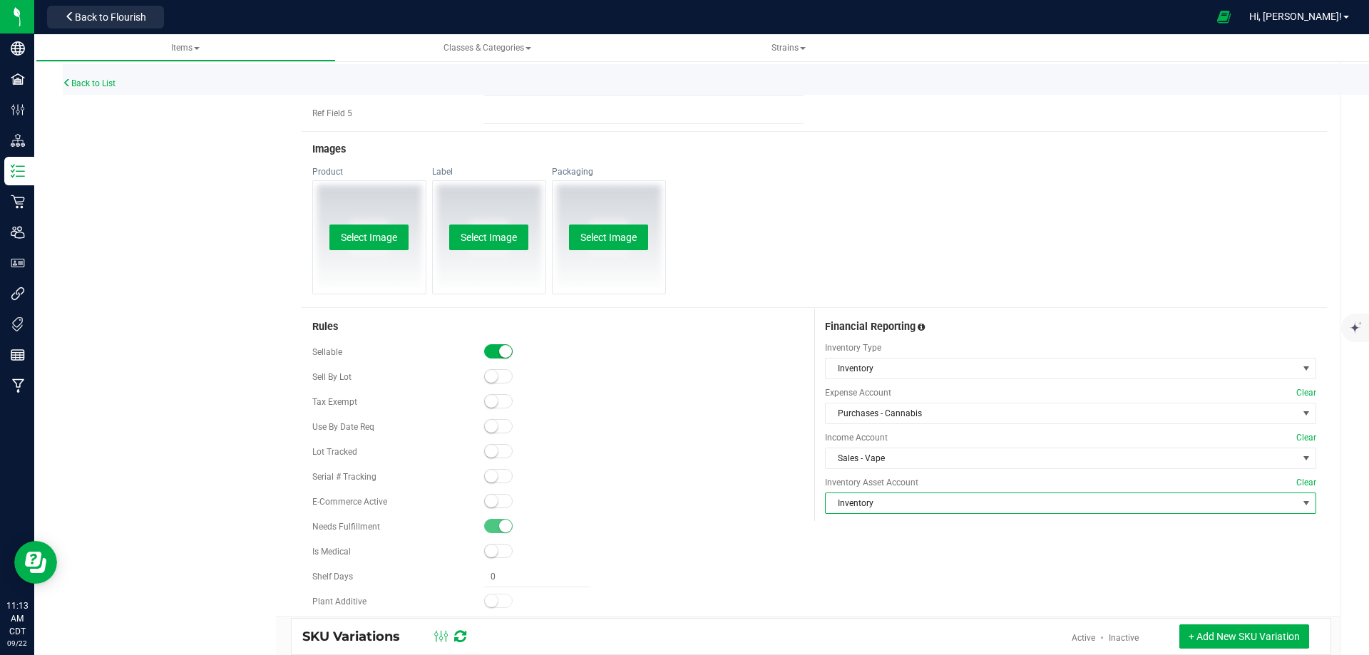
click at [745, 530] on div at bounding box center [643, 527] width 319 height 14
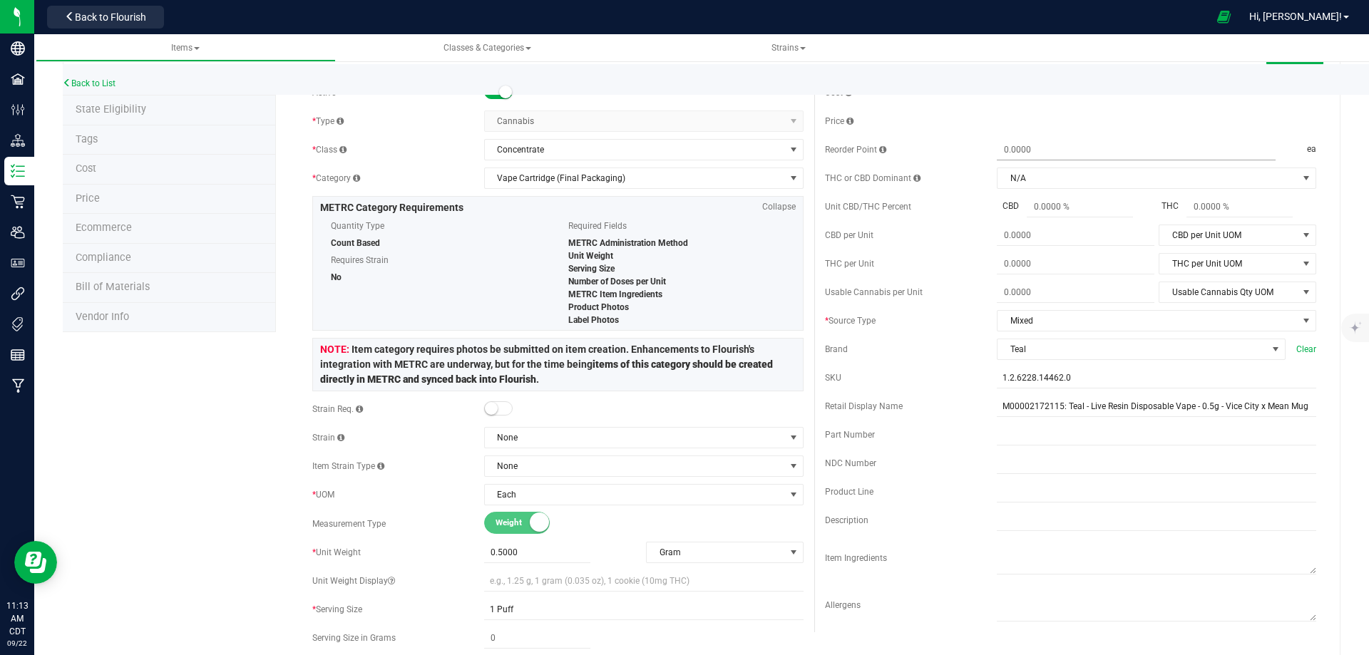
scroll to position [0, 0]
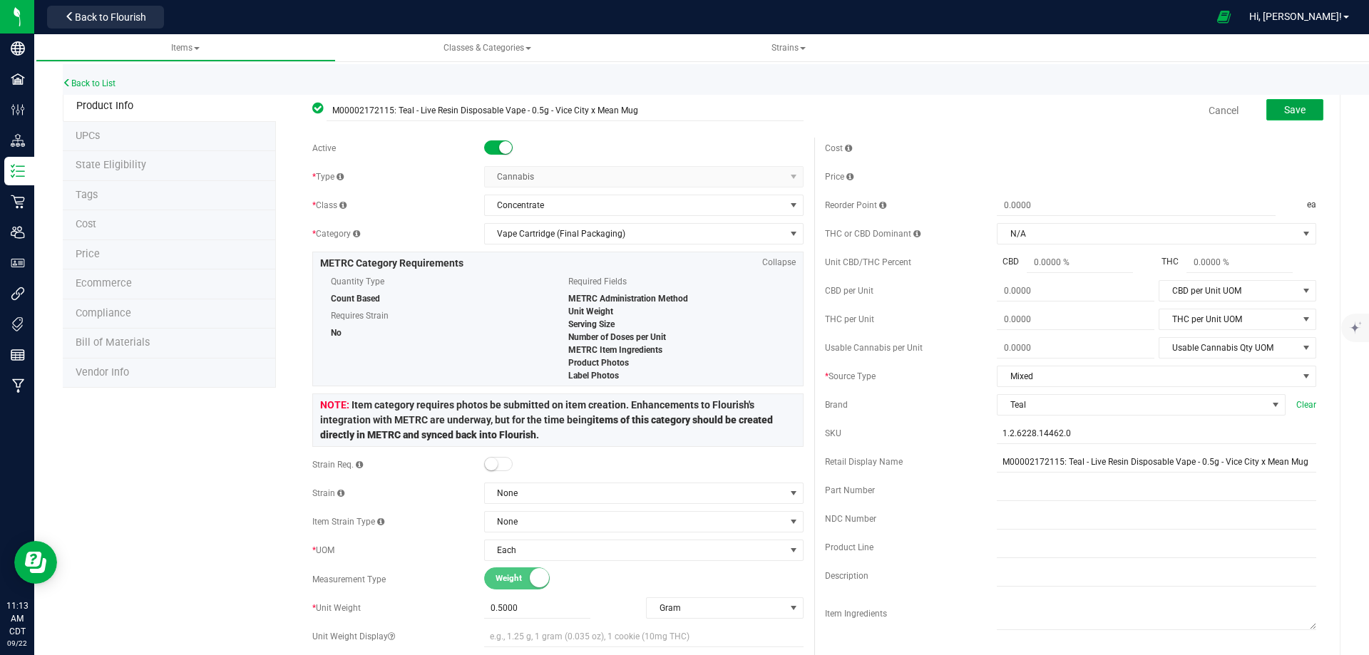
click at [1299, 100] on button "Save" at bounding box center [1294, 109] width 57 height 21
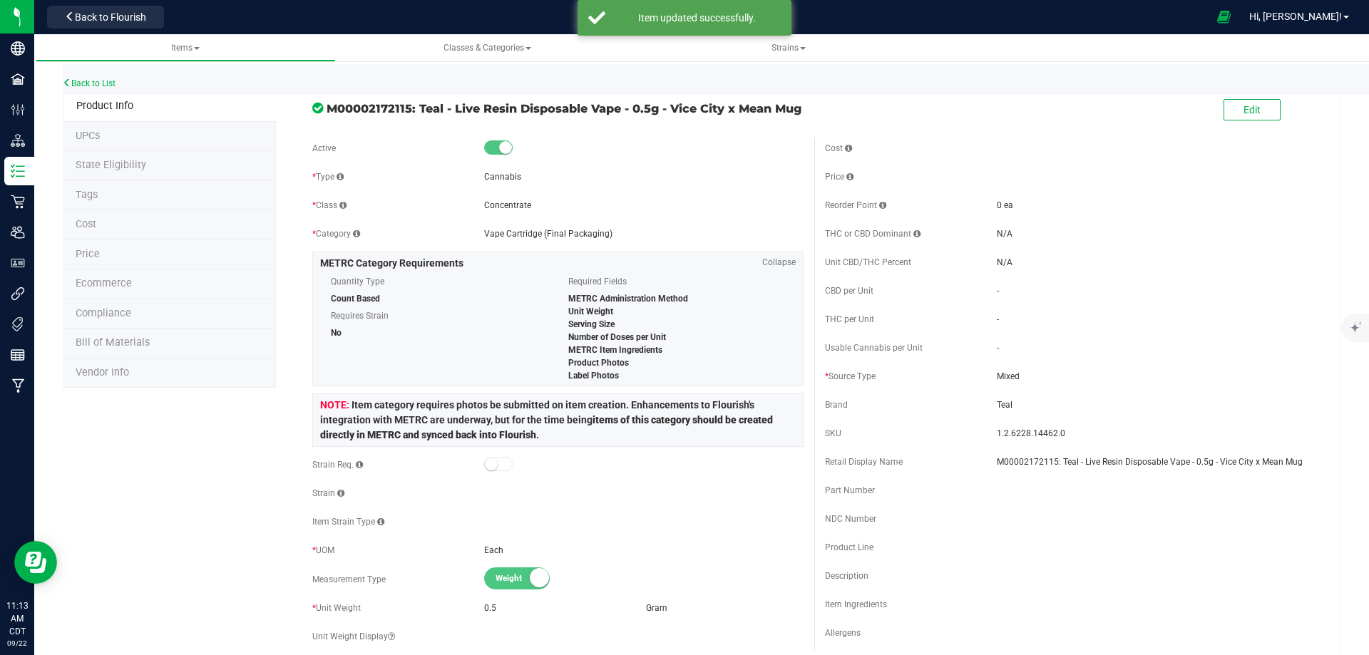
click at [127, 251] on li "Price" at bounding box center [169, 255] width 213 height 30
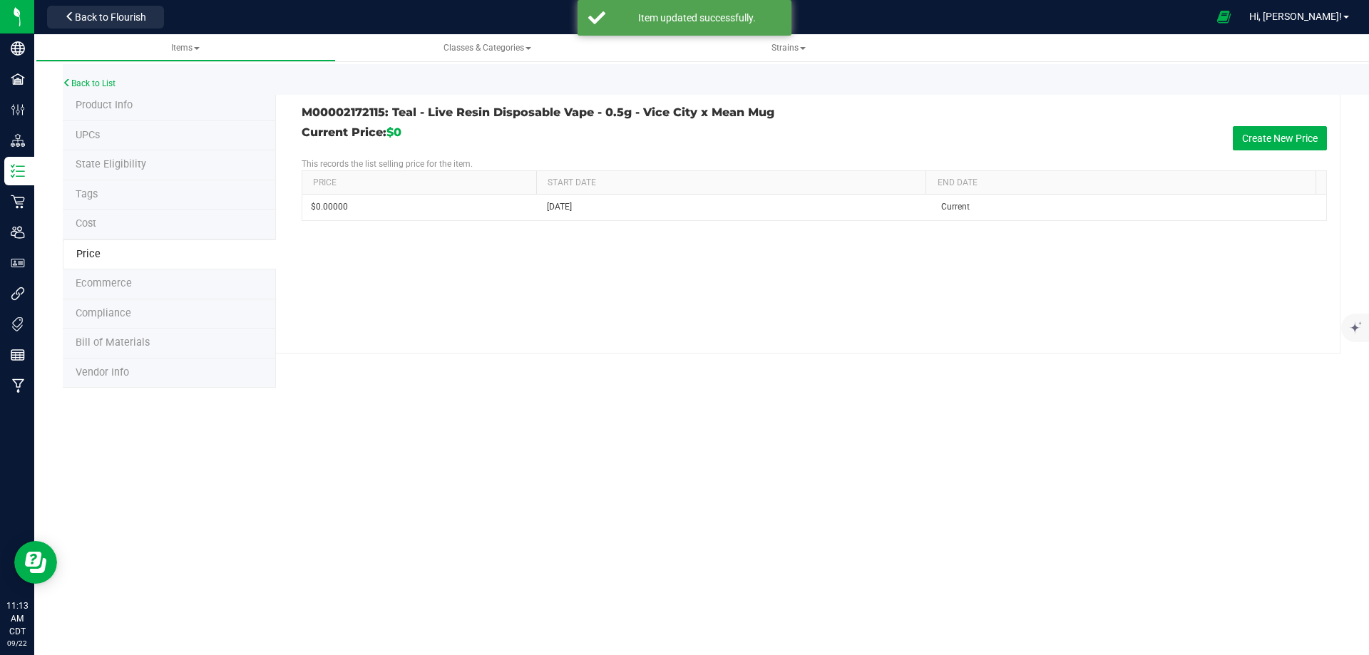
click at [1335, 126] on div "M00002172115: Teal - Live Resin Disposable Vape - 0.5g - Vice City x Mean Mug C…" at bounding box center [808, 222] width 1064 height 262
click at [1273, 145] on button "Create New Price" at bounding box center [1280, 138] width 94 height 24
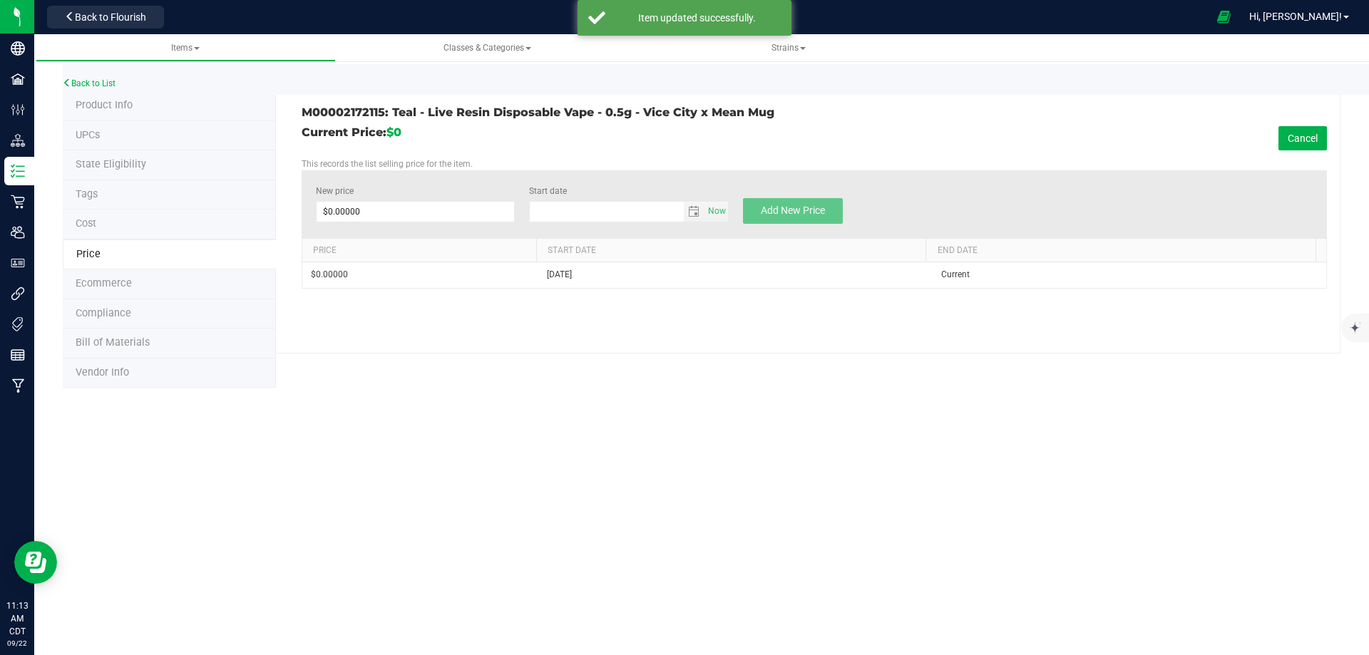
type input "[DATE]"
click at [411, 217] on span at bounding box center [416, 211] width 200 height 21
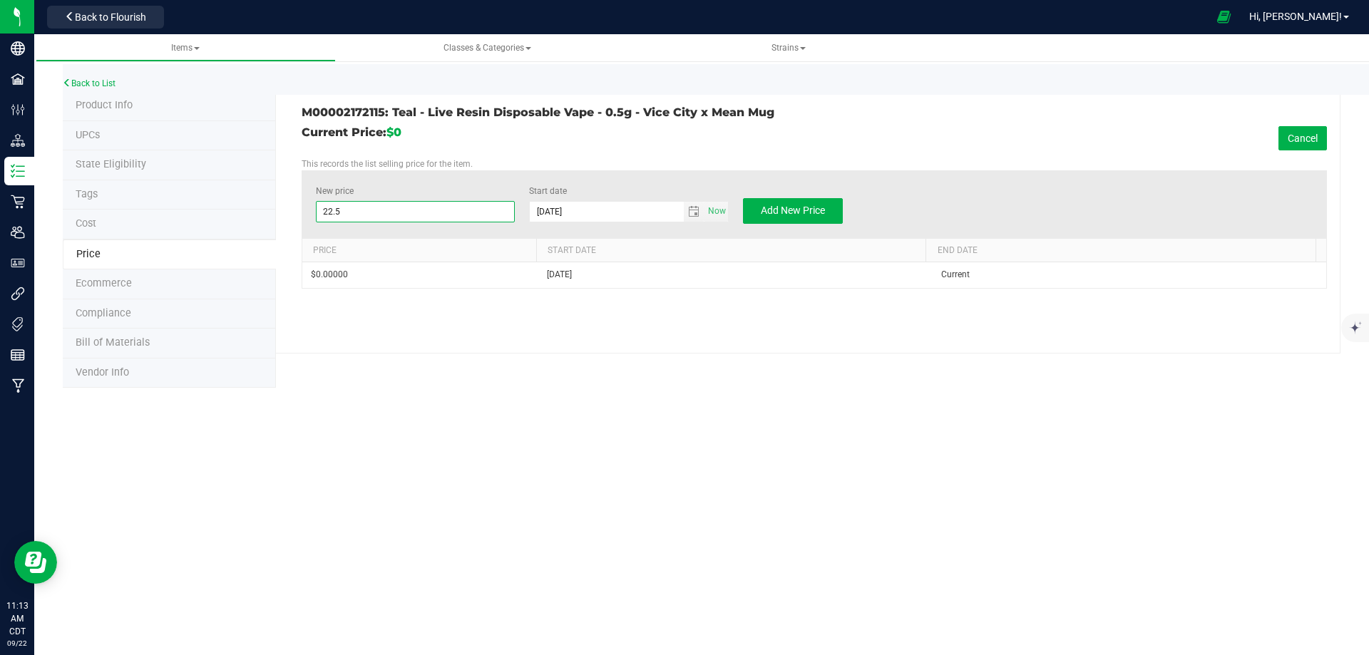
type input "22.50"
click at [663, 125] on div "M00002172115: Teal - Live Resin Disposable Vape - 0.5g - Vice City x Mean Mug C…" at bounding box center [808, 222] width 1064 height 262
click at [795, 221] on button "Add New Price" at bounding box center [793, 211] width 100 height 26
type input "$0.00000"
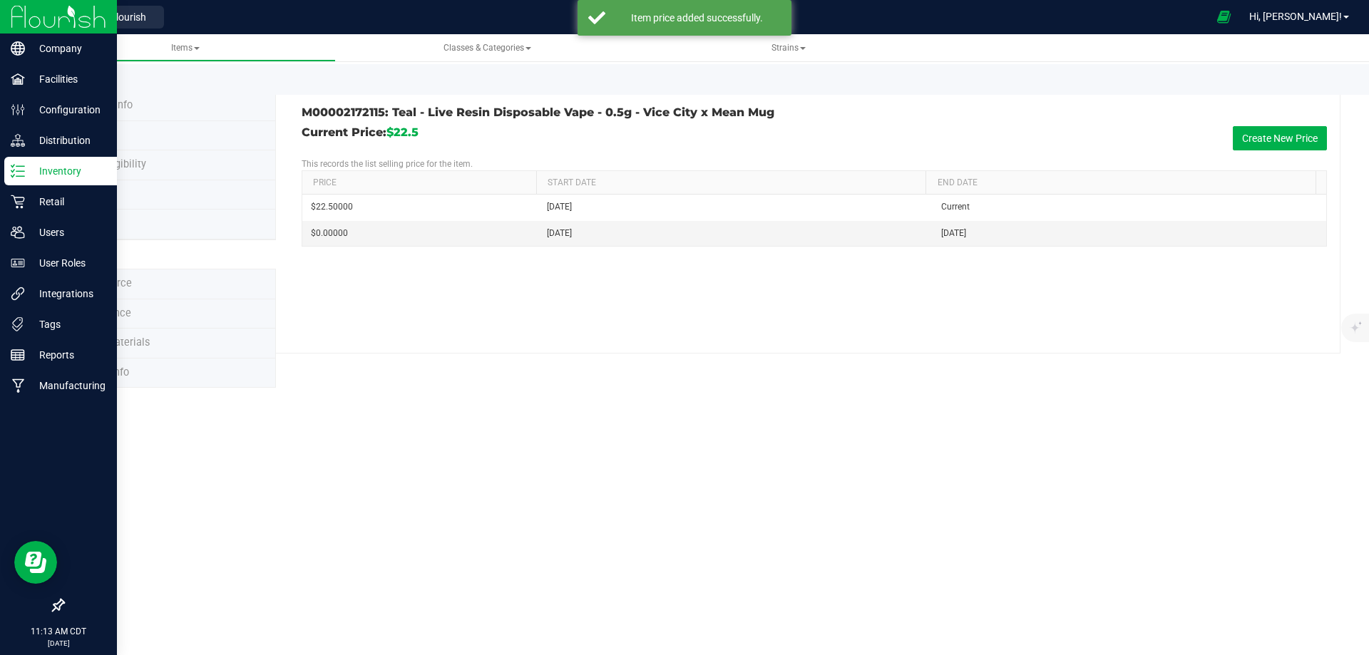
click at [44, 23] on img at bounding box center [59, 17] width 96 height 34
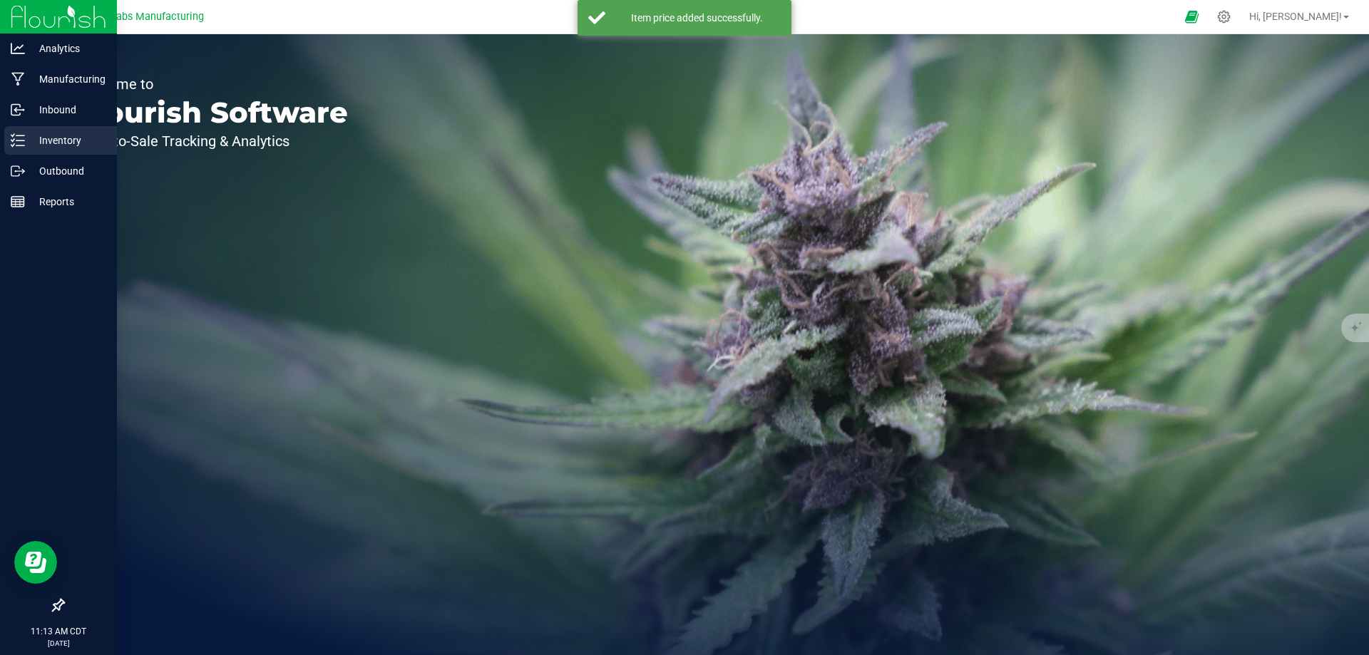
click at [56, 140] on p "Inventory" at bounding box center [68, 140] width 86 height 17
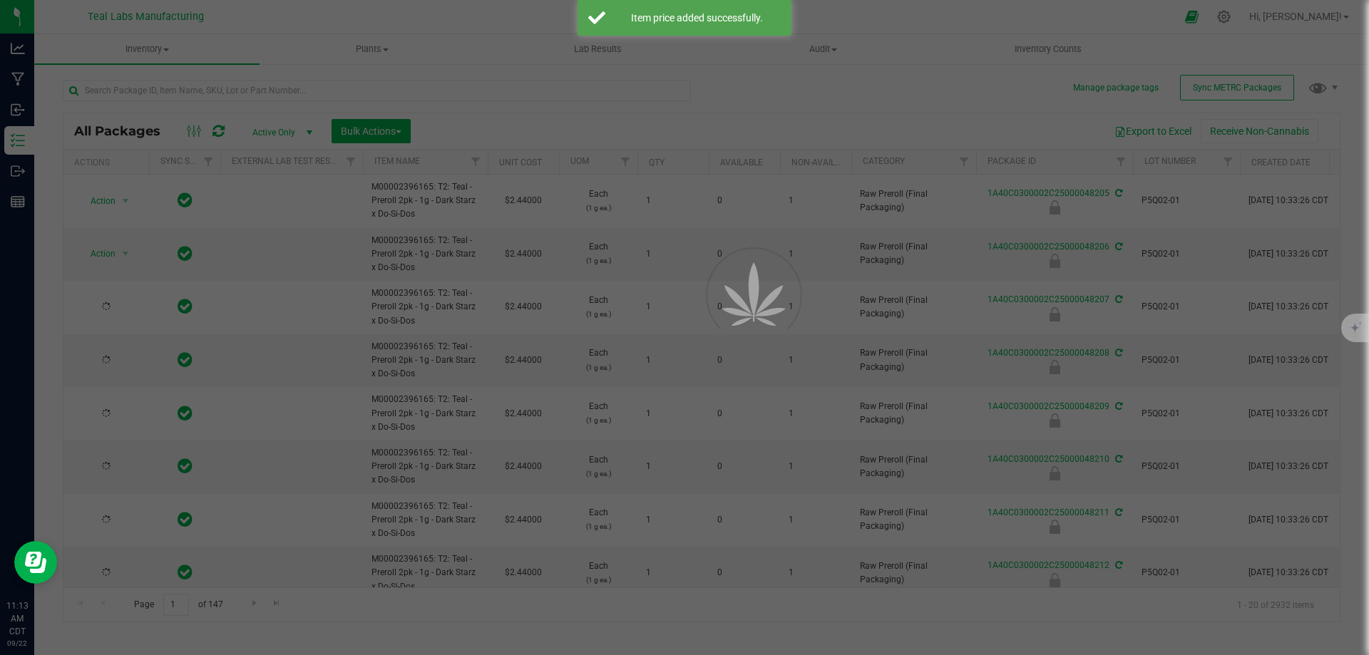
click at [265, 86] on div at bounding box center [684, 327] width 1369 height 655
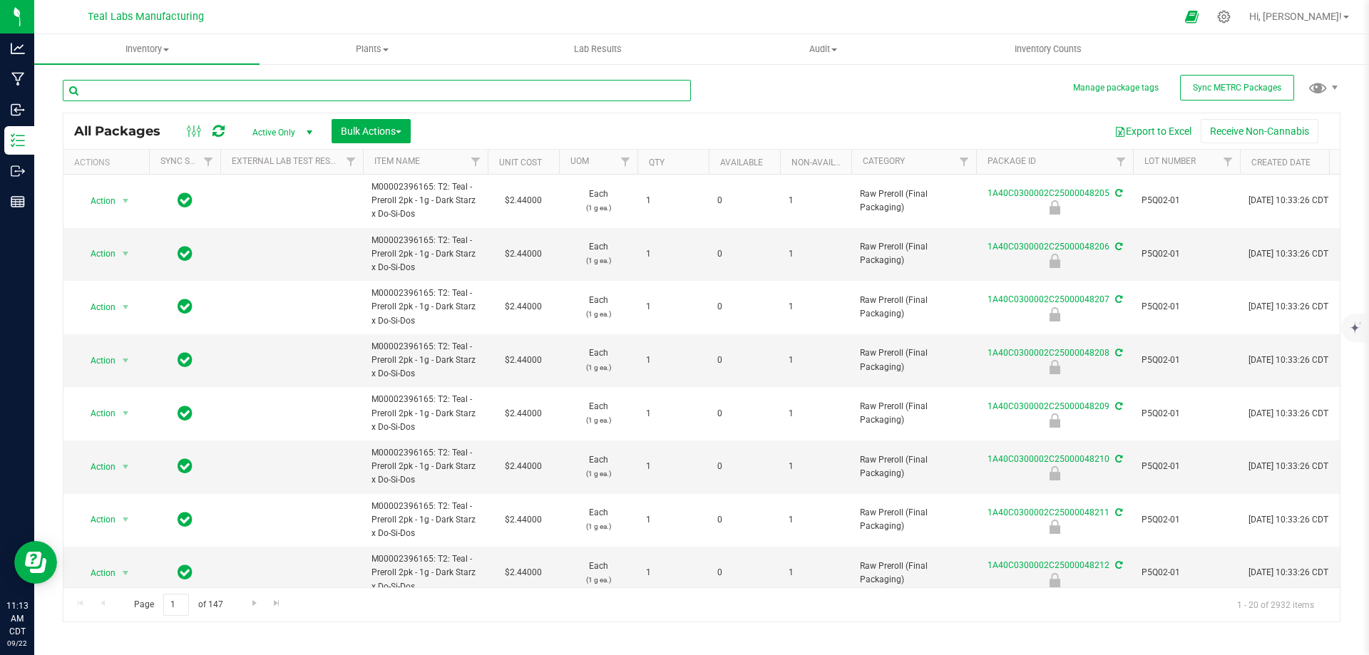
click at [279, 88] on input "text" at bounding box center [377, 90] width 628 height 21
type input "vice city x mean"
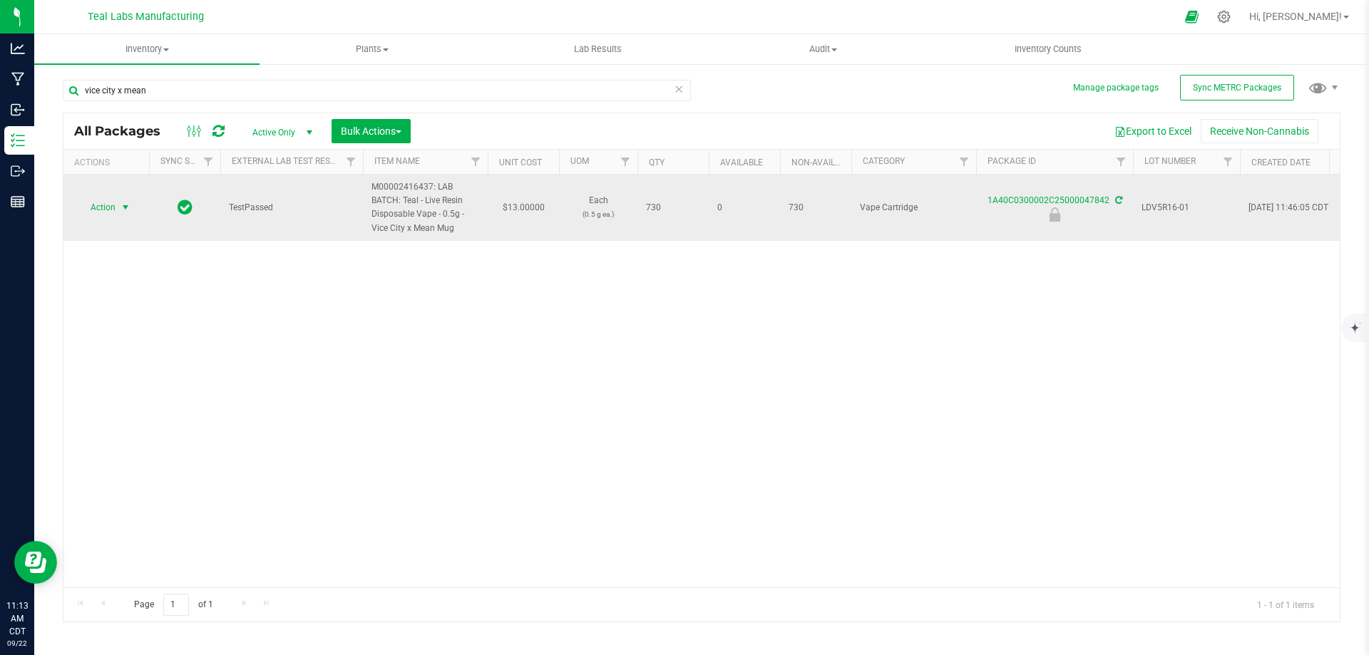
click at [106, 205] on span "Action" at bounding box center [97, 207] width 39 height 20
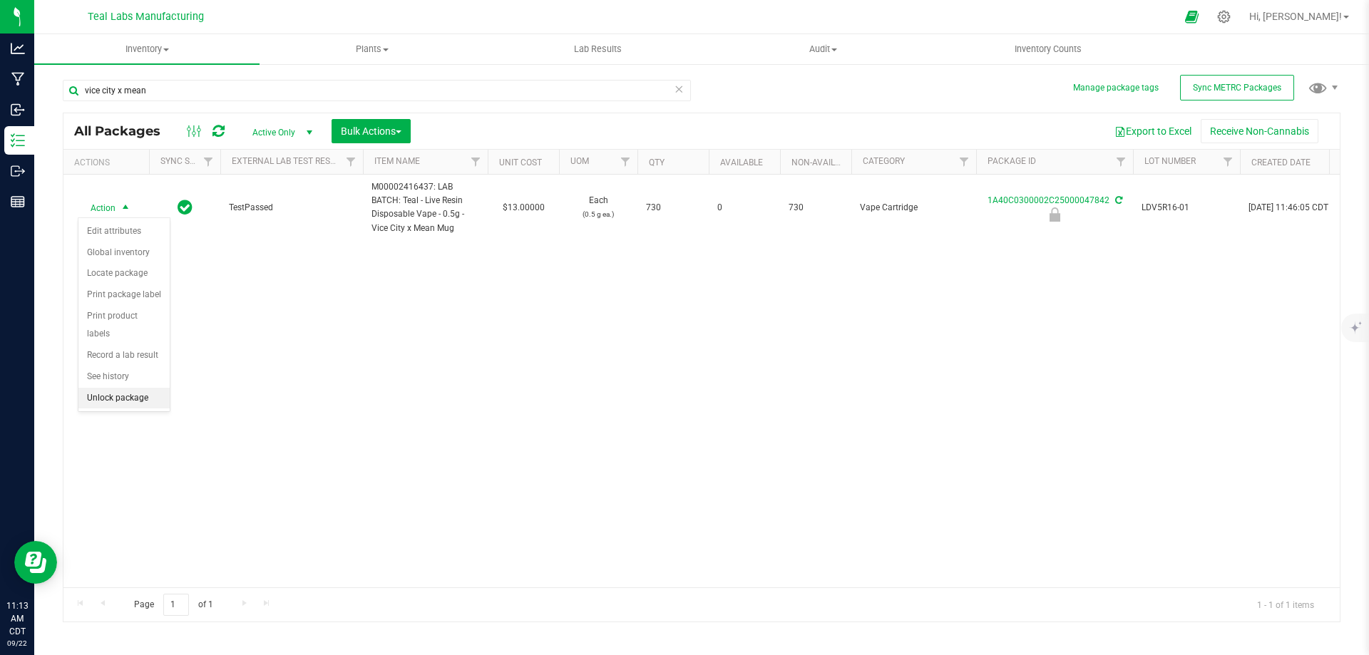
click at [134, 388] on li "Unlock package" at bounding box center [123, 398] width 91 height 21
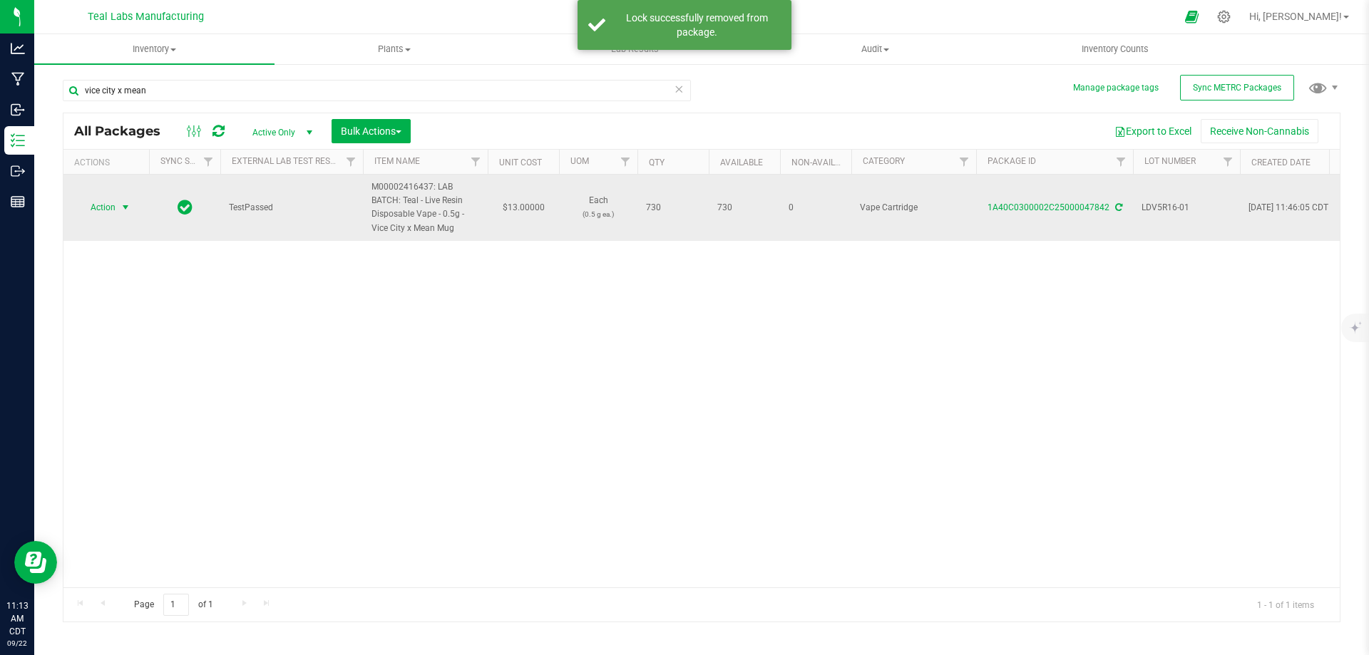
click at [112, 208] on span "Action" at bounding box center [97, 207] width 39 height 20
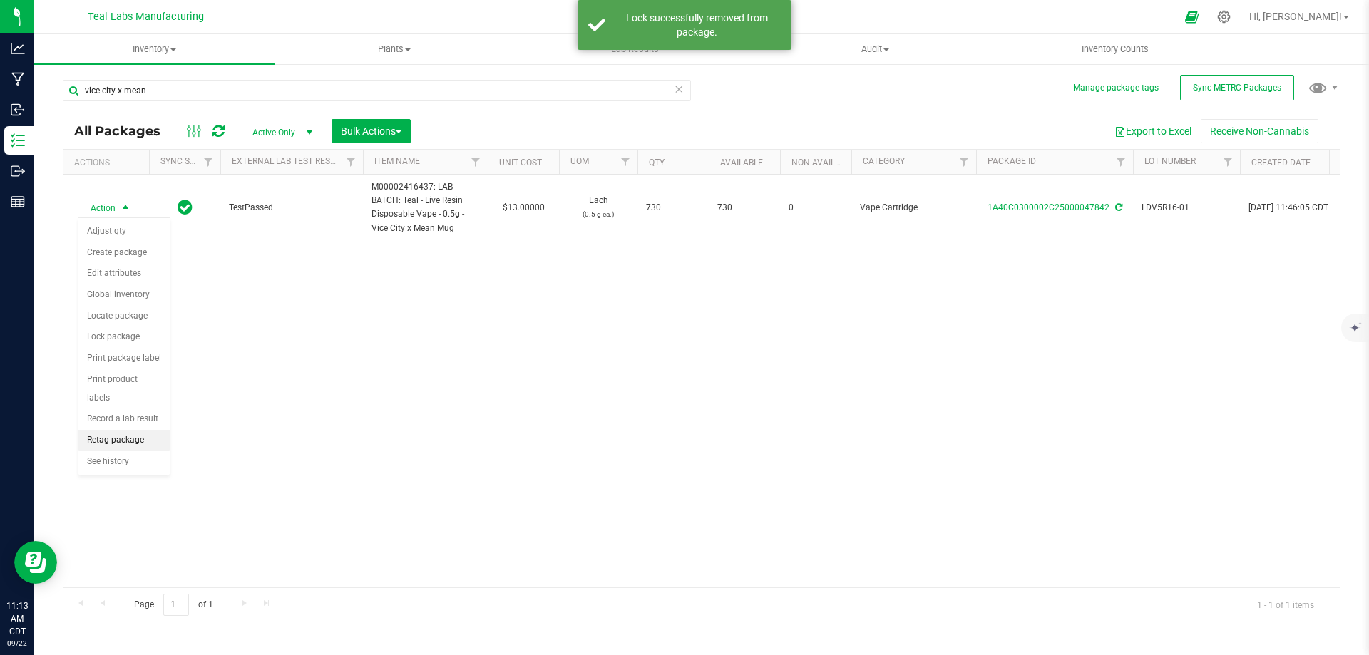
click at [118, 430] on li "Retag package" at bounding box center [123, 440] width 91 height 21
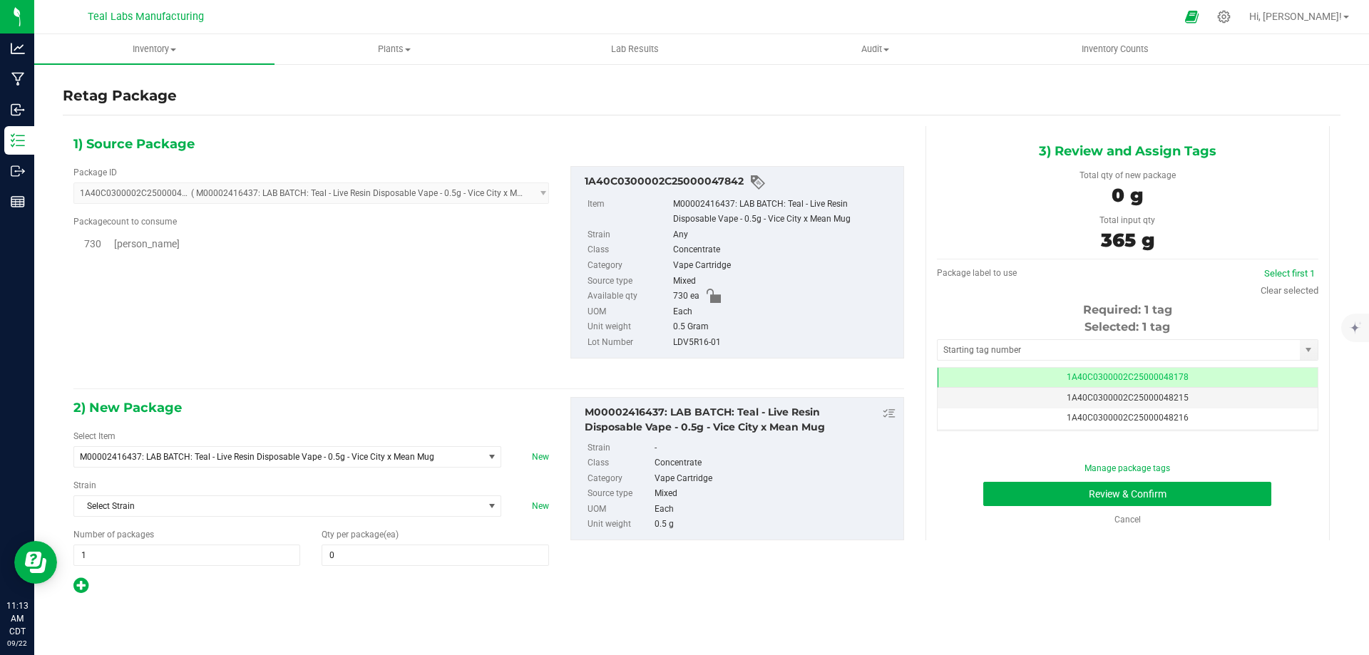
scroll to position [0, -1]
click at [317, 465] on span "M00002416437: LAB BATCH: Teal - Live Resin Disposable Vape - 0.5g - Vice City x…" at bounding box center [278, 457] width 409 height 20
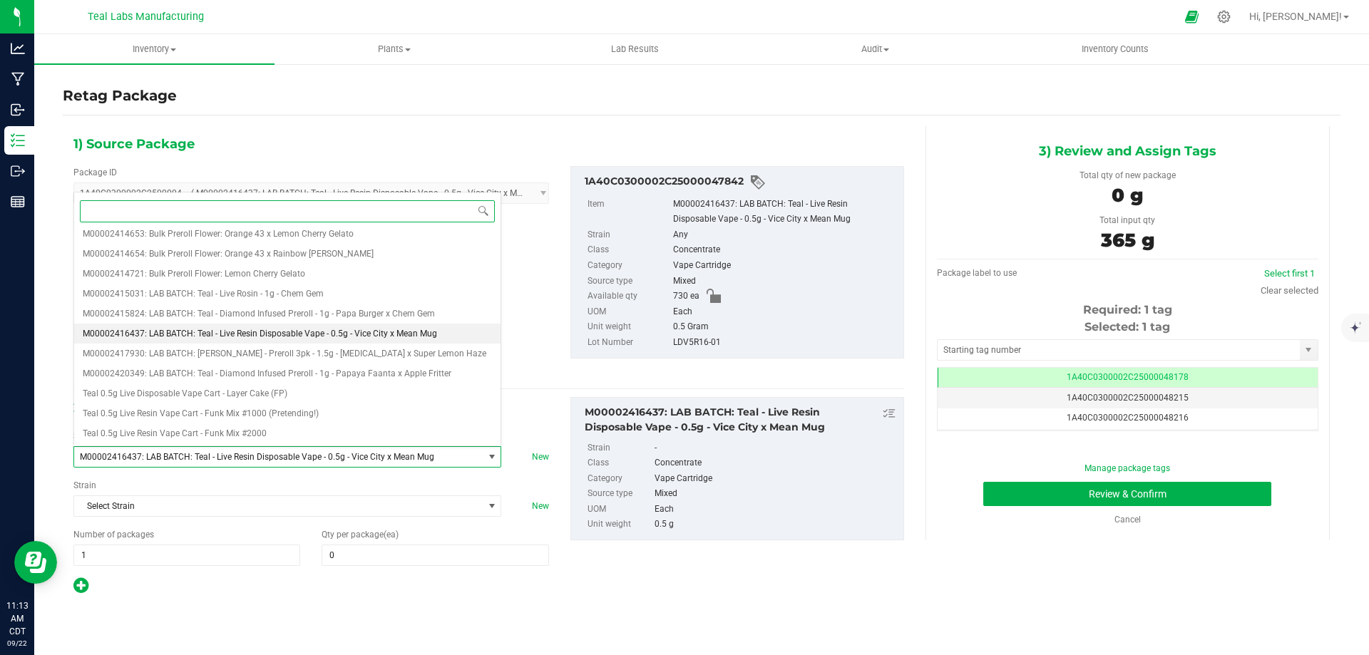
paste input "M00002172115: Teal - Live Resin Disposable Vape - 0.5g - Vice City x Mean Mug"
type input "M00002172115: Teal - Live Resin Disposable Vape - 0.5g - Vice City x Mean Mug"
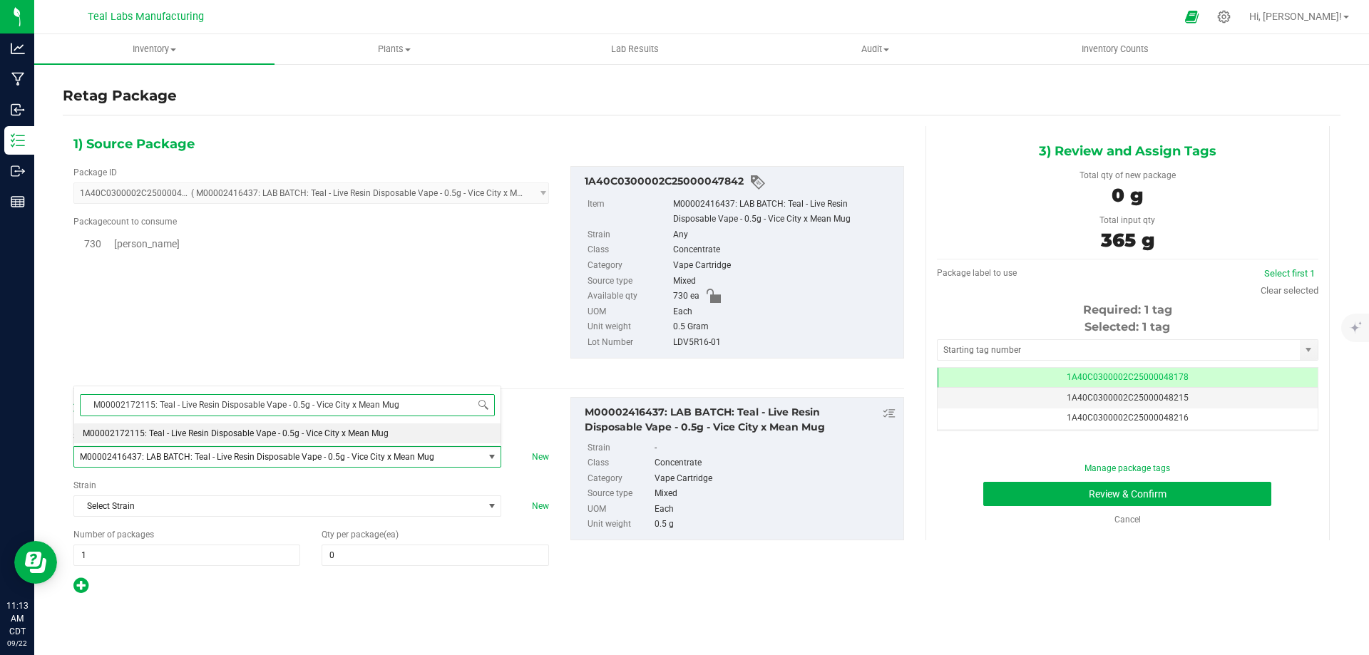
click at [310, 429] on span "M00002172115: Teal - Live Resin Disposable Vape - 0.5g - Vice City x Mean Mug" at bounding box center [236, 434] width 306 height 10
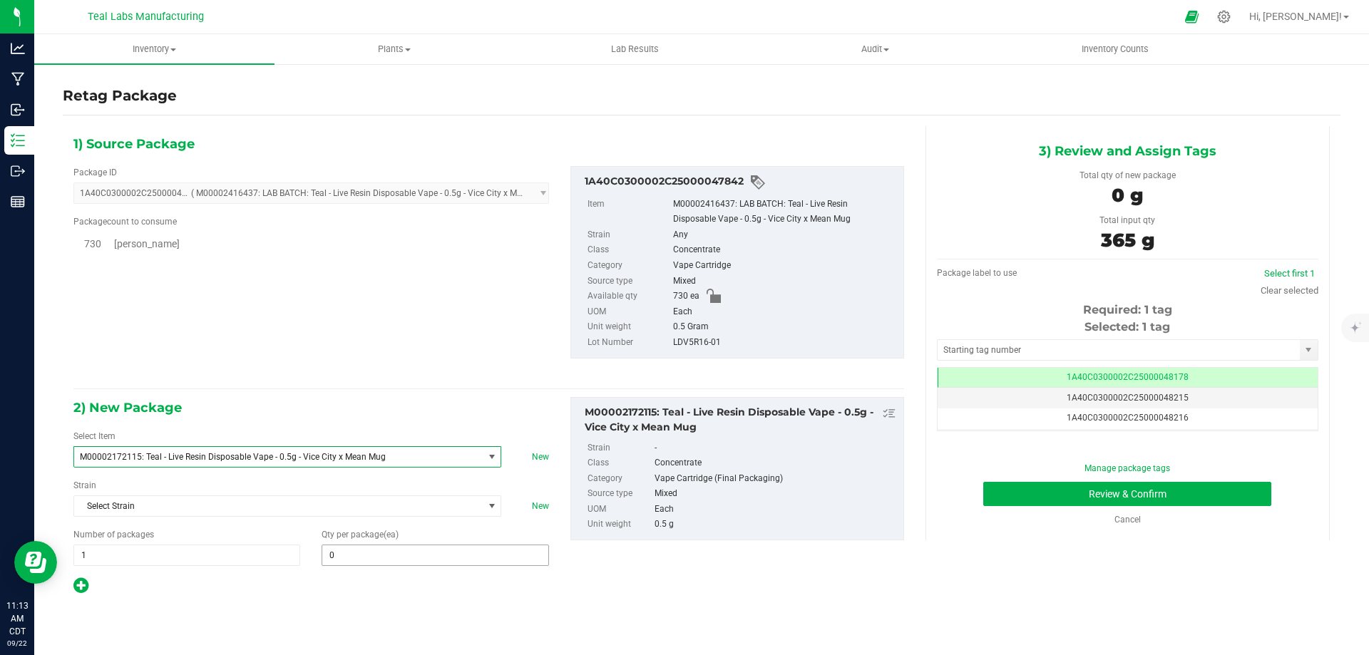
type input "0"
click at [352, 550] on span at bounding box center [435, 555] width 227 height 21
type input "730"
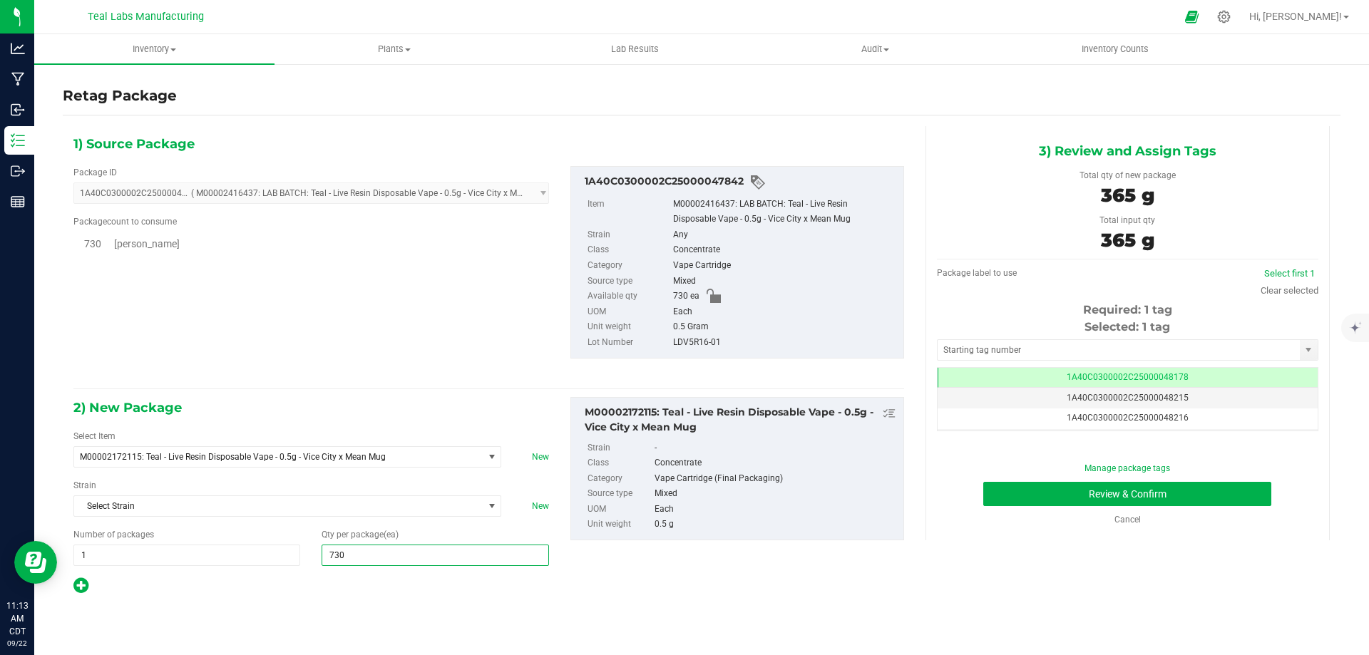
type input "730"
click at [659, 565] on div "2) New Package Select Item M00002172115: Teal - Live Resin Disposable Vape - 0.…" at bounding box center [489, 496] width 852 height 198
click at [1130, 381] on span "1A40C0300002C25000048178" at bounding box center [1128, 377] width 122 height 10
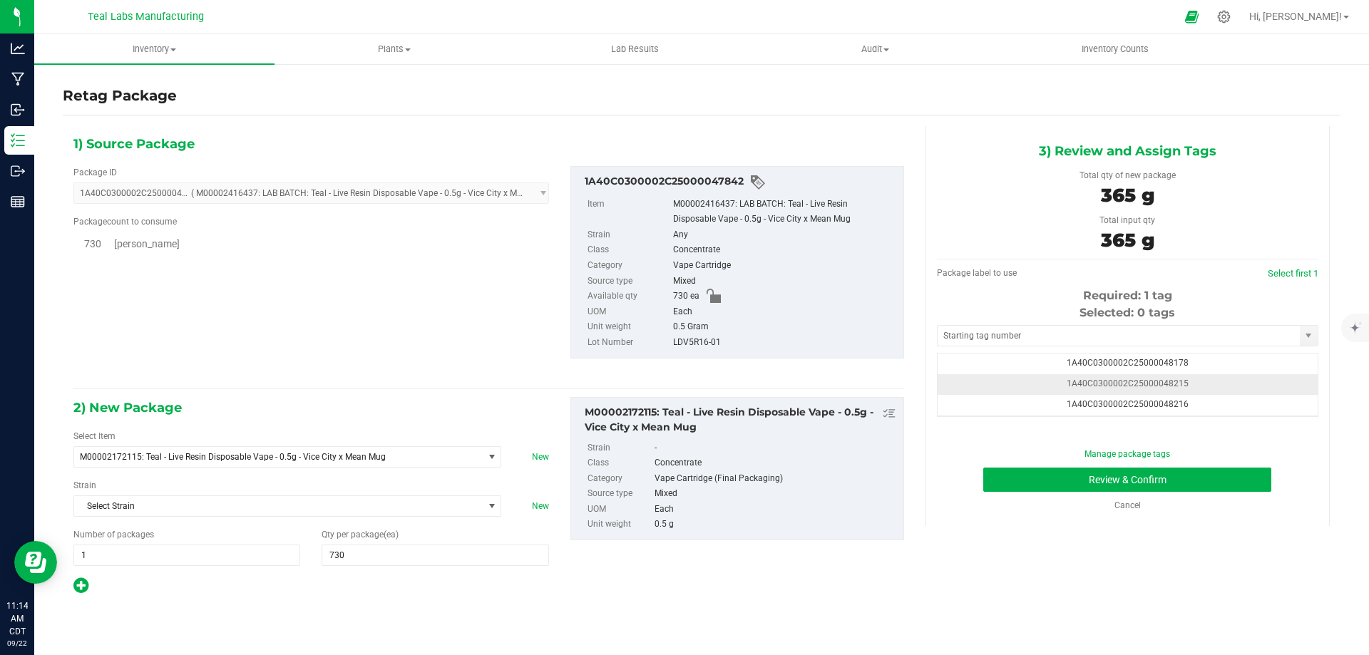
click at [1158, 384] on span "1A40C0300002C25000048215" at bounding box center [1128, 384] width 122 height 10
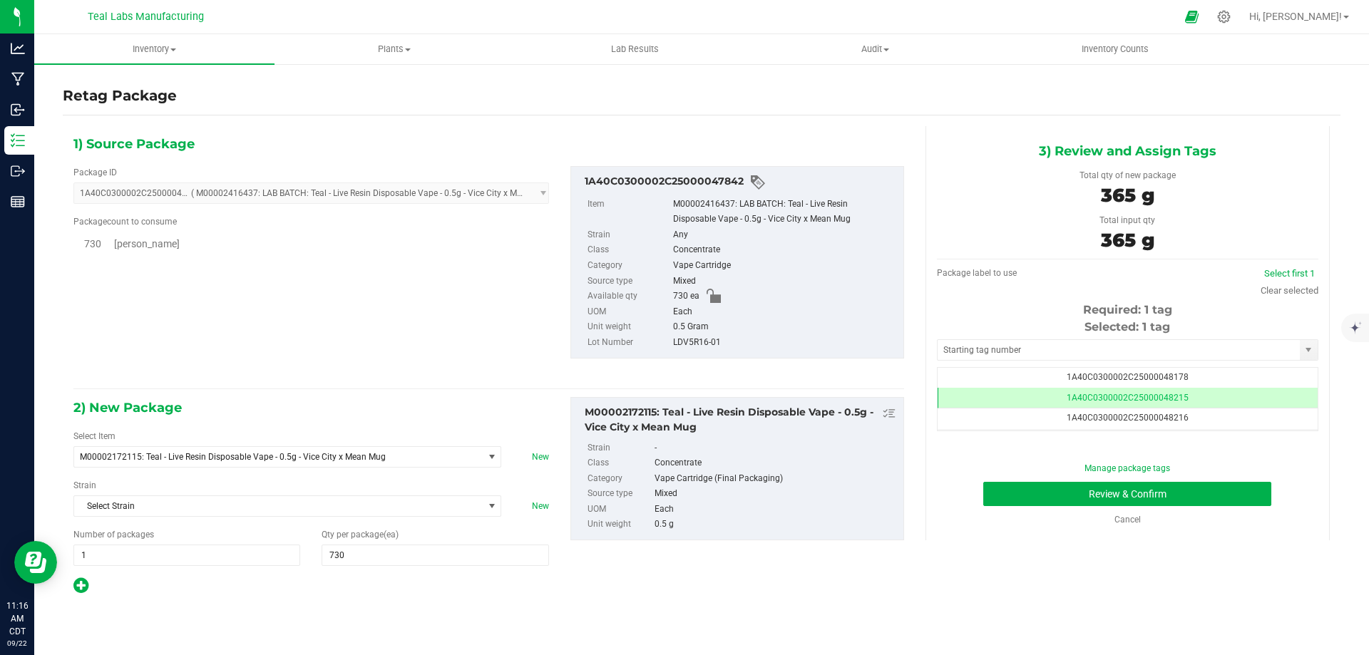
click at [366, 393] on div "1) Source Package Package ID 1A40C0300002C25000047842 ( M00002416437: LAB BATCH…" at bounding box center [489, 364] width 852 height 476
click at [1107, 506] on button "Review & Confirm" at bounding box center [1127, 494] width 288 height 24
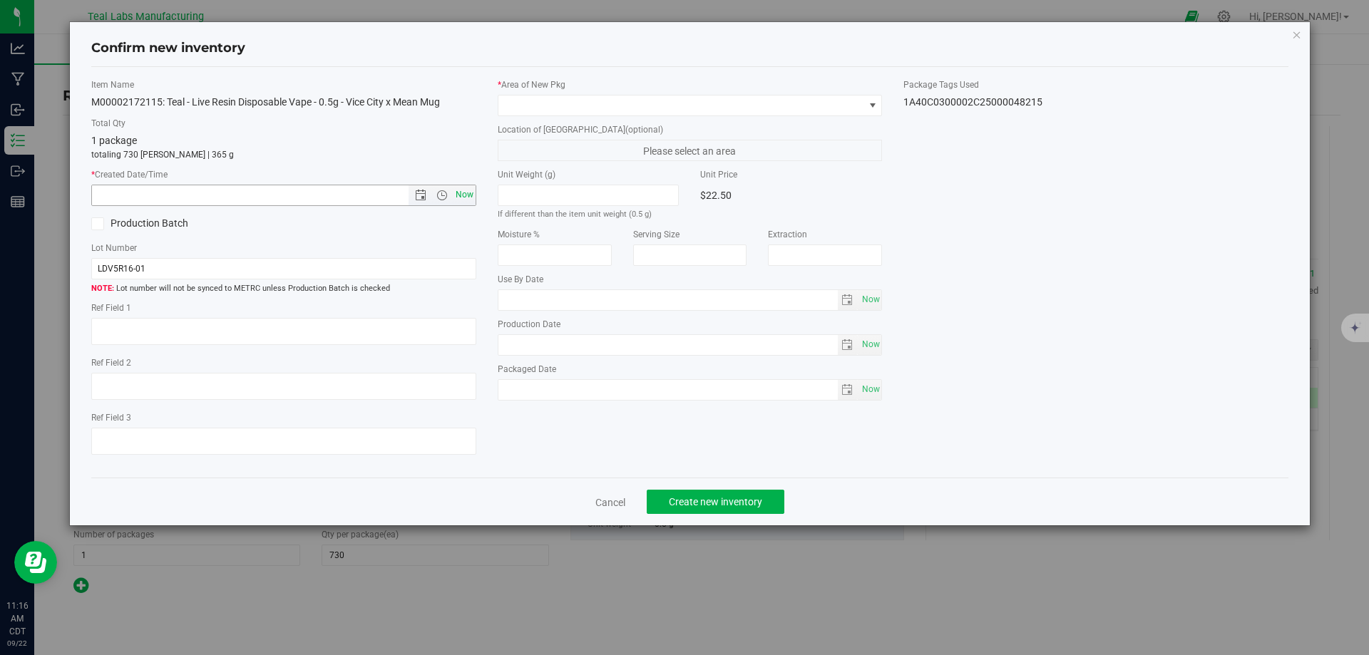
click at [468, 197] on span "Now" at bounding box center [464, 195] width 24 height 21
type input "[DATE] 11:16 AM"
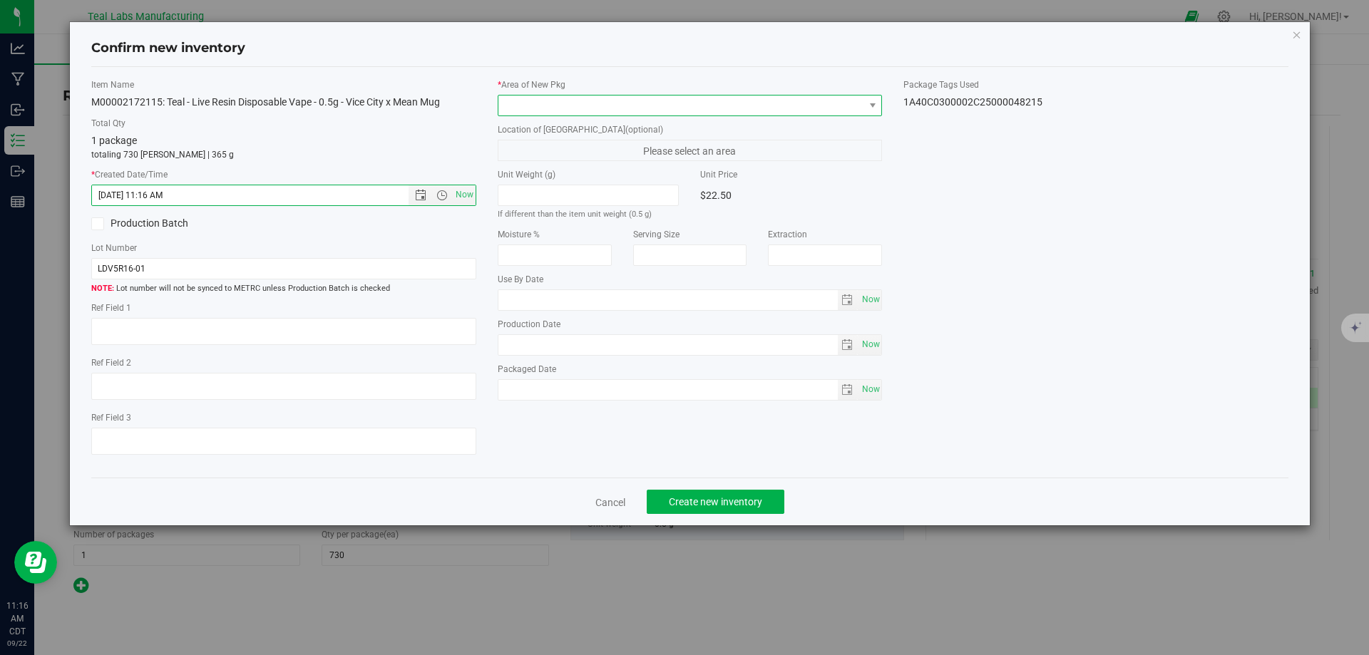
click at [610, 103] on span at bounding box center [681, 106] width 366 height 20
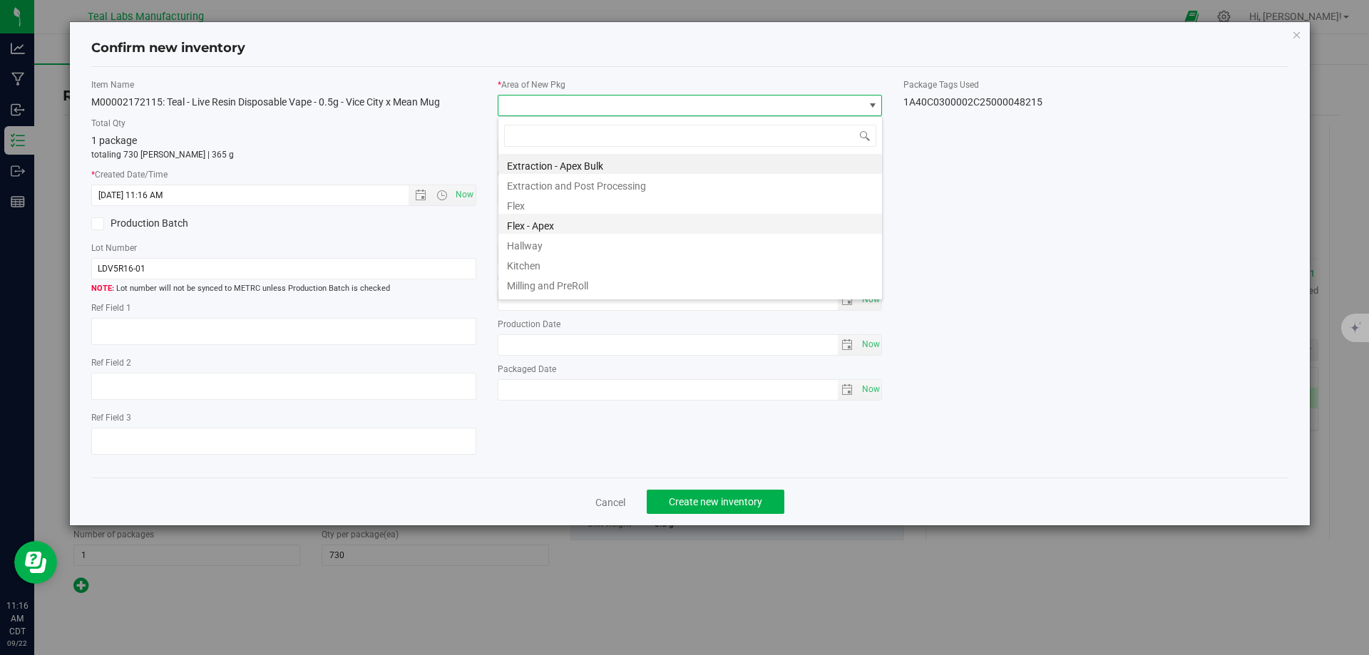
scroll to position [71, 0]
click at [586, 237] on li "Production and Packaging" at bounding box center [690, 232] width 384 height 20
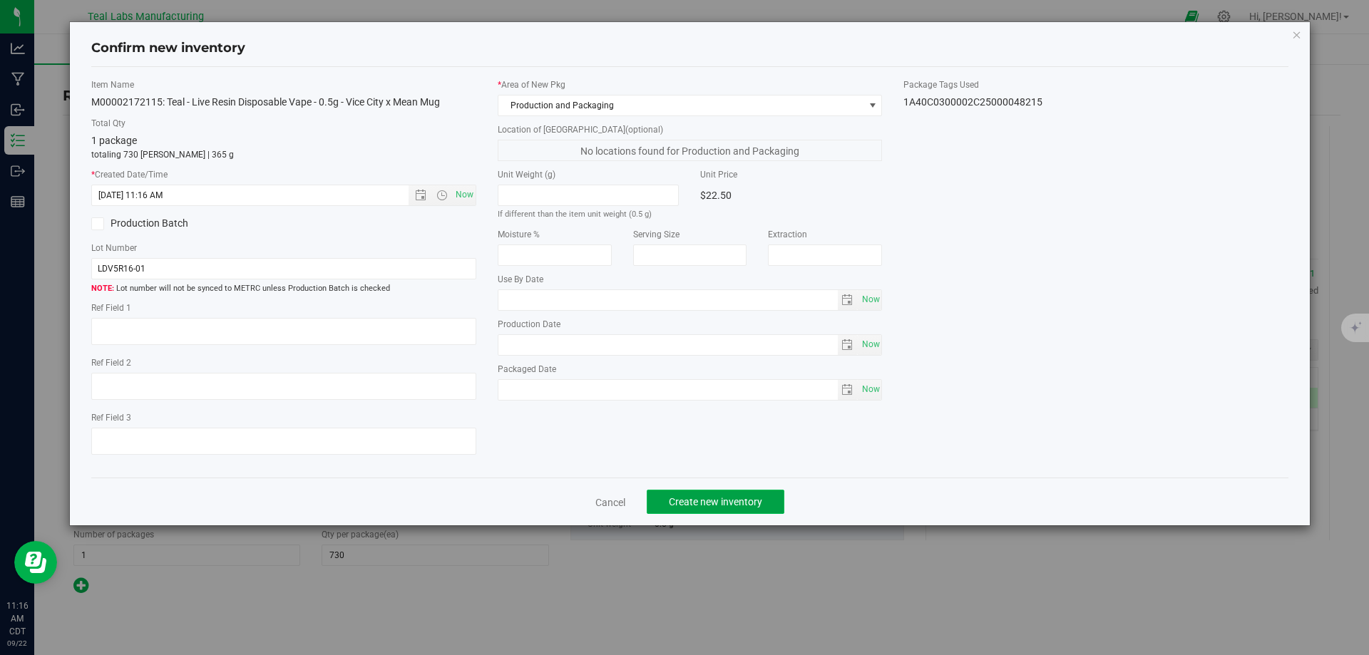
click at [709, 496] on span "Create new inventory" at bounding box center [715, 501] width 93 height 11
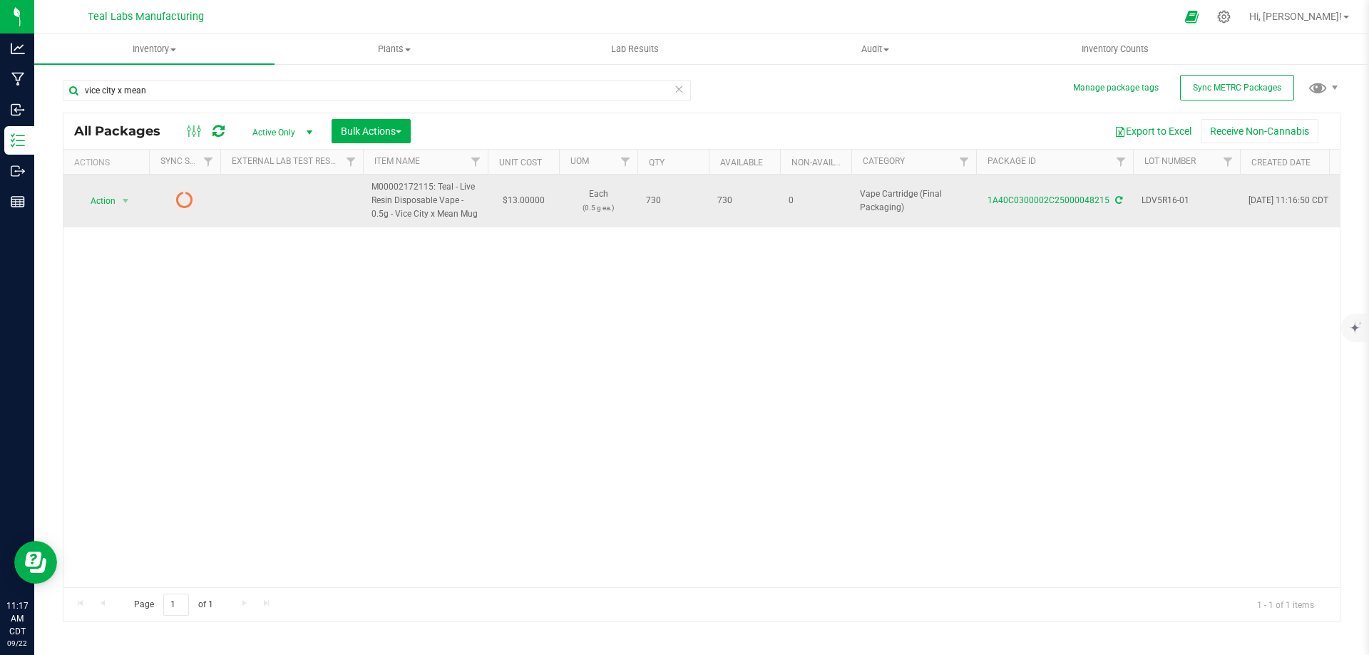
click at [1115, 202] on icon at bounding box center [1118, 200] width 7 height 9
click at [108, 204] on span "Action" at bounding box center [97, 201] width 39 height 20
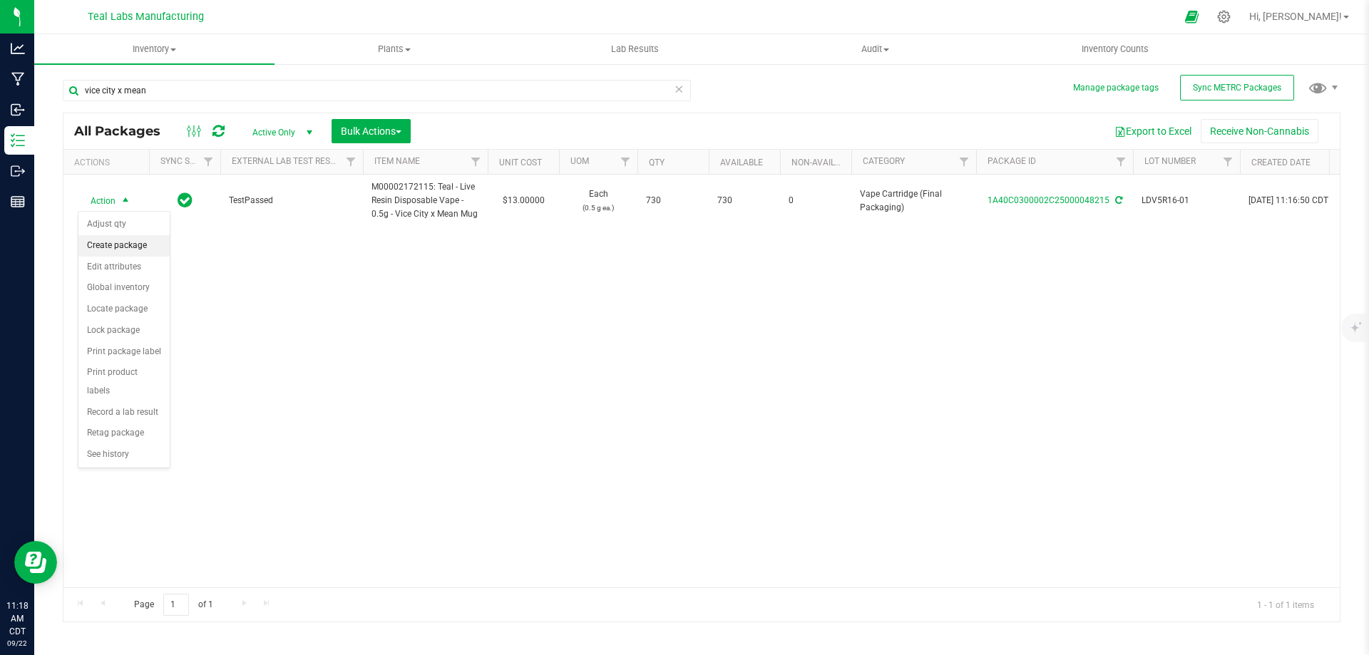
click at [120, 247] on li "Create package" at bounding box center [123, 245] width 91 height 21
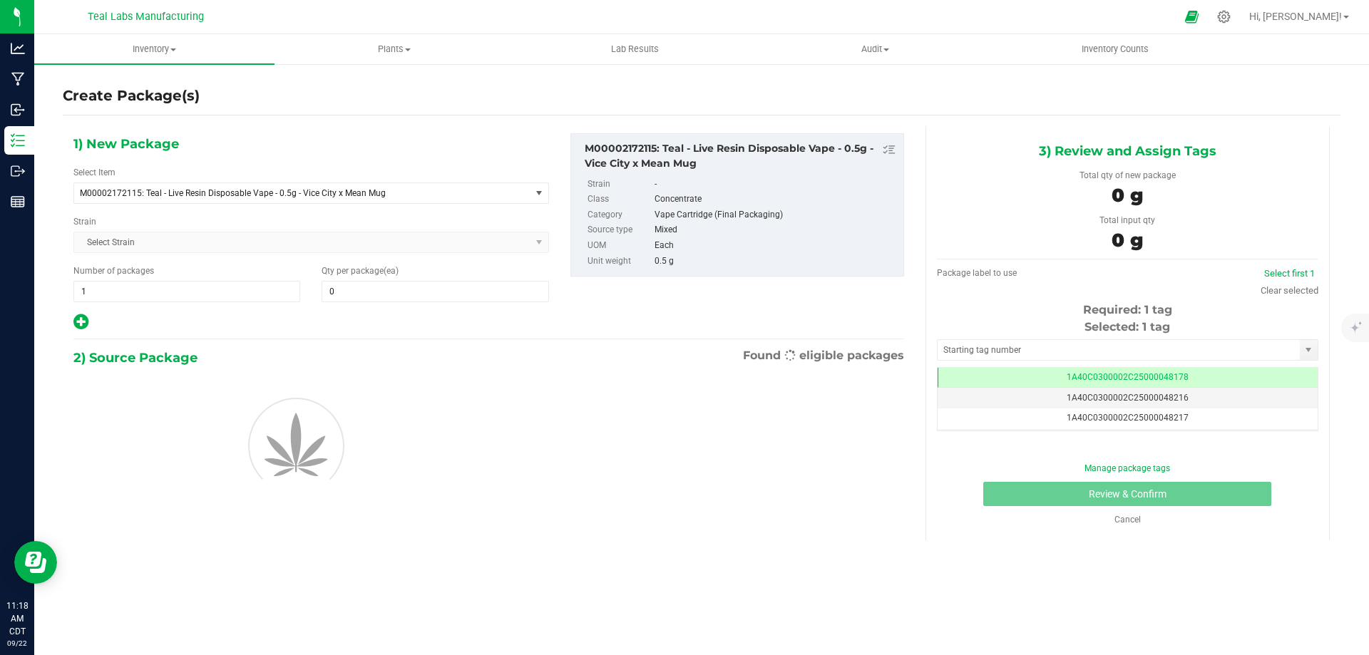
scroll to position [0, -1]
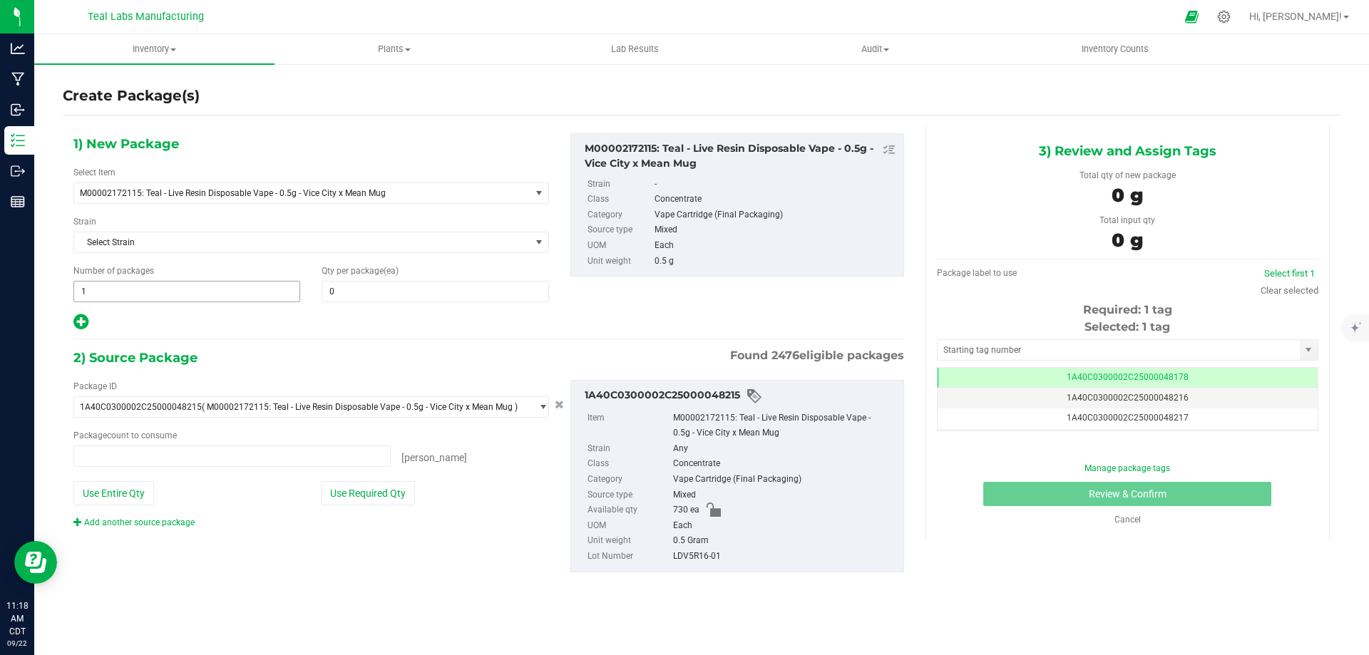
type input "0 ea"
click at [176, 293] on span "1 1" at bounding box center [186, 291] width 227 height 21
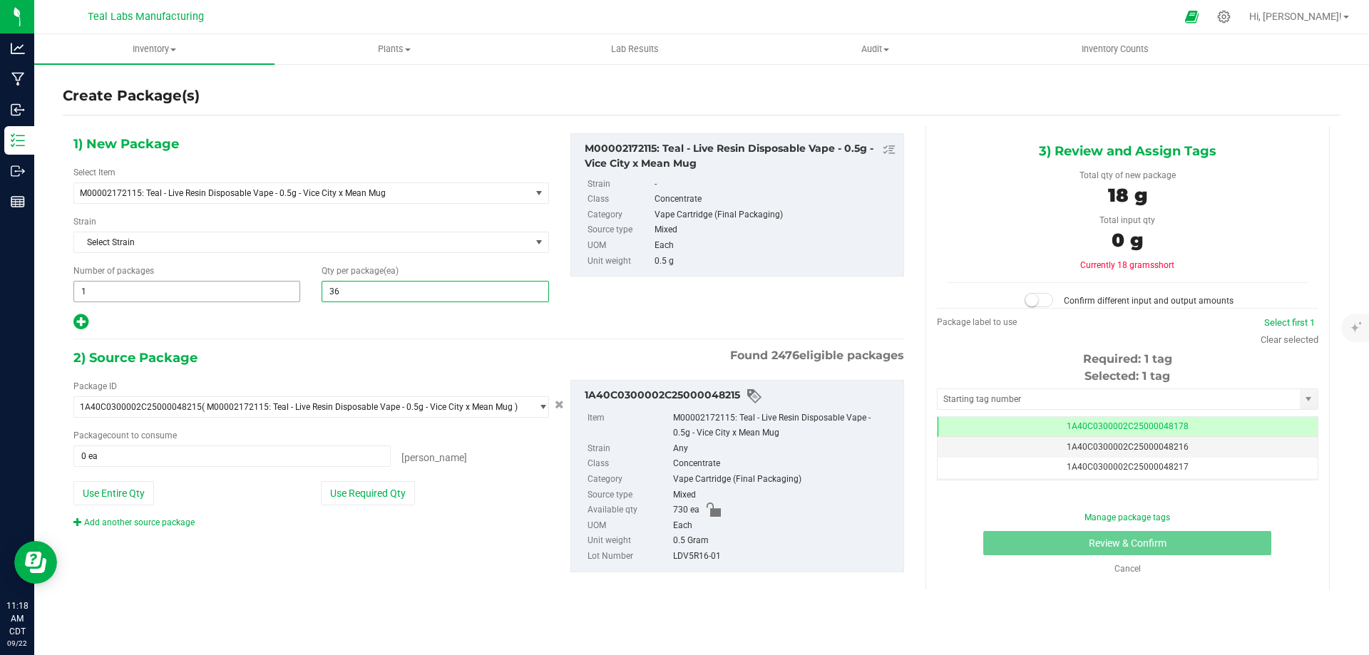
type input "36"
click at [182, 293] on span "1 1" at bounding box center [186, 291] width 227 height 21
click at [182, 293] on input "1" at bounding box center [186, 292] width 225 height 20
type input "36"
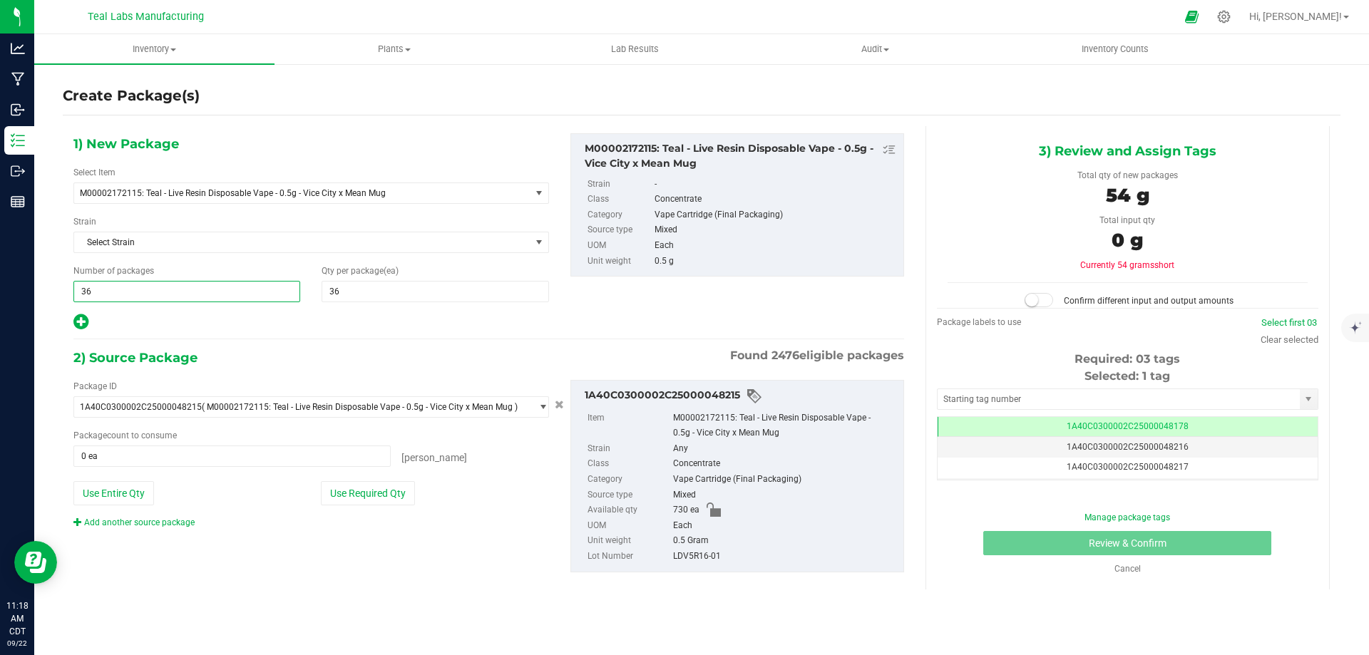
type input "36"
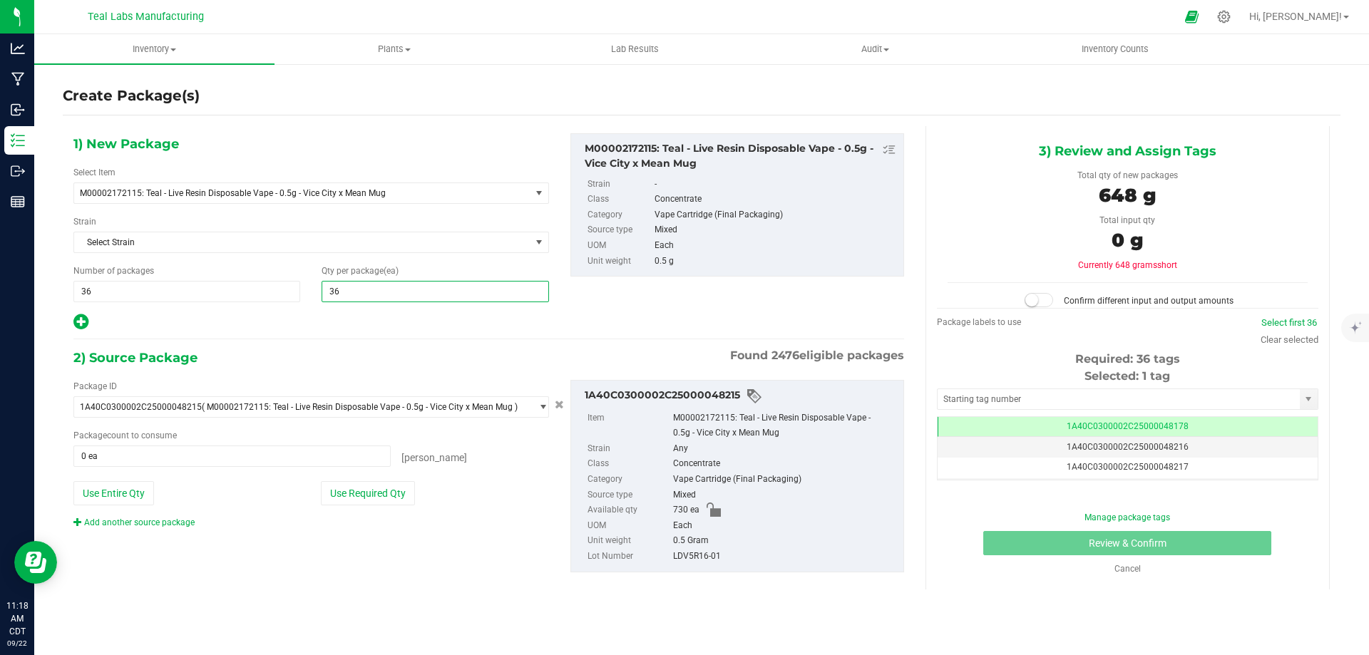
click at [309, 294] on div "Number of packages 36 36" at bounding box center [187, 284] width 248 height 38
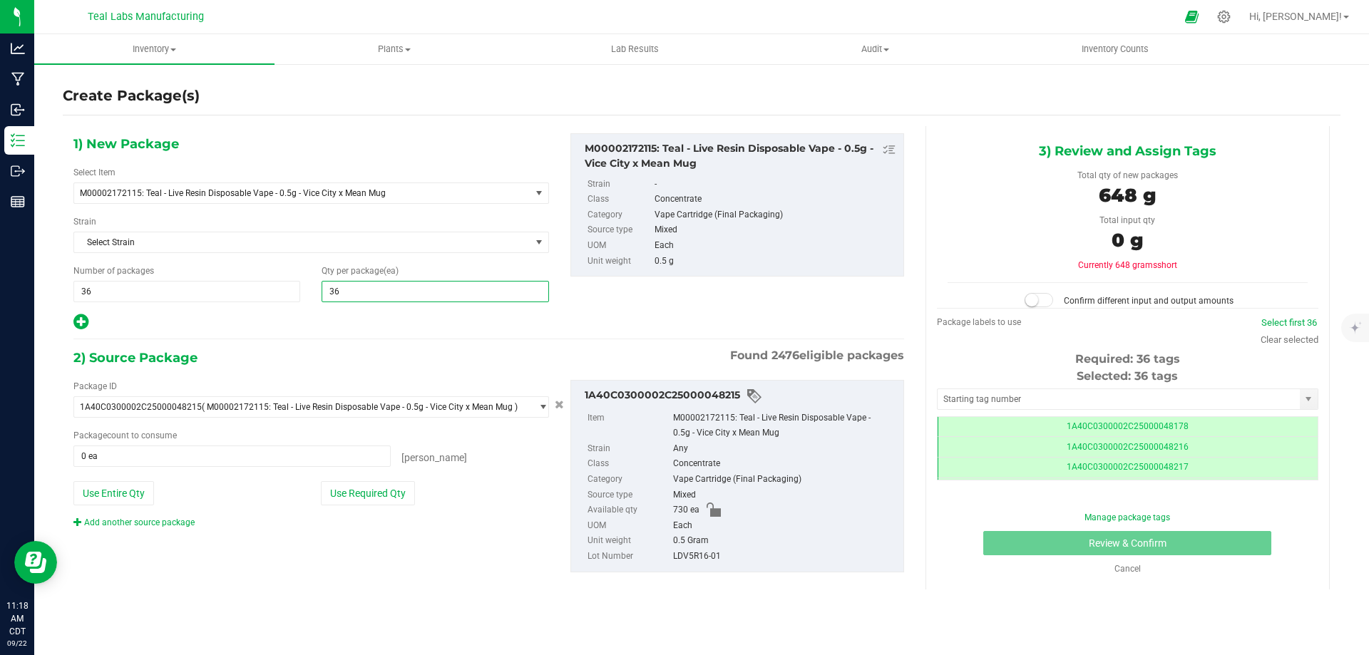
click at [322, 294] on span "36 36" at bounding box center [435, 291] width 227 height 21
click at [322, 294] on input "36" at bounding box center [434, 292] width 225 height 20
type input "20"
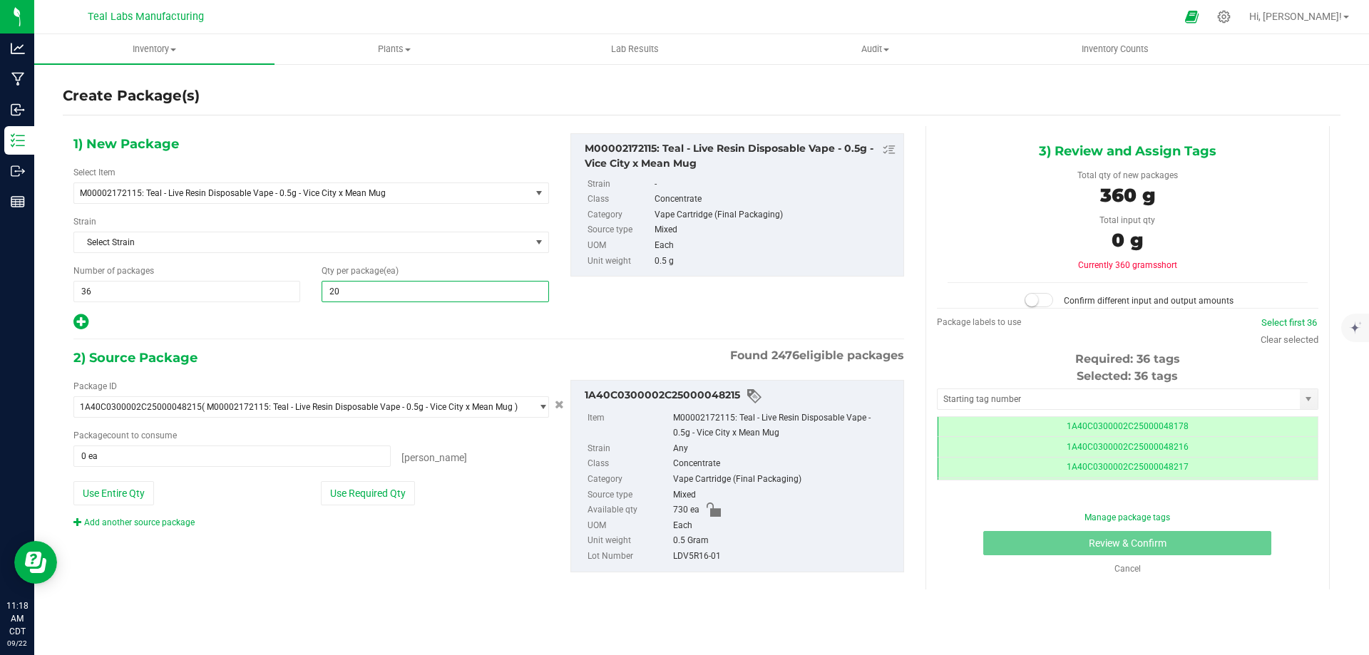
click at [281, 315] on div at bounding box center [311, 322] width 476 height 19
click at [385, 487] on button "Use Required Qty" at bounding box center [368, 493] width 94 height 24
type input "720 ea"
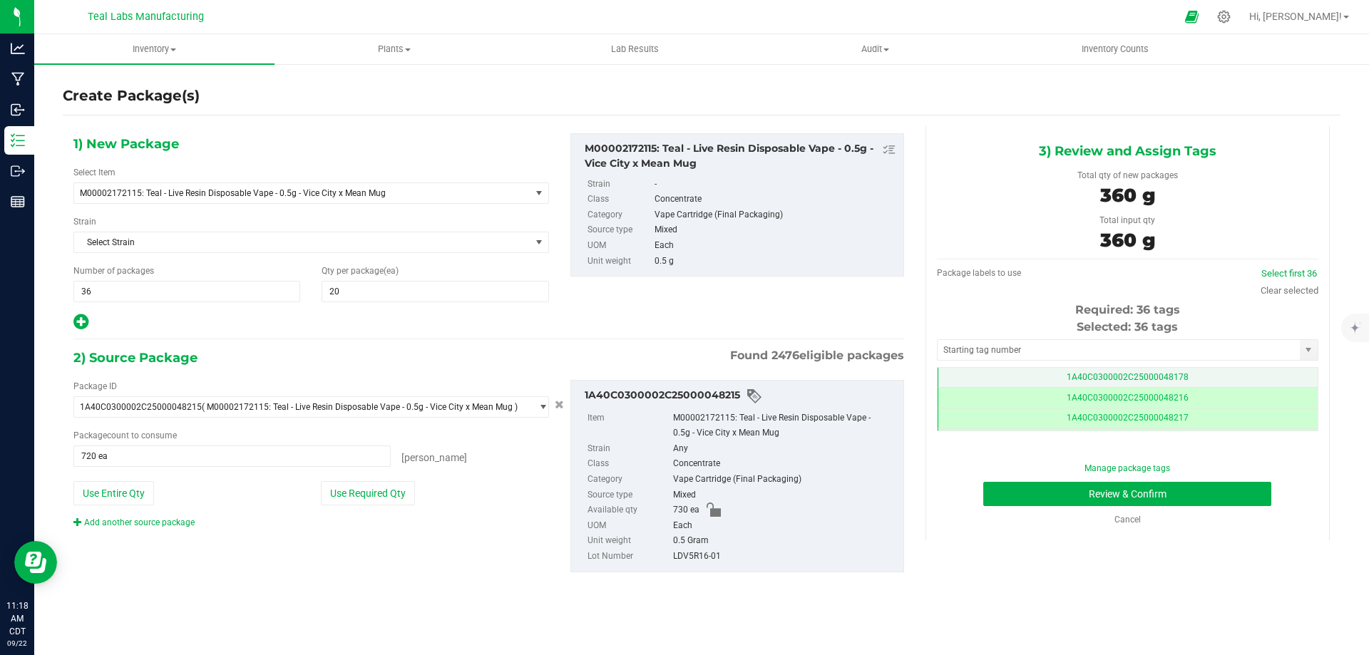
click at [1191, 374] on td "1A40C0300002C25000048178" at bounding box center [1128, 378] width 380 height 21
click at [1017, 354] on input "text" at bounding box center [1119, 350] width 362 height 20
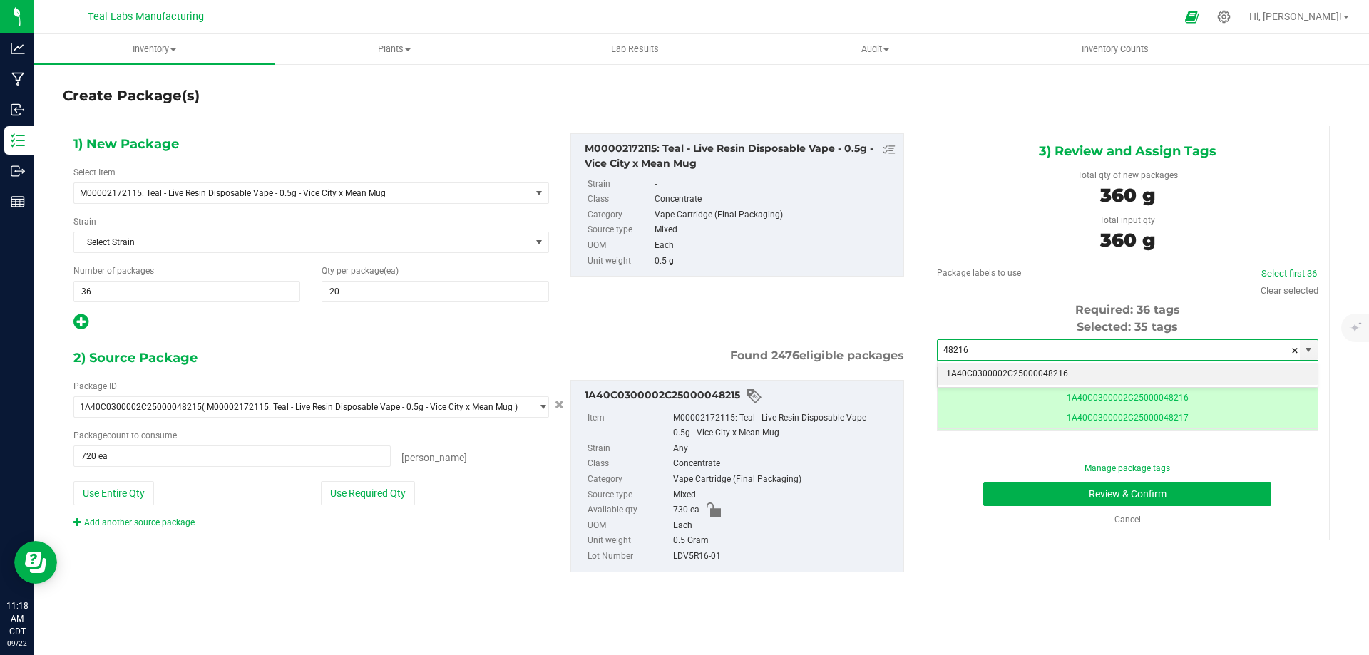
click at [1007, 371] on li "1A40C0300002C25000048216" at bounding box center [1128, 374] width 380 height 21
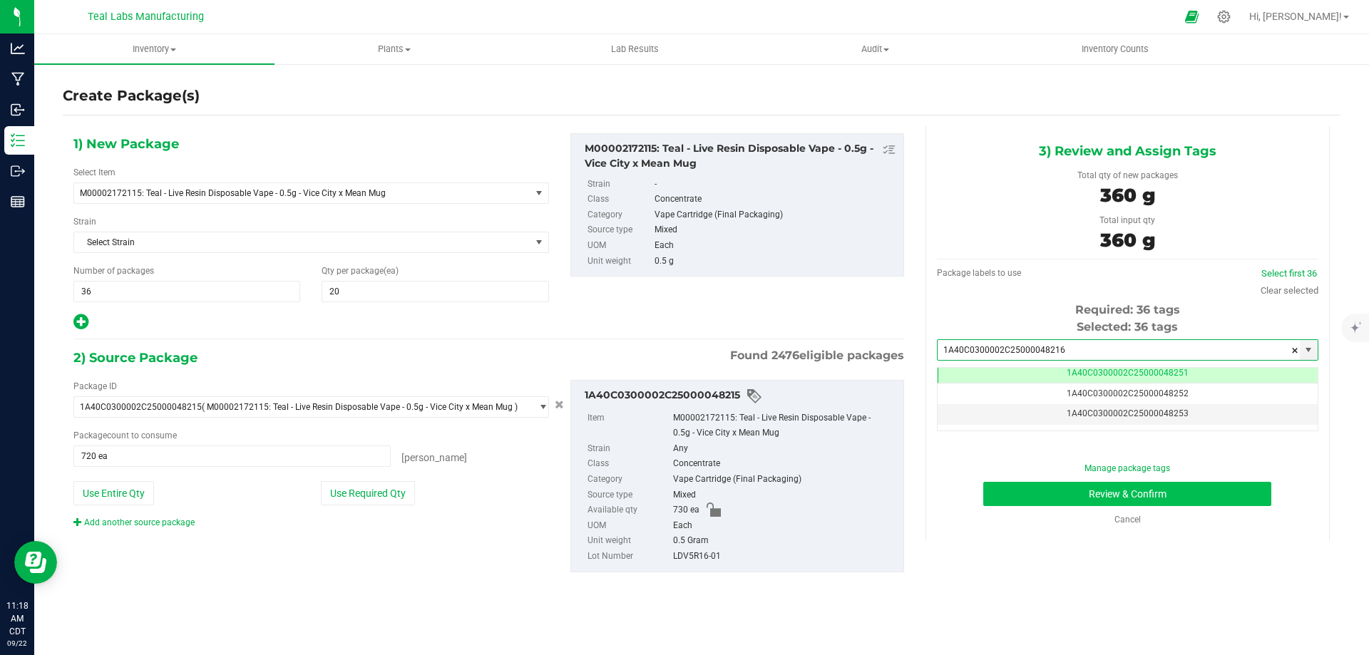
type input "1A40C0300002C25000048216"
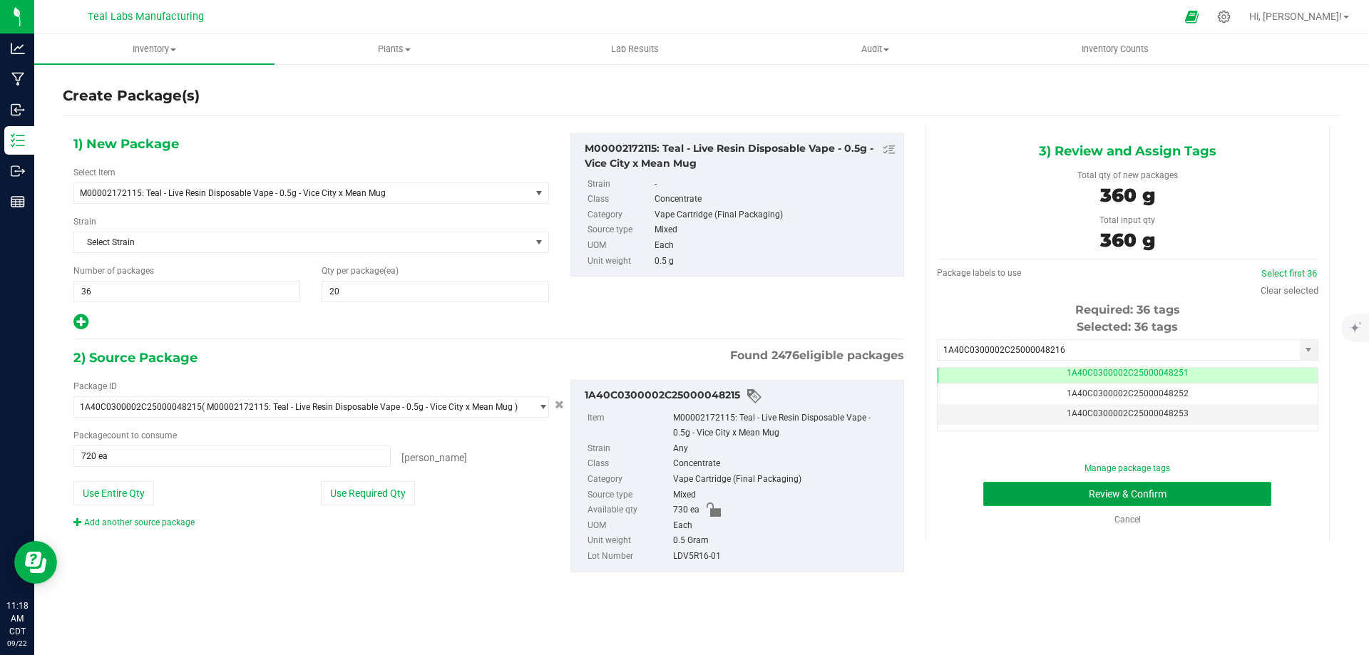
click at [1226, 499] on button "Review & Confirm" at bounding box center [1127, 494] width 288 height 24
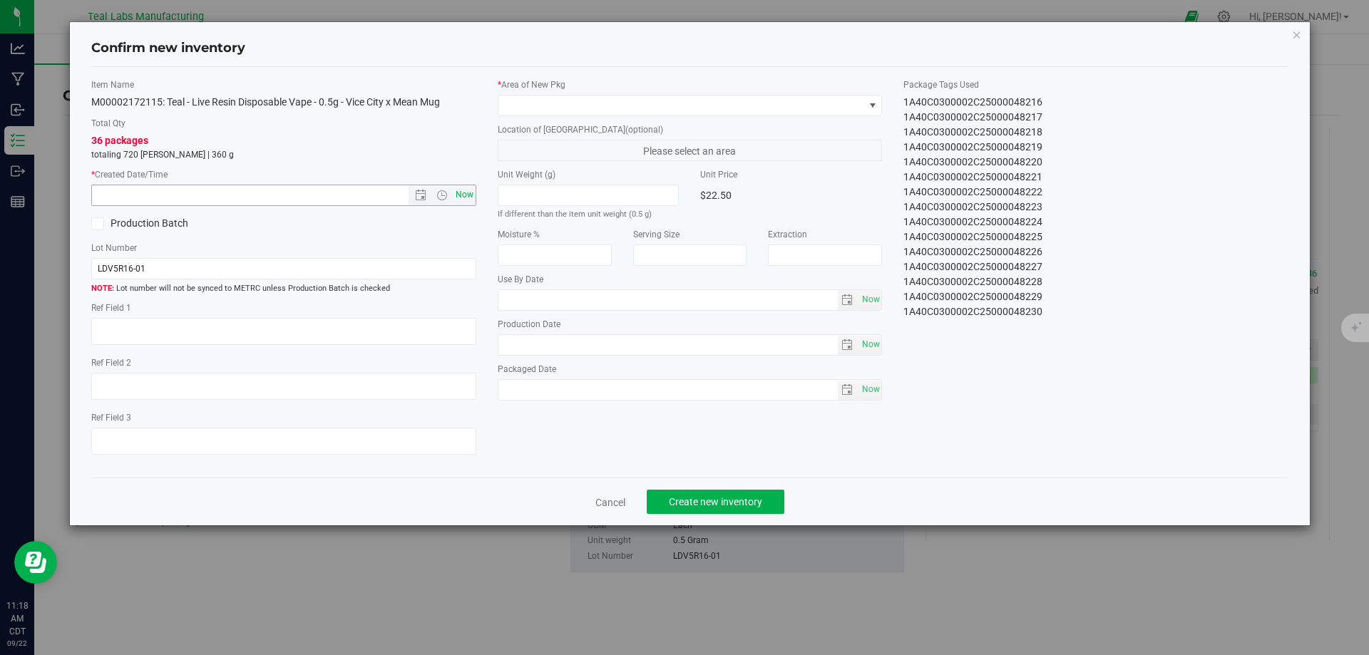
click at [465, 190] on span "Now" at bounding box center [464, 195] width 24 height 21
type input "[DATE] 11:18 AM"
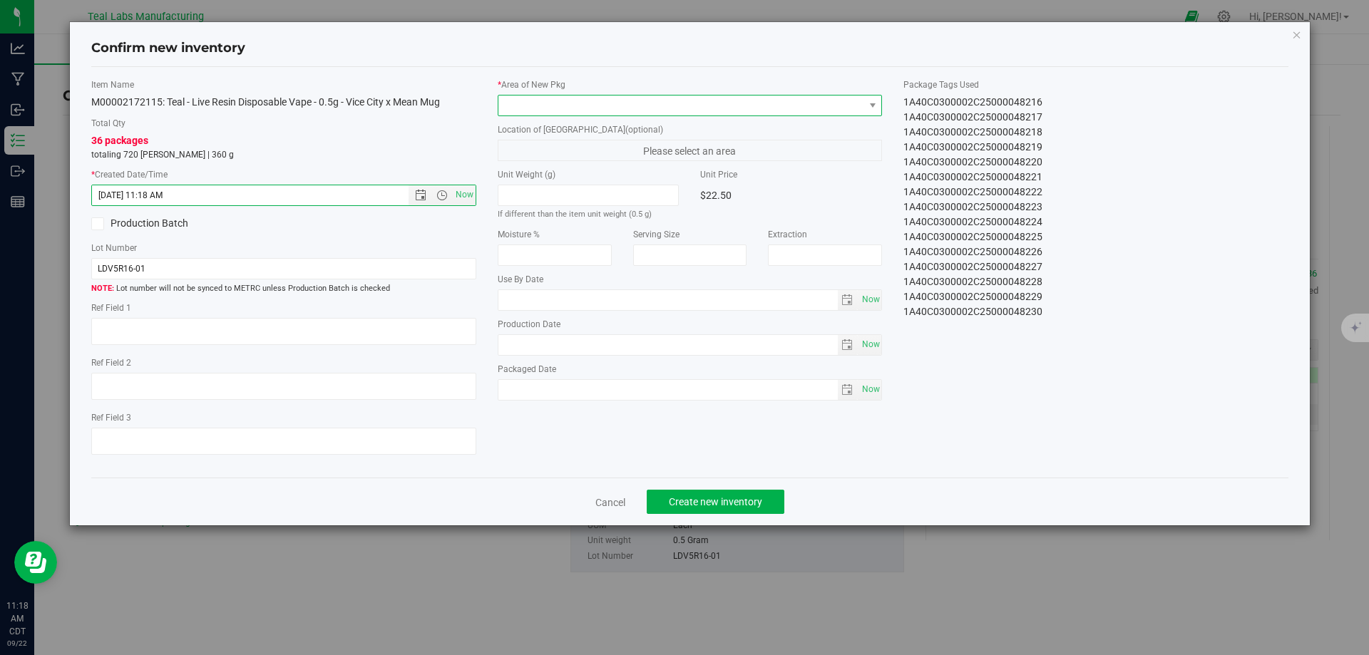
click at [580, 113] on span at bounding box center [681, 106] width 366 height 20
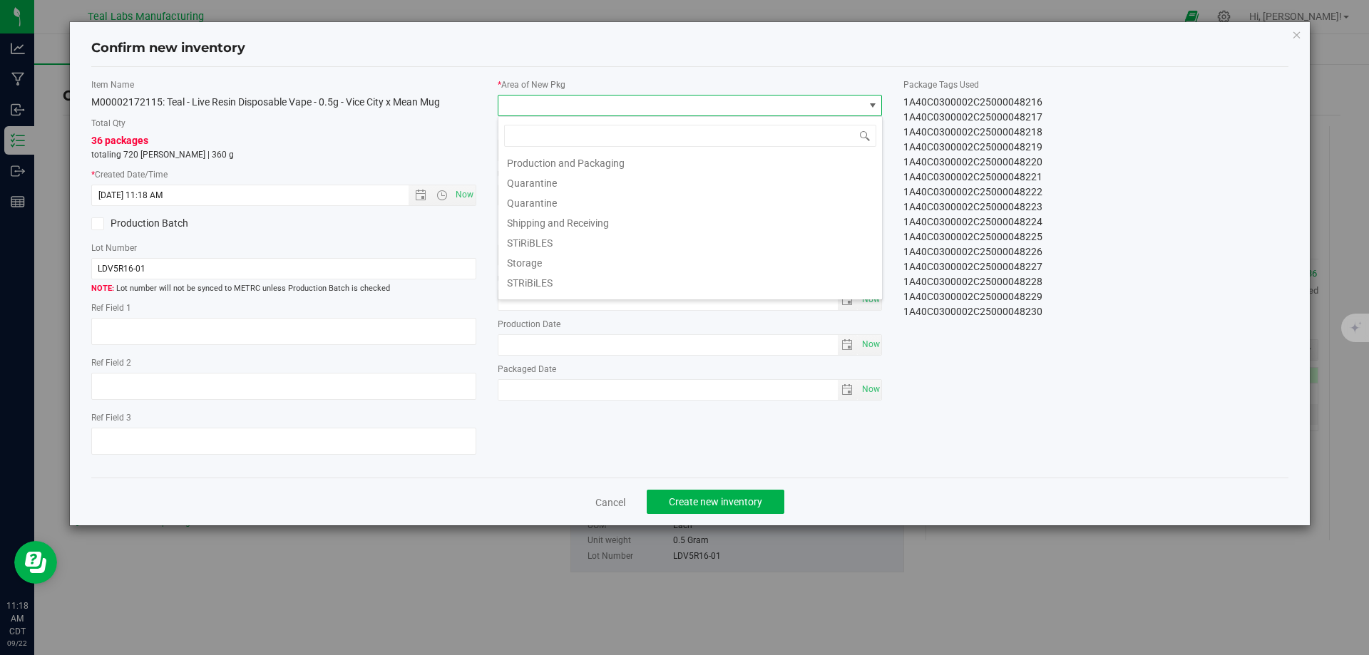
click at [610, 152] on span at bounding box center [690, 136] width 384 height 34
click at [610, 165] on li "Production and Packaging" at bounding box center [690, 161] width 384 height 20
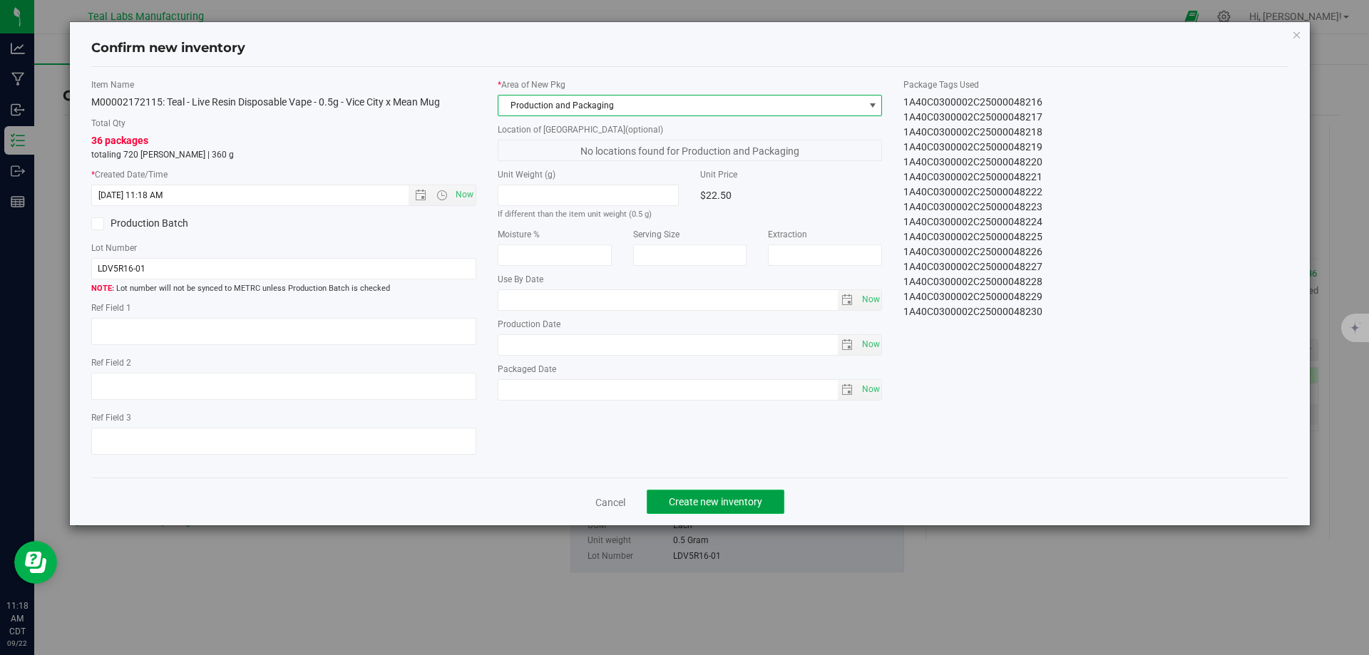
click at [693, 497] on span "Create new inventory" at bounding box center [715, 501] width 93 height 11
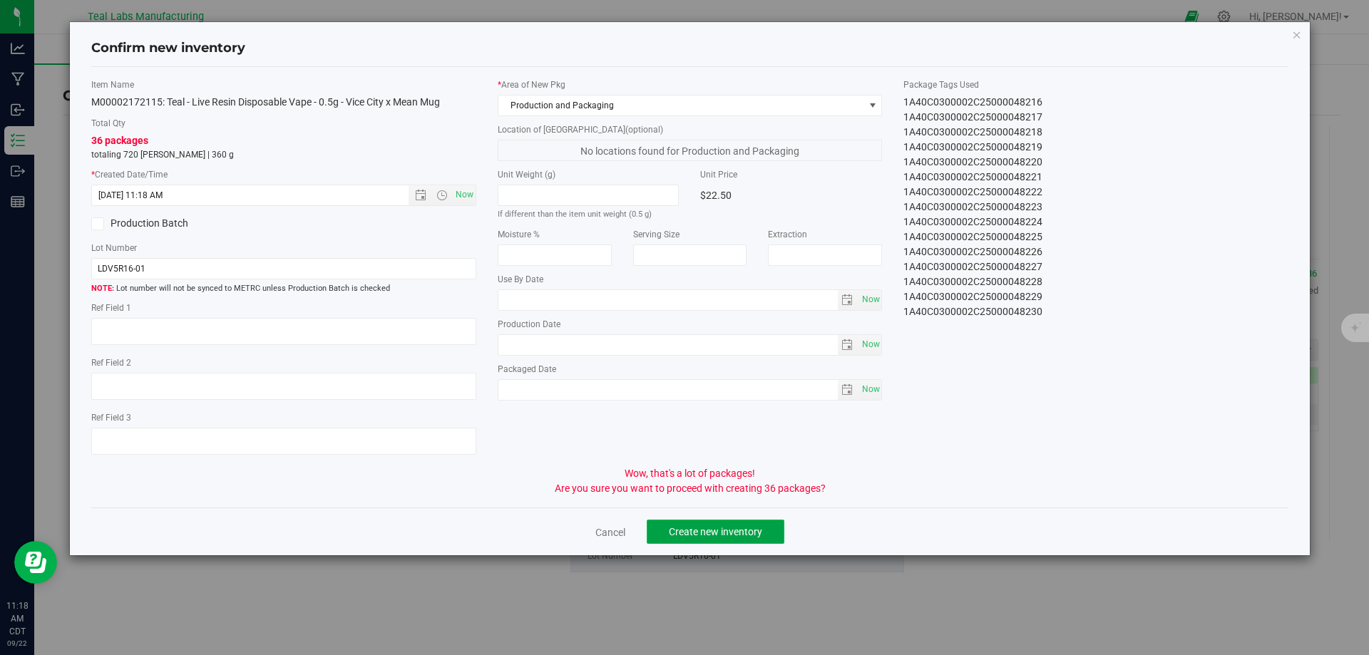
click at [730, 529] on span "Create new inventory" at bounding box center [715, 531] width 93 height 11
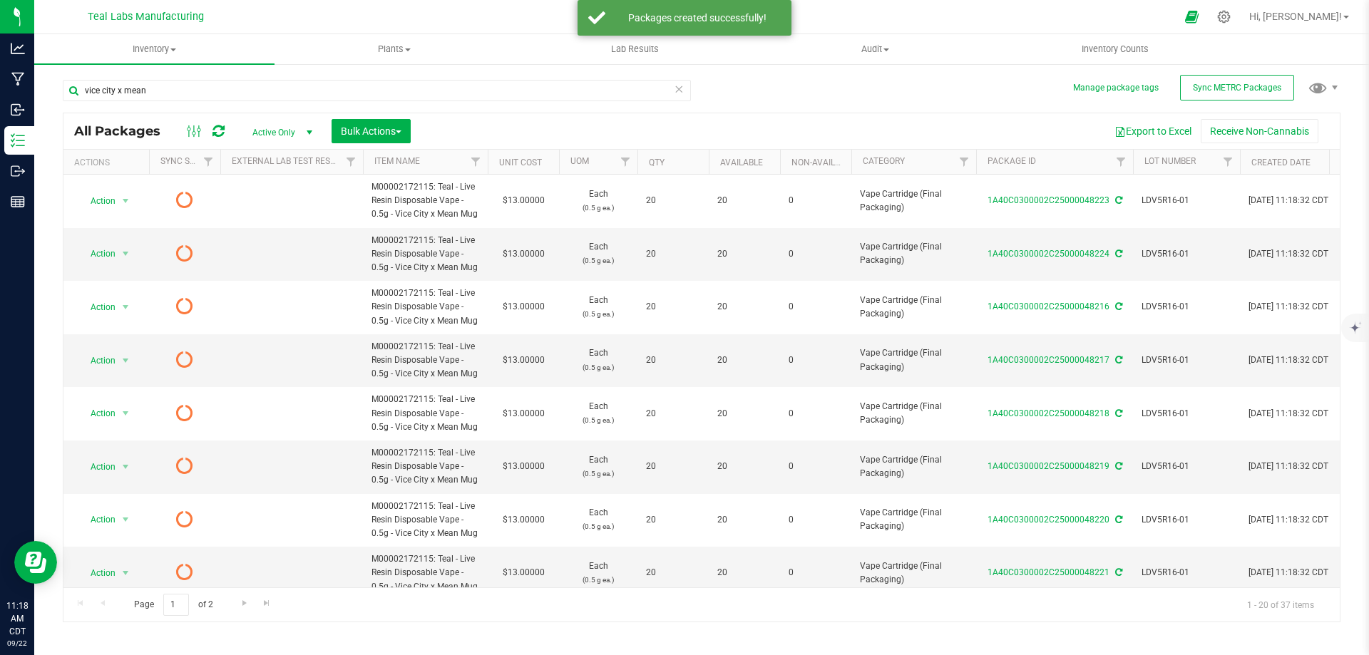
click at [1161, 200] on span "LDV5R16-01" at bounding box center [1186, 201] width 90 height 14
click at [1161, 200] on input "LDV5R16-01" at bounding box center [1183, 201] width 102 height 22
click at [456, 101] on div "vice city x mean" at bounding box center [377, 96] width 628 height 33
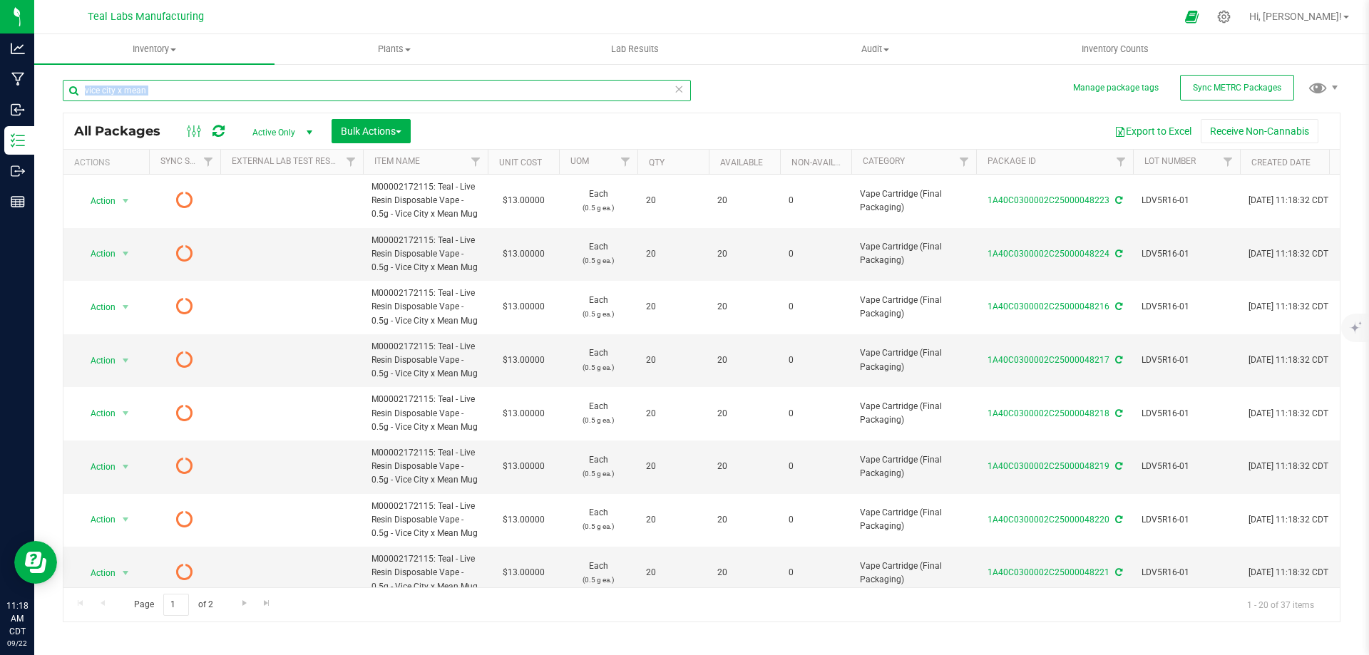
click at [456, 95] on input "vice city x mean" at bounding box center [377, 90] width 628 height 21
paste input "LDV5R16-01"
type input "LDV5R16-01"
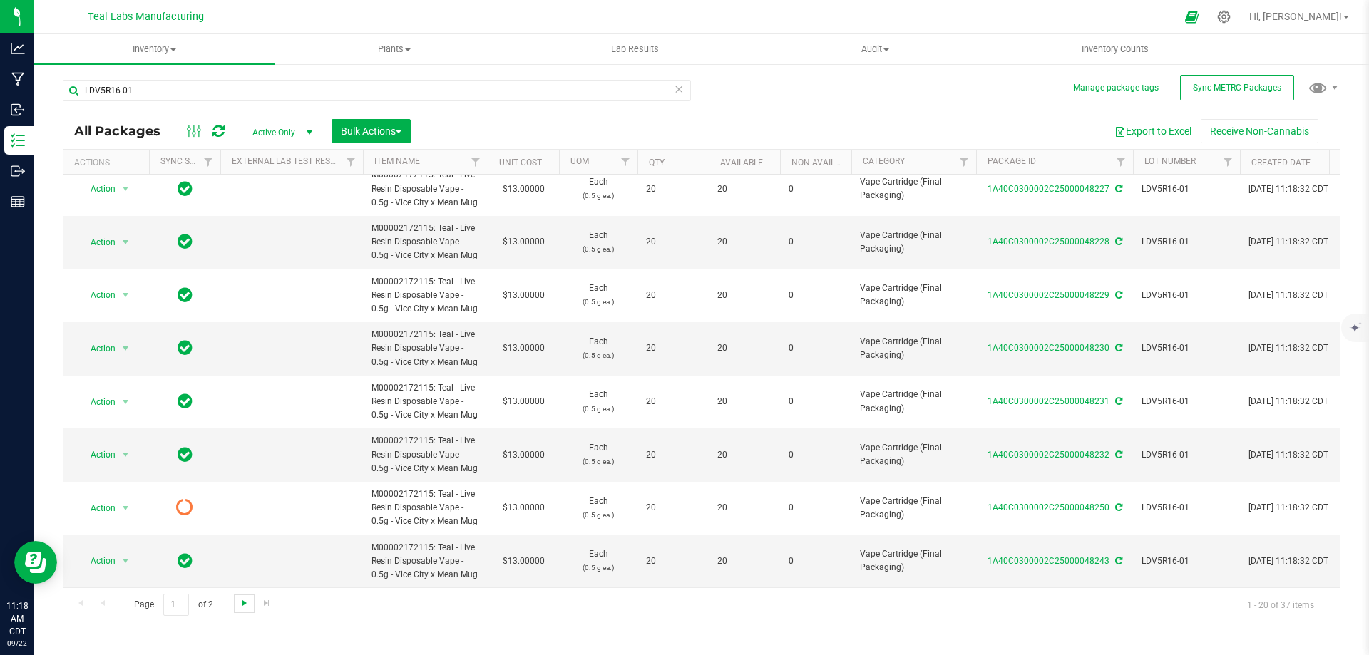
click at [245, 601] on span "Go to the next page" at bounding box center [244, 602] width 11 height 11
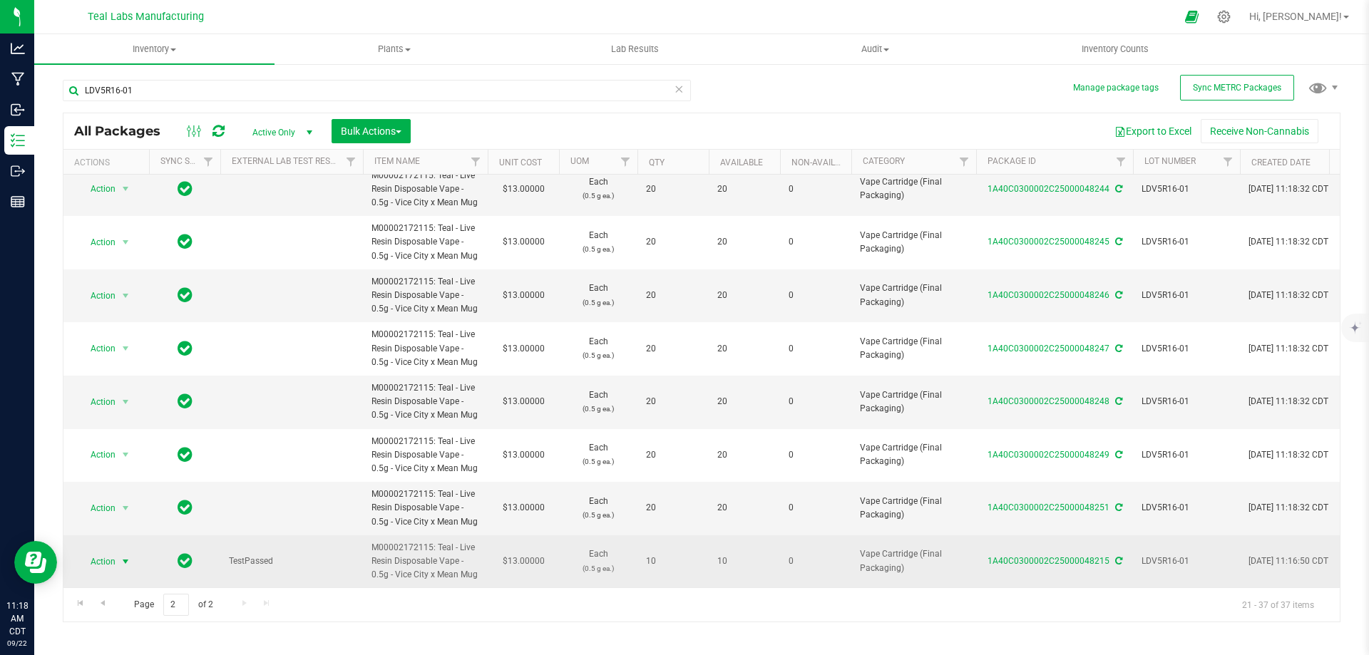
click at [123, 556] on span "select" at bounding box center [125, 561] width 11 height 11
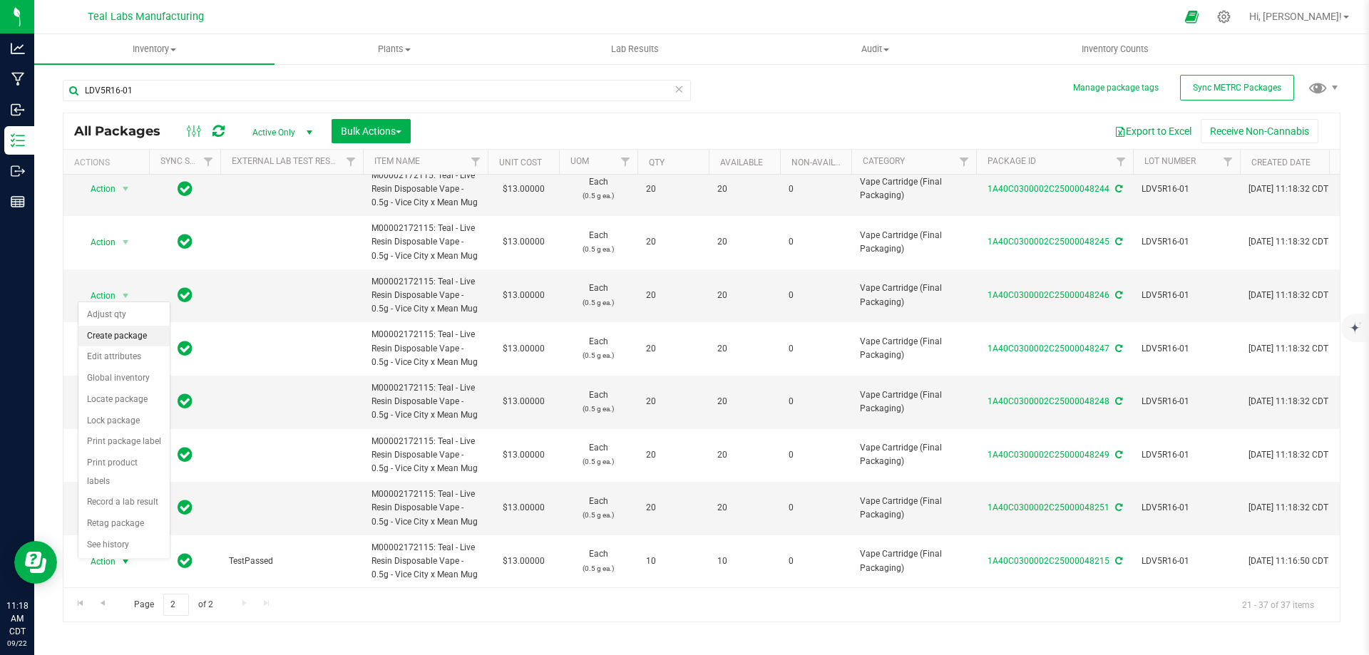
click at [123, 334] on li "Create package" at bounding box center [123, 336] width 91 height 21
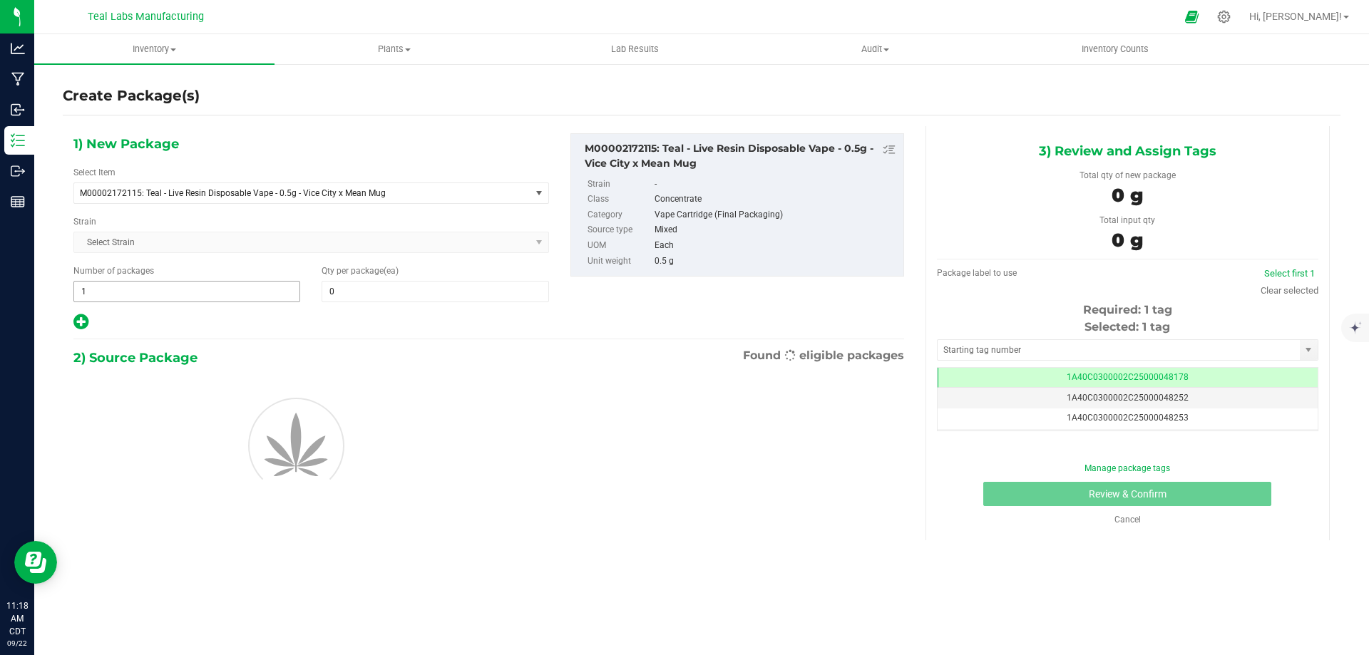
click at [215, 288] on input "1" at bounding box center [186, 292] width 225 height 20
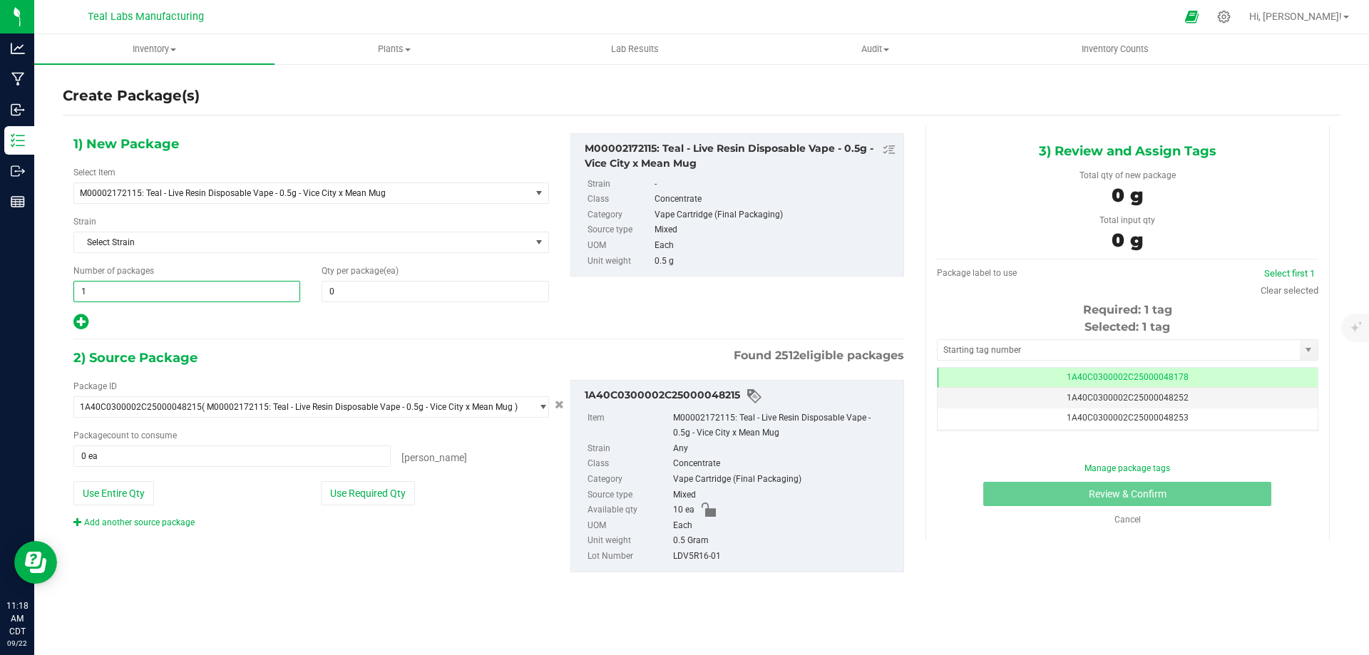
type input "10"
type input "1"
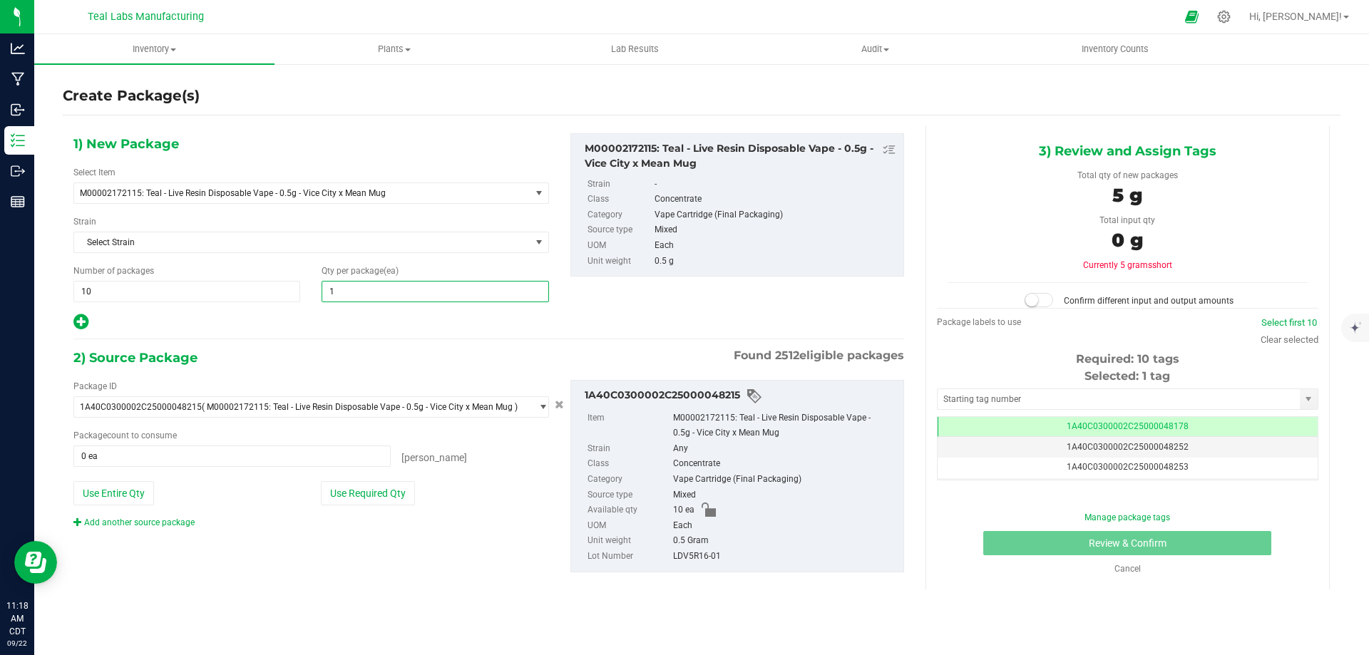
type input "1"
click at [295, 337] on div "1) New Package Select Item M00002172115: Teal - Live Resin Disposable Vape - 0.…" at bounding box center [489, 364] width 852 height 476
click at [357, 488] on button "Use Required Qty" at bounding box center [368, 493] width 94 height 24
type input "10 ea"
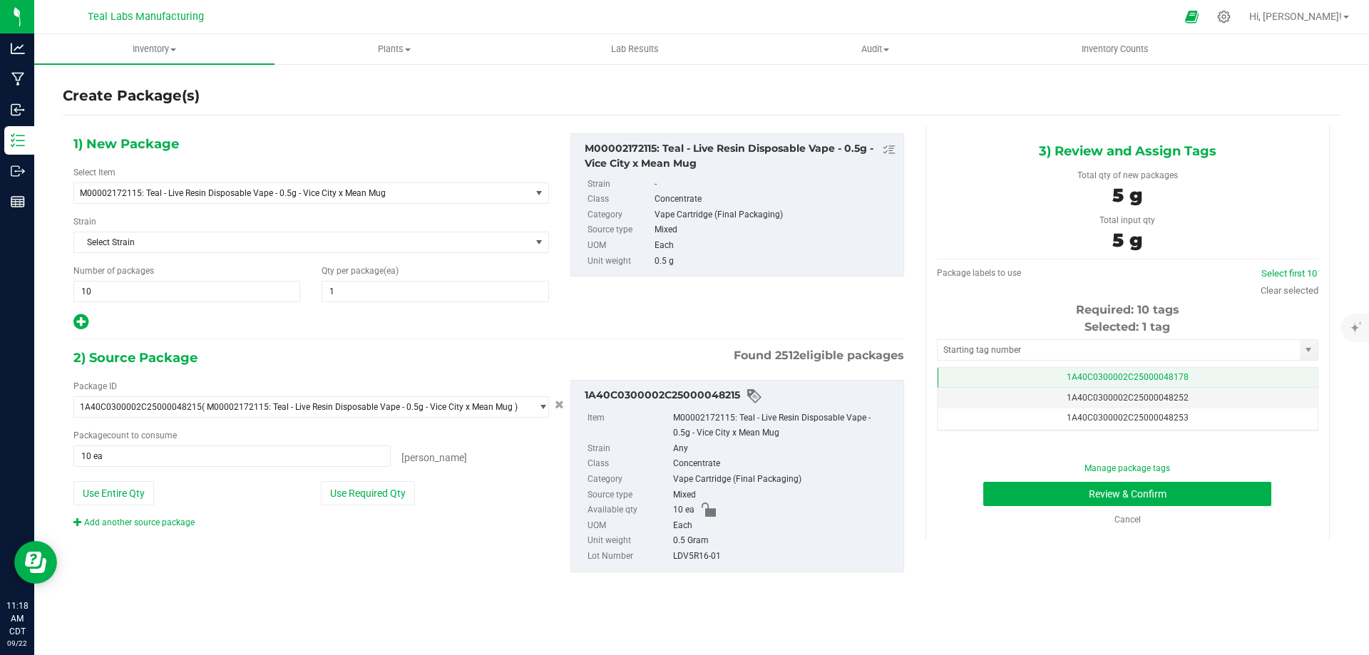
click at [1148, 372] on span "1A40C0300002C25000048178" at bounding box center [1128, 377] width 122 height 10
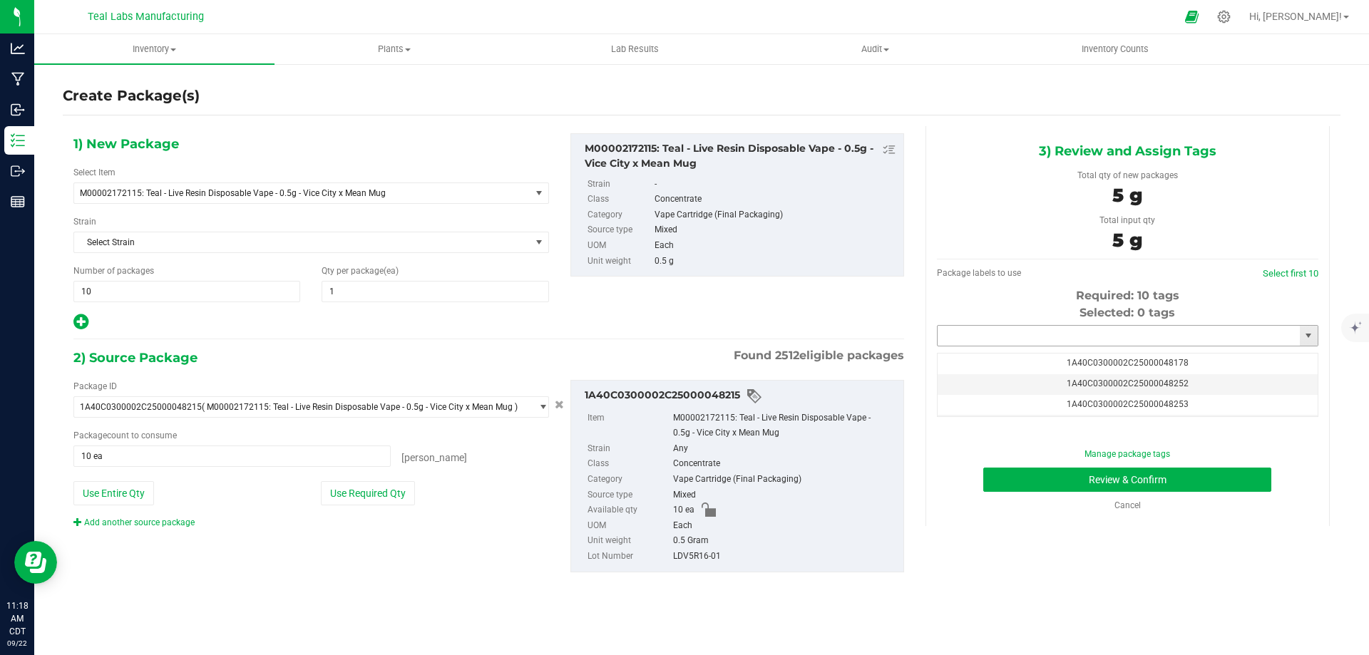
click at [1107, 342] on input "text" at bounding box center [1119, 336] width 362 height 20
click at [1063, 364] on li "1A40C0300002C25000048252" at bounding box center [1128, 359] width 380 height 21
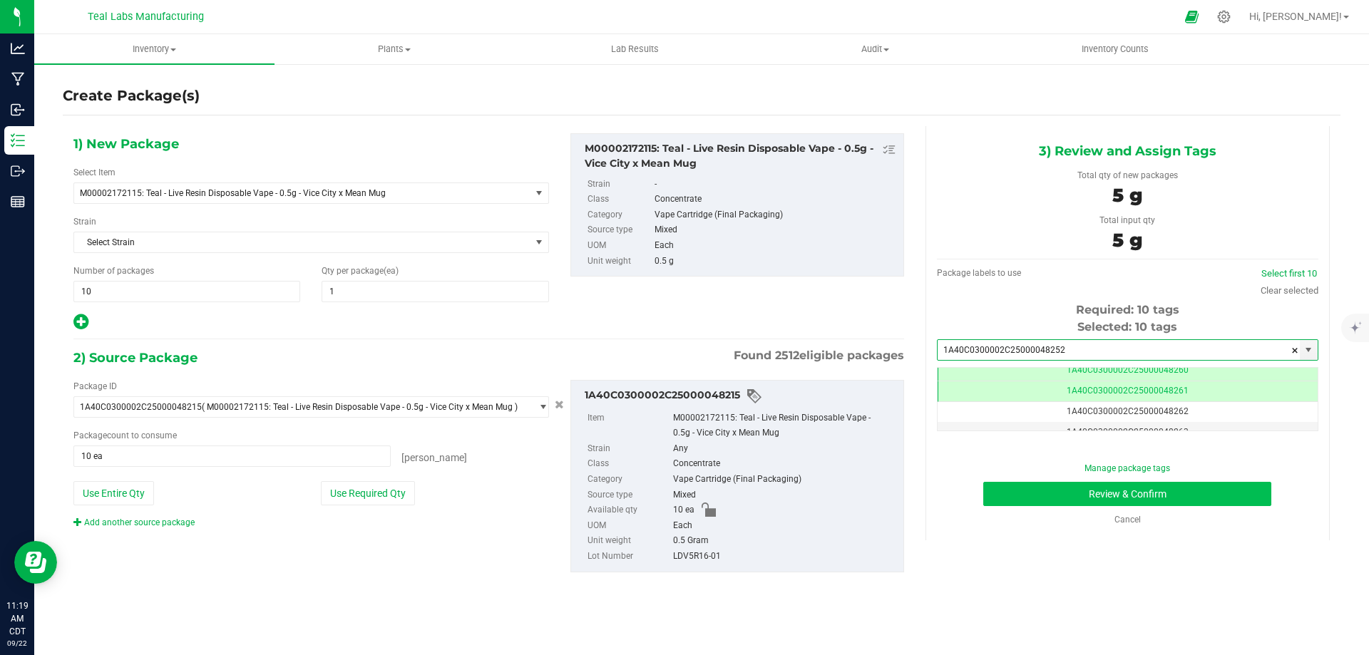
type input "1A40C0300002C25000048252"
click at [1150, 487] on button "Review & Confirm" at bounding box center [1127, 494] width 288 height 24
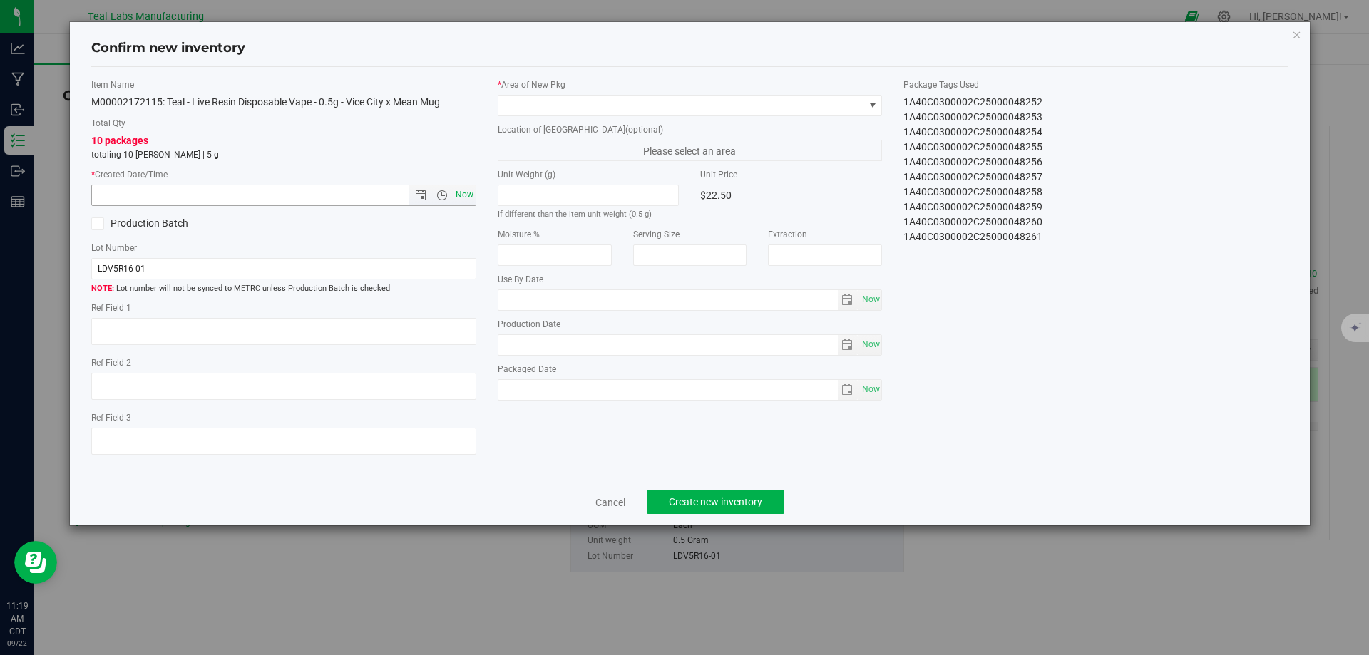
drag, startPoint x: 464, startPoint y: 191, endPoint x: 506, endPoint y: 175, distance: 45.1
click at [464, 190] on span "Now" at bounding box center [464, 195] width 24 height 21
type input "[DATE] 11:19 AM"
drag, startPoint x: 585, startPoint y: 116, endPoint x: 621, endPoint y: 113, distance: 36.5
click at [585, 116] on div "* Area of [GEOGRAPHIC_DATA] Location of [GEOGRAPHIC_DATA] (optional) Please sel…" at bounding box center [690, 242] width 406 height 329
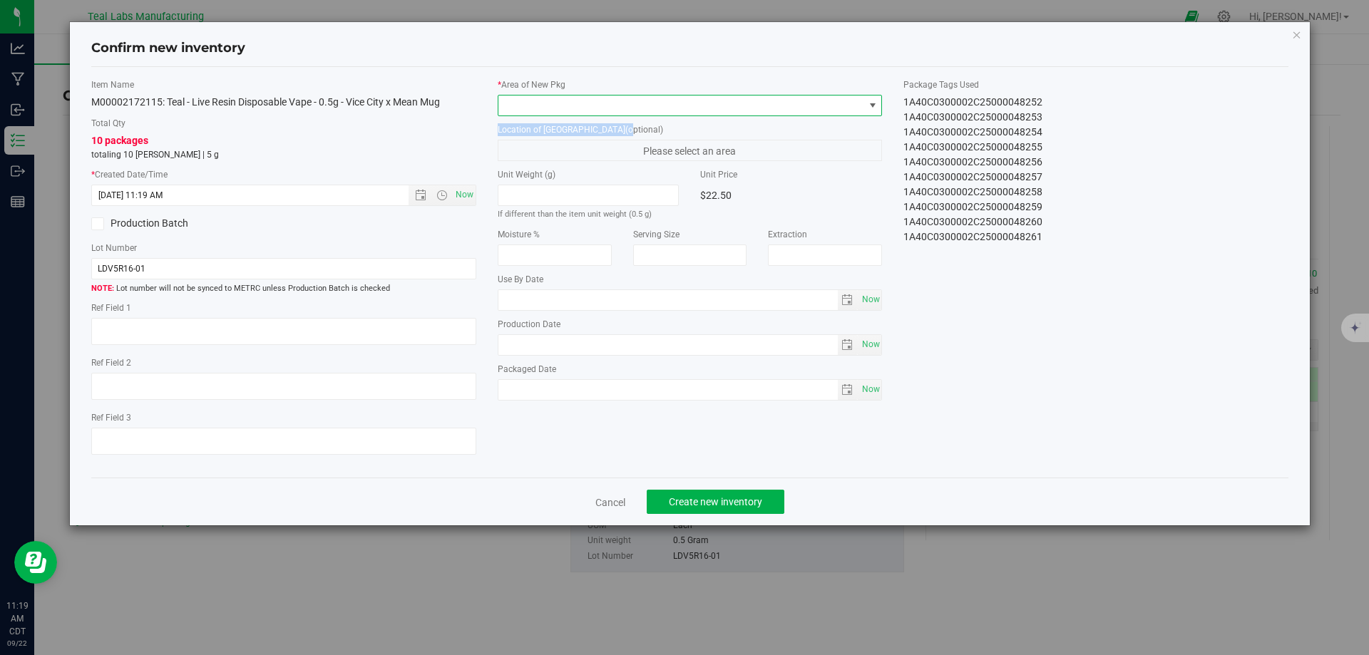
click at [623, 112] on span at bounding box center [681, 106] width 366 height 20
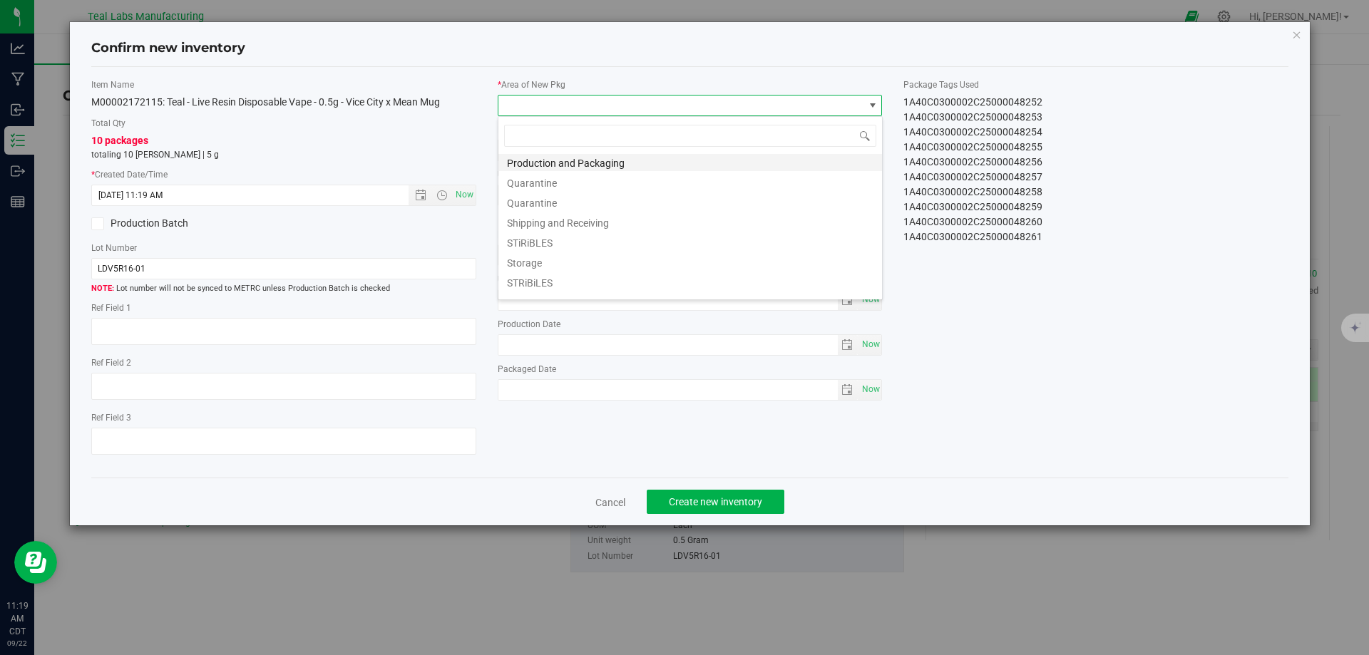
click at [610, 160] on li "Production and Packaging" at bounding box center [690, 161] width 384 height 20
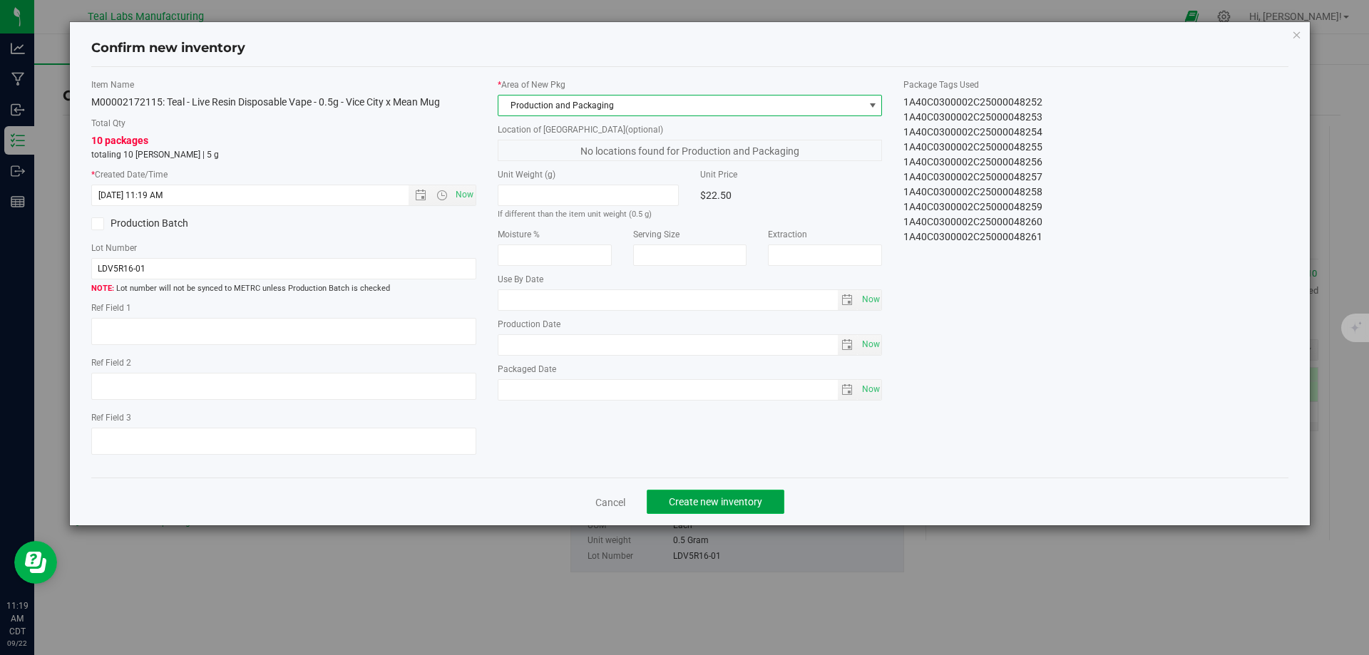
click at [714, 501] on span "Create new inventory" at bounding box center [715, 501] width 93 height 11
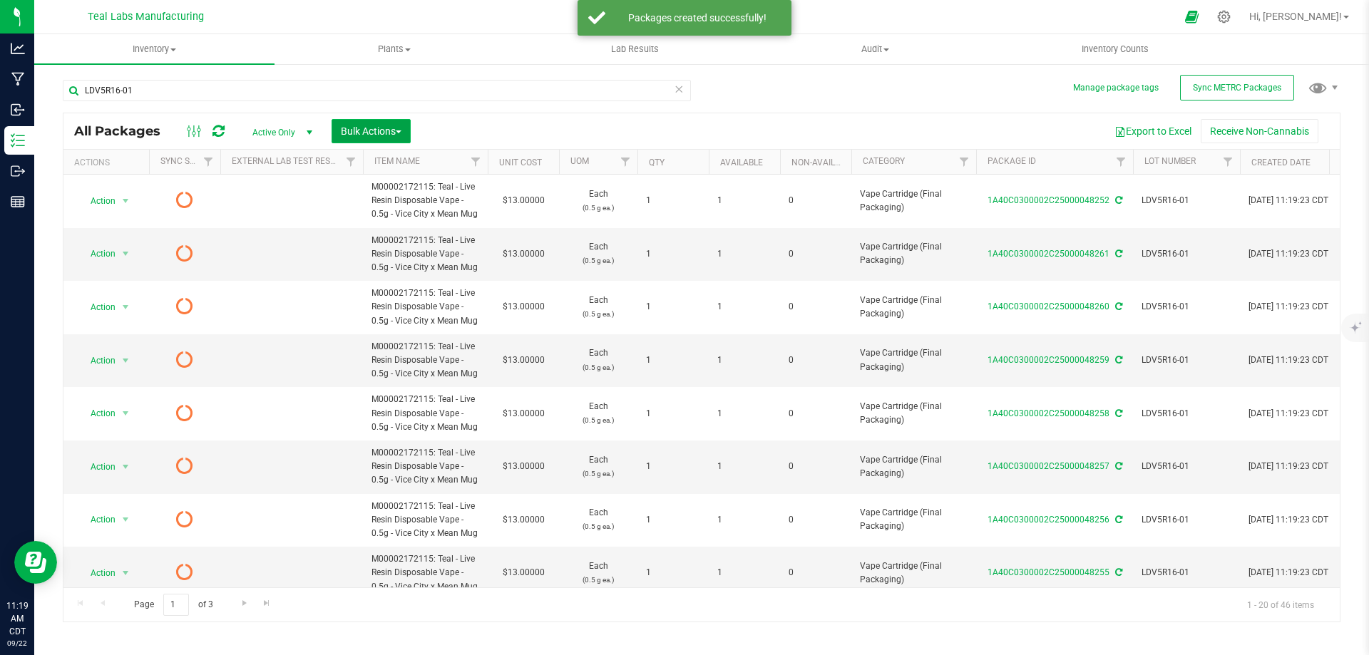
click at [375, 133] on span "Bulk Actions" at bounding box center [371, 130] width 61 height 11
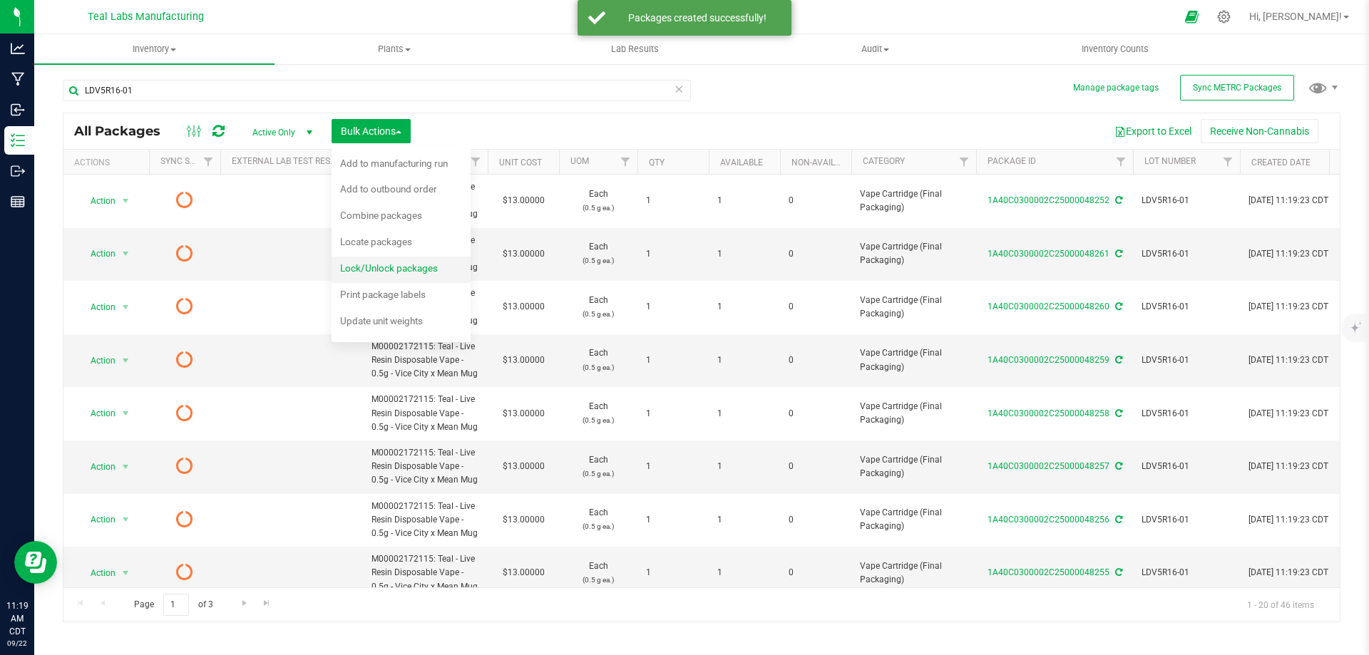
click at [384, 265] on span "Lock/Unlock packages" at bounding box center [389, 267] width 98 height 11
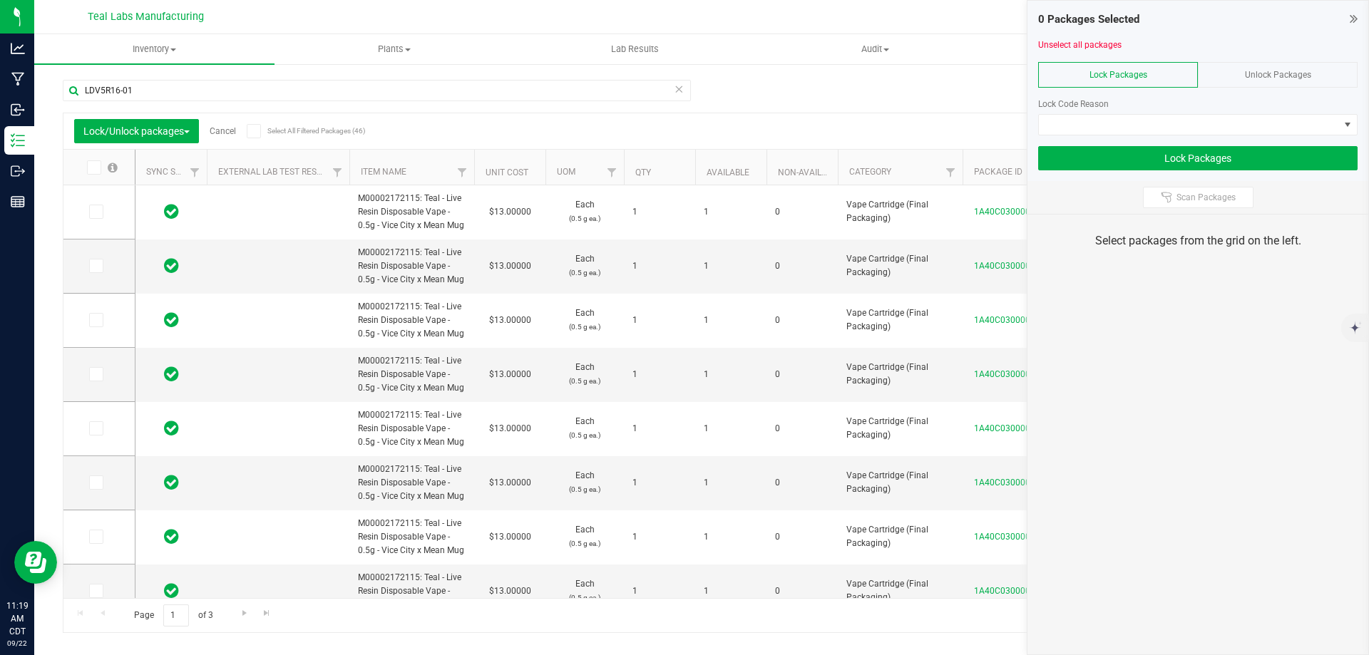
click at [246, 128] on div "Lock/Unlock packages Cancel Select All Filtered Packages (46)" at bounding box center [206, 131] width 265 height 24
click at [257, 131] on icon at bounding box center [253, 131] width 9 height 0
click at [0, 0] on input "Select All Filtered Packages (46)" at bounding box center [0, 0] width 0 height 0
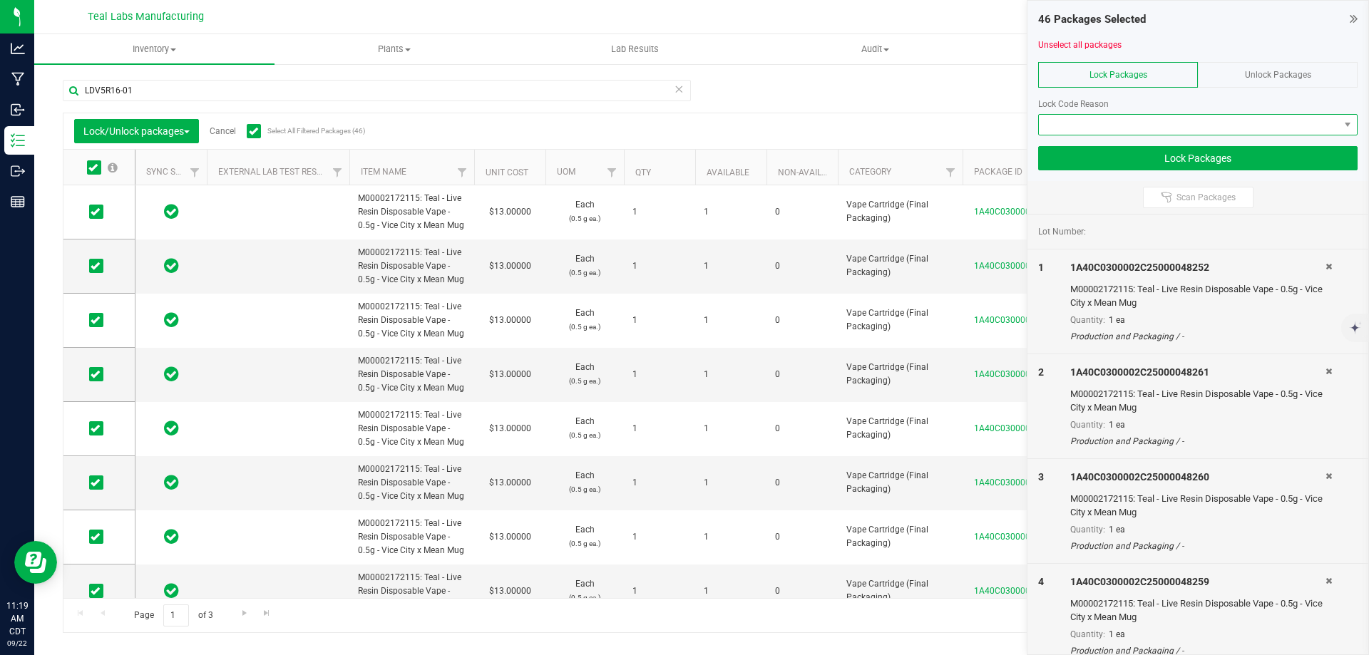
click at [1126, 118] on span at bounding box center [1189, 125] width 300 height 20
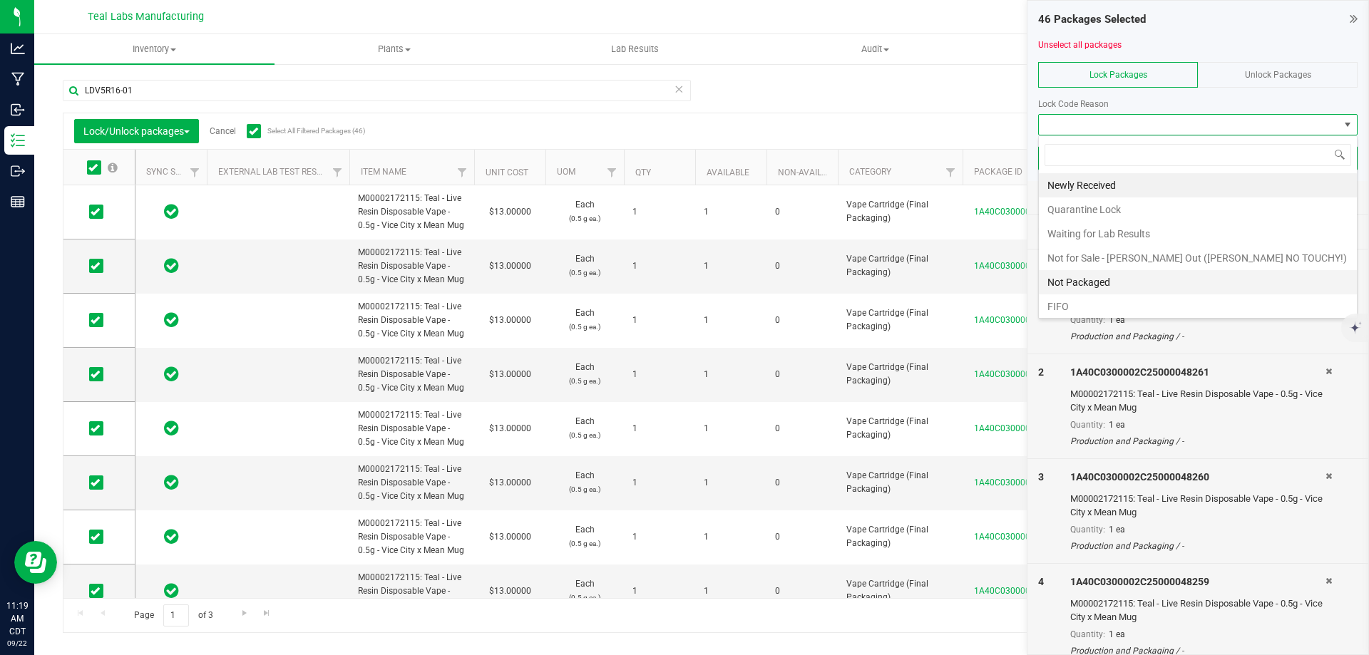
click at [1087, 281] on li "Not Packaged" at bounding box center [1198, 282] width 318 height 24
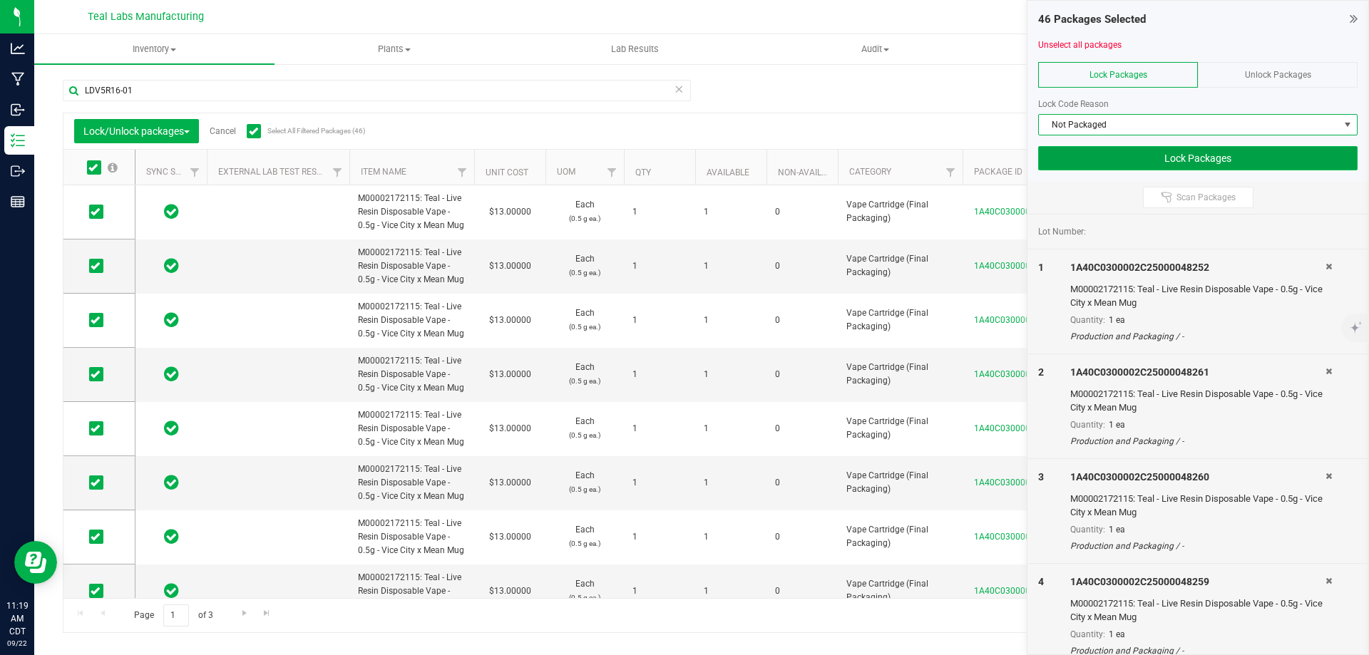
click at [1178, 165] on button "Lock Packages" at bounding box center [1197, 158] width 319 height 24
